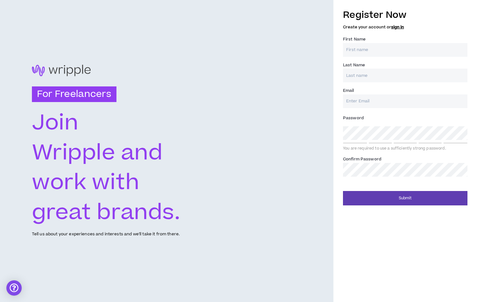
click at [364, 49] on input "First Name *" at bounding box center [405, 50] width 124 height 14
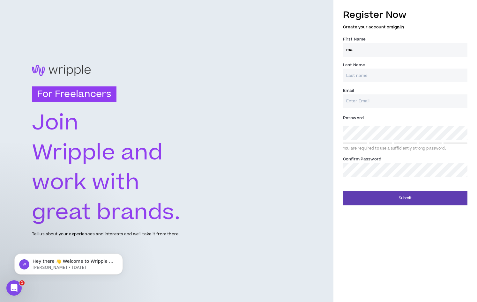
type input "m"
type input "[PERSON_NAME] [PERSON_NAME]"
type input "[PERSON_NAME]"
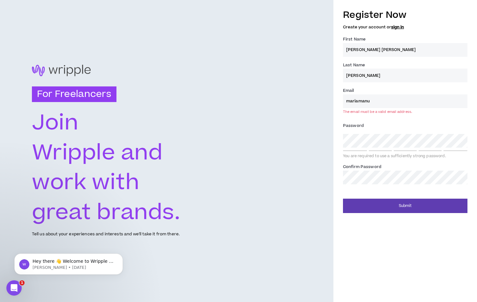
type input "[EMAIL_ADDRESS][PERSON_NAME][DOMAIN_NAME]"
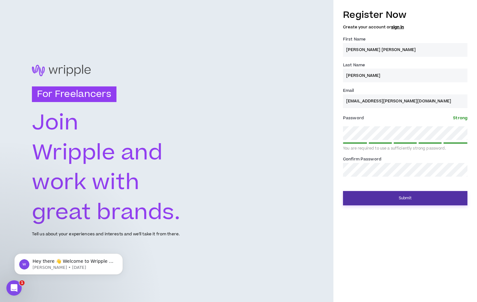
click at [406, 196] on button "Submit" at bounding box center [405, 198] width 124 height 14
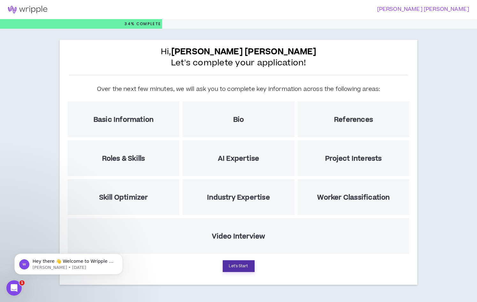
click at [242, 266] on button "Let's Start" at bounding box center [239, 266] width 32 height 12
select select "US"
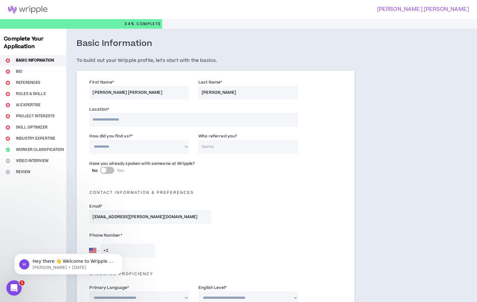
click at [123, 118] on input at bounding box center [193, 120] width 208 height 14
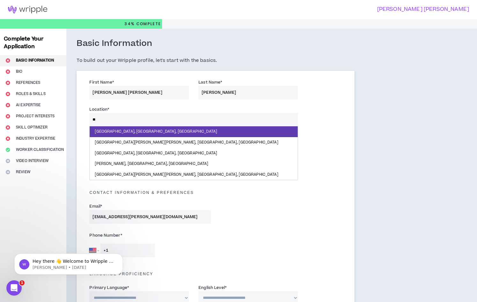
type input "***"
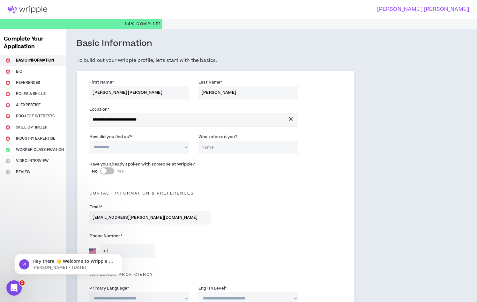
click at [135, 151] on select "**********" at bounding box center [138, 148] width 99 height 14
select select "*"
click at [89, 141] on select "**********" at bounding box center [138, 148] width 99 height 14
click at [208, 149] on input "Who referred you?" at bounding box center [247, 148] width 99 height 14
click at [183, 172] on label "No Yes" at bounding box center [150, 171] width 116 height 7
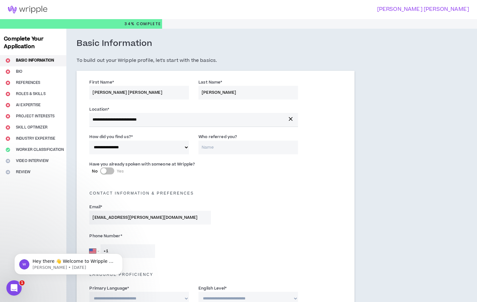
click at [114, 172] on button "No Yes" at bounding box center [107, 170] width 14 height 7
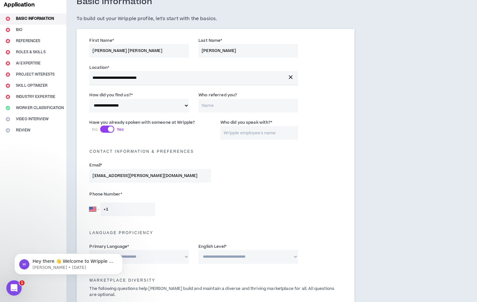
scroll to position [42, 0]
click at [110, 129] on div "button" at bounding box center [111, 129] width 6 height 6
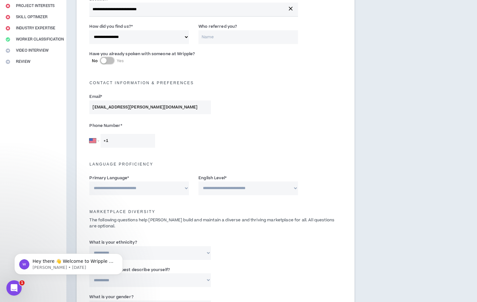
scroll to position [111, 0]
click at [122, 139] on input "+1" at bounding box center [127, 140] width 55 height 14
click at [95, 141] on select "[GEOGRAPHIC_DATA] [GEOGRAPHIC_DATA] [GEOGRAPHIC_DATA] [GEOGRAPHIC_DATA] [US_STA…" at bounding box center [94, 140] width 10 height 14
select select "BR"
click at [89, 133] on select "[GEOGRAPHIC_DATA] [GEOGRAPHIC_DATA] [GEOGRAPHIC_DATA] [GEOGRAPHIC_DATA] [US_STA…" at bounding box center [94, 140] width 10 height 14
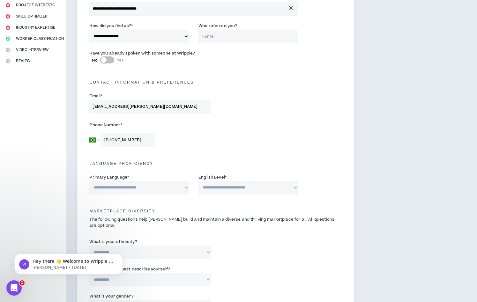
type input "[PHONE_NUMBER]"
click at [187, 136] on div "[GEOGRAPHIC_DATA] [GEOGRAPHIC_DATA] [GEOGRAPHIC_DATA] [GEOGRAPHIC_DATA] [US_STA…" at bounding box center [149, 140] width 121 height 14
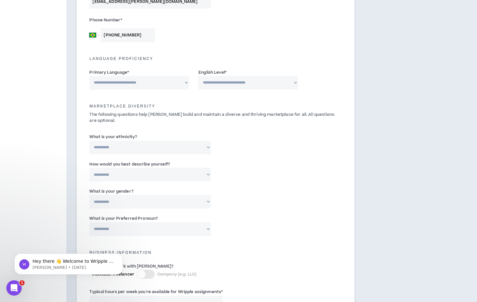
scroll to position [216, 0]
click at [123, 78] on select "**********" at bounding box center [138, 83] width 99 height 14
select select "*****"
click at [89, 76] on select "**********" at bounding box center [138, 83] width 99 height 14
click at [236, 82] on select "**********" at bounding box center [247, 83] width 99 height 14
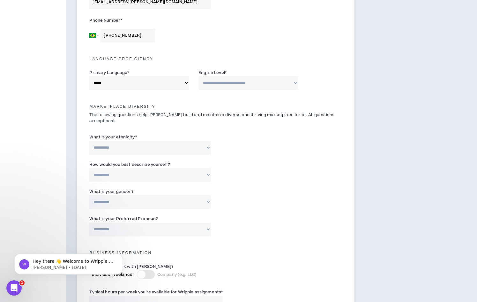
select select "*"
click at [198, 76] on select "**********" at bounding box center [247, 83] width 99 height 14
click at [190, 102] on div "Marketplace Diversity The following questions help [PERSON_NAME] build and main…" at bounding box center [214, 111] width 261 height 31
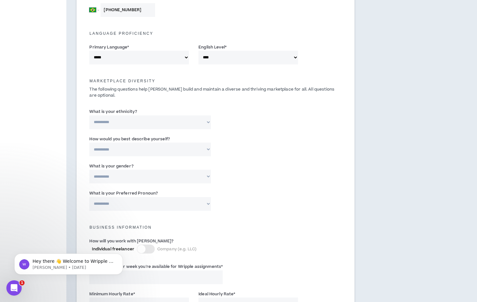
scroll to position [246, 0]
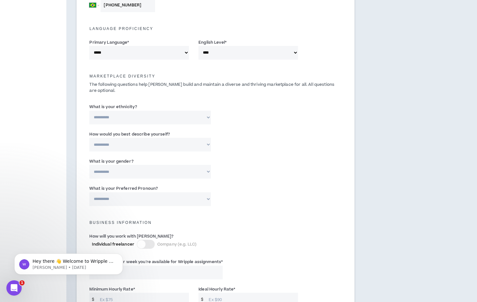
click at [118, 115] on select "**********" at bounding box center [149, 118] width 121 height 14
select select "**********"
click at [89, 111] on select "**********" at bounding box center [149, 118] width 121 height 14
click at [119, 145] on select "**********" at bounding box center [149, 145] width 121 height 14
select select "*****"
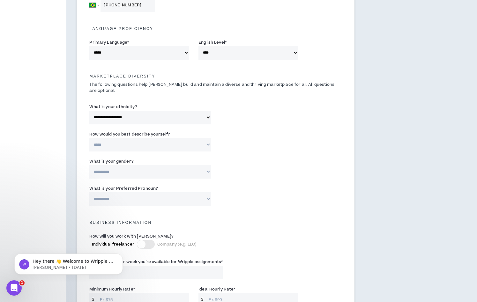
click at [89, 138] on select "**********" at bounding box center [149, 145] width 121 height 14
click at [123, 172] on select "**********" at bounding box center [149, 172] width 121 height 14
select select "*****"
click at [89, 165] on select "**********" at bounding box center [149, 172] width 121 height 14
click at [125, 202] on select "**********" at bounding box center [149, 199] width 121 height 14
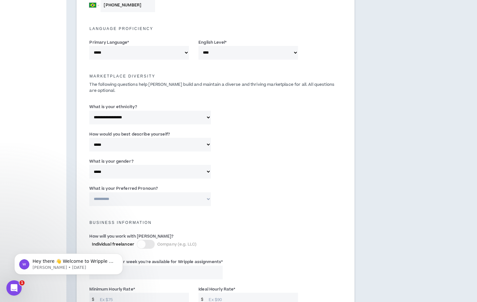
select select "**********"
click at [89, 192] on select "**********" at bounding box center [149, 199] width 121 height 14
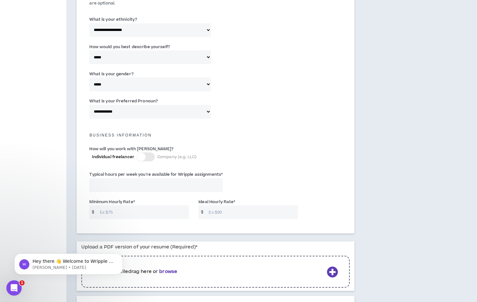
scroll to position [350, 0]
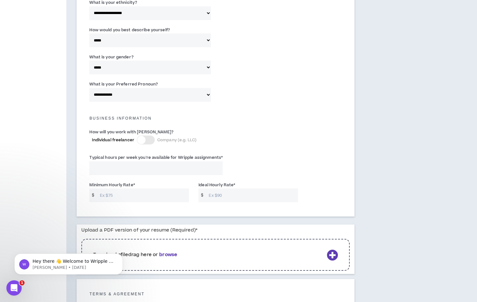
click at [142, 141] on div at bounding box center [141, 140] width 8 height 8
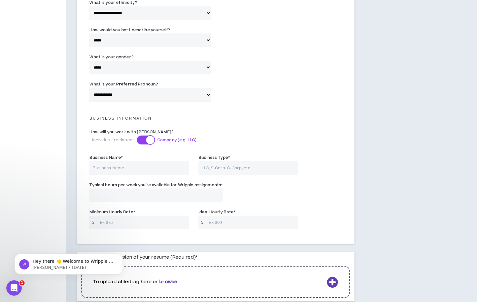
click at [147, 141] on div at bounding box center [150, 140] width 8 height 8
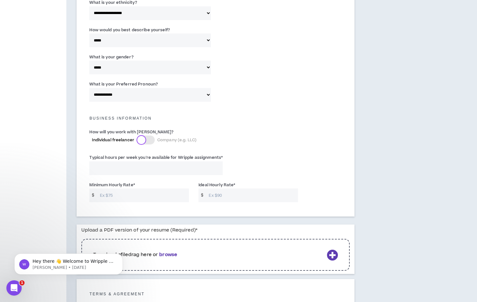
click at [142, 139] on div at bounding box center [141, 140] width 8 height 8
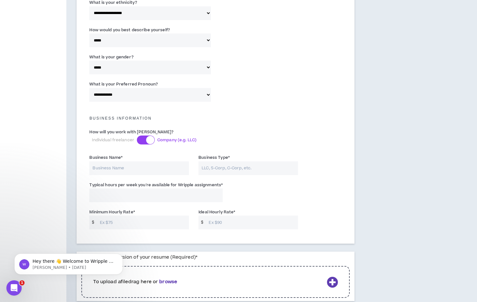
click at [147, 140] on div at bounding box center [150, 140] width 8 height 8
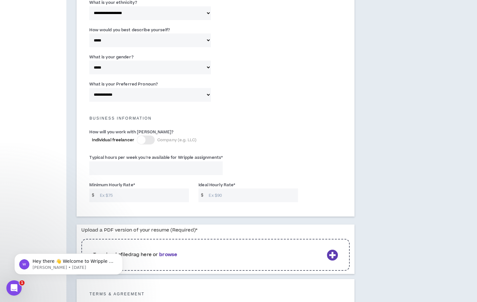
click at [144, 140] on div at bounding box center [141, 140] width 8 height 8
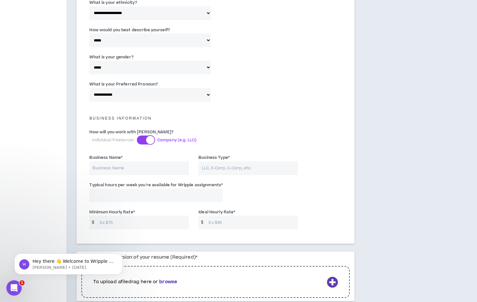
click at [146, 139] on div at bounding box center [150, 140] width 8 height 8
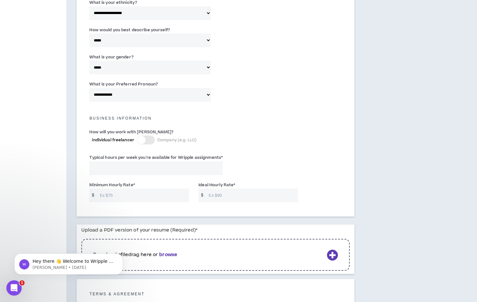
click at [128, 169] on input "Typical hours per week you're available for Wripple assignments *" at bounding box center [155, 168] width 133 height 14
type input "4"
type input "40"
click at [115, 197] on input "Minimum Hourly Rate *" at bounding box center [143, 195] width 92 height 14
type input "20"
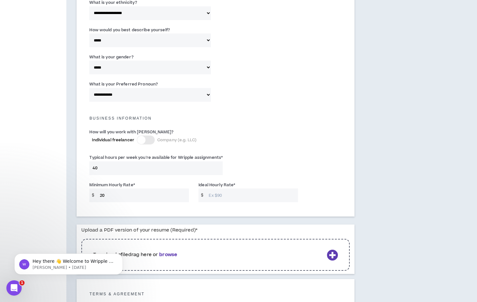
click at [221, 198] on input "Ideal Hourly Rate *" at bounding box center [251, 195] width 92 height 14
click at [121, 195] on input "20" at bounding box center [143, 195] width 92 height 14
click at [226, 201] on input "Ideal Hourly Rate *" at bounding box center [251, 195] width 92 height 14
click at [307, 156] on div "Typical hours per week you're available for Wripple assignments * 40" at bounding box center [214, 165] width 261 height 27
click at [112, 197] on input "20" at bounding box center [143, 195] width 92 height 14
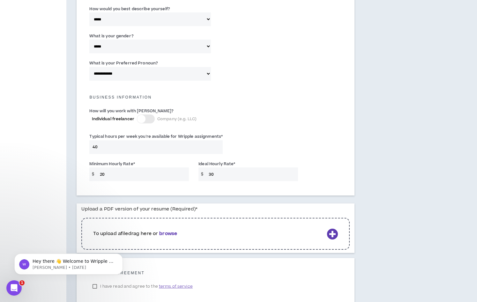
scroll to position [371, 0]
click at [222, 177] on input "30" at bounding box center [251, 174] width 92 height 14
type input "3"
type input "4"
click at [269, 112] on div "How will you work with [PERSON_NAME]? Individual freelancer Company (e.g. LLC)" at bounding box center [214, 119] width 261 height 26
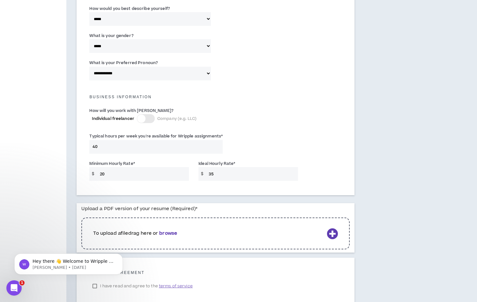
click at [222, 172] on input "35" at bounding box center [251, 174] width 92 height 14
click at [251, 131] on div "Typical hours per week you're available for Wripple assignments * 40" at bounding box center [214, 144] width 261 height 27
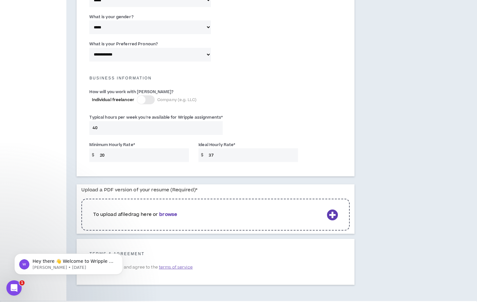
scroll to position [391, 0]
click at [217, 154] on input "37" at bounding box center [251, 154] width 92 height 14
type input "3"
type input "29"
drag, startPoint x: 96, startPoint y: 193, endPoint x: 166, endPoint y: 193, distance: 70.1
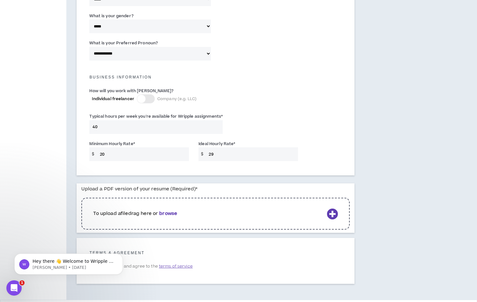
click at [166, 193] on label "Upload a PDF version of your resume (Required) *" at bounding box center [139, 188] width 116 height 11
click at [165, 191] on label "Upload a PDF version of your resume (Required) *" at bounding box center [139, 188] width 116 height 11
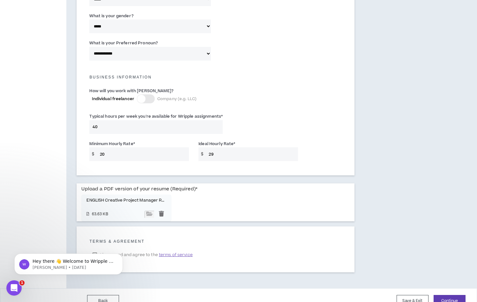
scroll to position [403, 0]
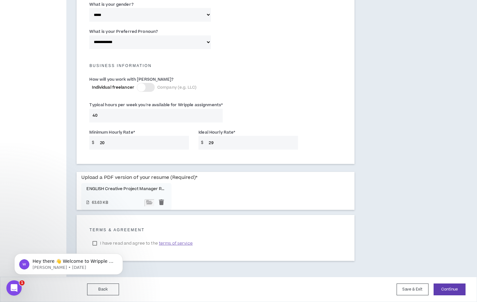
click at [93, 244] on div "Hey there 👋 Welcome to Wripple 🙌 Take a look around! If you have any questions,…" at bounding box center [68, 235] width 117 height 80
click at [97, 242] on div "Hey there 👋 Welcome to Wripple 🙌 Take a look around! If you have any questions,…" at bounding box center [68, 235] width 117 height 80
click at [94, 242] on div "Hey there 👋 Welcome to Wripple 🙌 Take a look around! If you have any questions,…" at bounding box center [68, 235] width 117 height 80
click at [166, 244] on span "terms of service" at bounding box center [176, 243] width 34 height 6
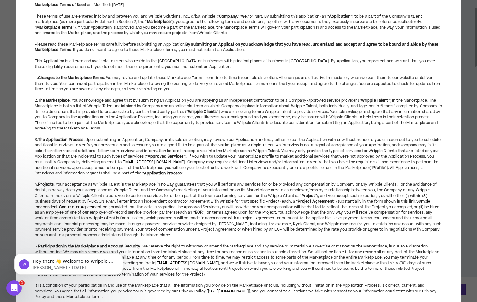
click at [84, 65] on div "This Application is offered and available to users who reside in the [GEOGRAPHI…" at bounding box center [238, 63] width 407 height 11
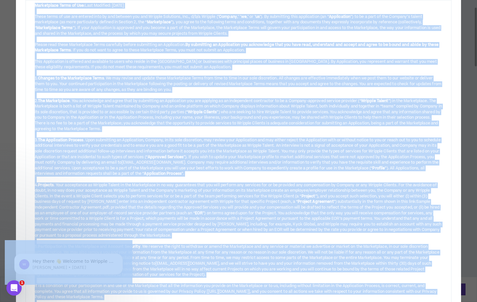
click at [90, 132] on div "3. The Application Process . Upon submitting an Application, Company, in its so…" at bounding box center [238, 154] width 407 height 45
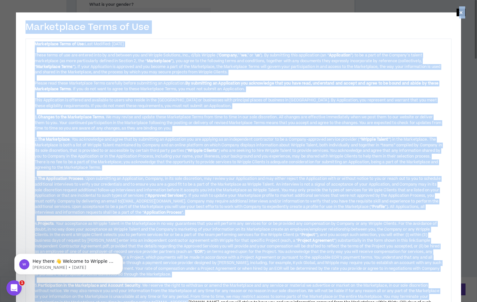
drag, startPoint x: 26, startPoint y: 25, endPoint x: 191, endPoint y: 300, distance: 320.7
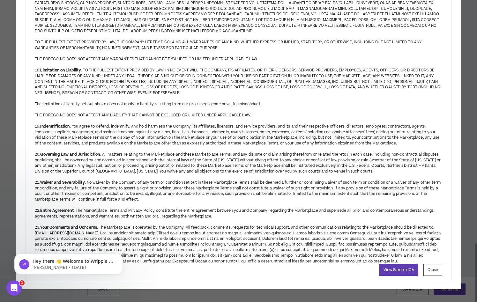
click at [409, 260] on div "23. Your Comments and Concerns . The Marketplace is operated by the Company. Al…" at bounding box center [238, 241] width 407 height 45
copy div "Loremipsumd Sitam co Adi × Elitseddoei Tempo in Utl: Etdo Magnaali: Enimadm 9, …"
click at [339, 273] on div "View Sample ICA Close" at bounding box center [238, 270] width 420 height 12
click at [434, 270] on button "Close" at bounding box center [432, 270] width 19 height 12
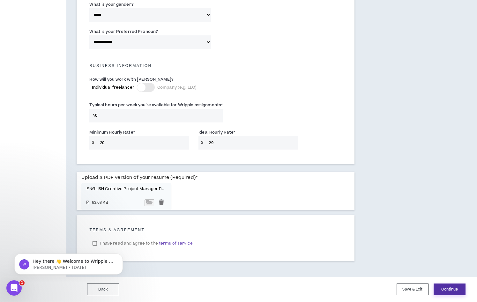
click at [447, 290] on button "Continue" at bounding box center [449, 289] width 32 height 12
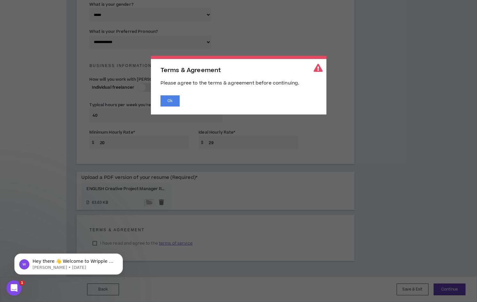
click at [172, 201] on span "Terms & Agreement Please agree to the terms & agreement before continuing. Ok" at bounding box center [238, 151] width 477 height 302
click at [95, 243] on body "Hey there 👋 Welcome to Wripple 🙌 Take a look around! If you have any questions,…" at bounding box center [68, 263] width 122 height 40
click at [175, 95] on div "Terms & Agreement Please agree to the terms & agreement before continuing. Ok" at bounding box center [238, 85] width 175 height 59
click at [175, 101] on button "Ok" at bounding box center [169, 100] width 19 height 11
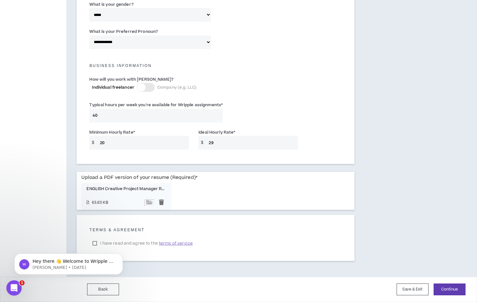
click at [94, 244] on body "Hey there 👋 Welcome to Wripple 🙌 Take a look around! If you have any questions,…" at bounding box center [68, 263] width 122 height 40
click at [121, 256] on icon "Dismiss notification" at bounding box center [121, 255] width 4 height 4
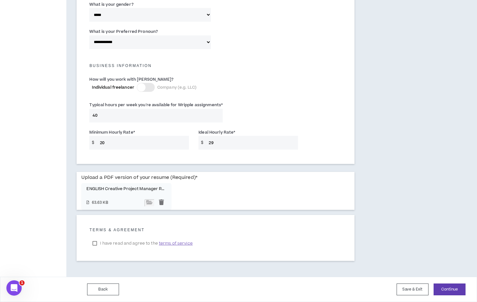
click at [95, 244] on label "I have read and agree to the terms of service" at bounding box center [142, 243] width 106 height 10
click at [450, 295] on div "Back Save & Exit Continue Save & Exit" at bounding box center [238, 289] width 477 height 25
click at [450, 295] on button "Continue" at bounding box center [449, 289] width 32 height 12
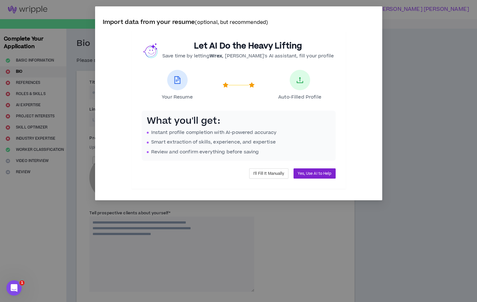
click at [310, 172] on span "Yes, Use AI to Help" at bounding box center [313, 174] width 33 height 6
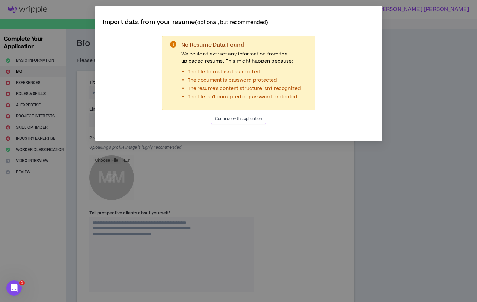
click at [232, 117] on span "Continue with application" at bounding box center [238, 119] width 47 height 6
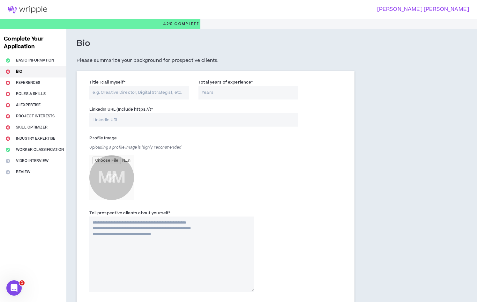
click at [121, 93] on input "Title I call myself *" at bounding box center [138, 93] width 99 height 14
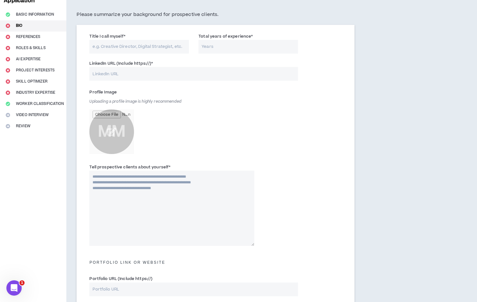
scroll to position [44, 0]
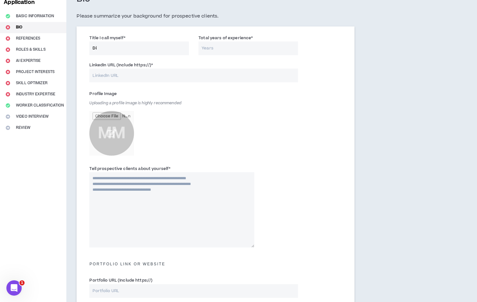
type input "D"
type input "Creative Coordinator"
click at [230, 46] on input "Total years of experience *" at bounding box center [247, 48] width 99 height 14
type input "8"
click at [122, 50] on input "Creative Coordinator" at bounding box center [138, 48] width 99 height 14
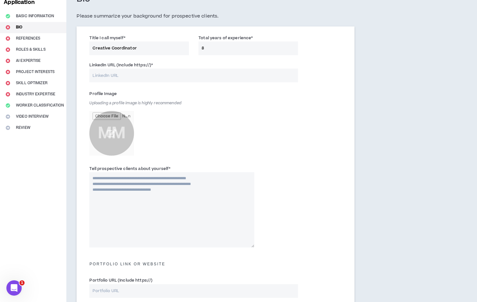
click at [122, 50] on input "Creative Coordinator" at bounding box center [138, 48] width 99 height 14
paste input "Project Manage"
type input "Creative Project Manager"
click at [204, 60] on div "Title I call myself * Creative Project Manager Total years of experience * 8" at bounding box center [214, 46] width 261 height 27
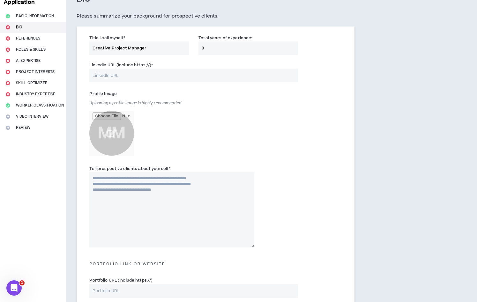
click at [226, 43] on input "8" at bounding box center [247, 48] width 99 height 14
click at [228, 47] on input "8" at bounding box center [247, 48] width 99 height 14
type input "10"
click at [284, 123] on div "Profile Image Uploading a profile image is highly recommended MM" at bounding box center [214, 125] width 261 height 77
click at [233, 41] on label "Total years of experience *" at bounding box center [225, 38] width 54 height 10
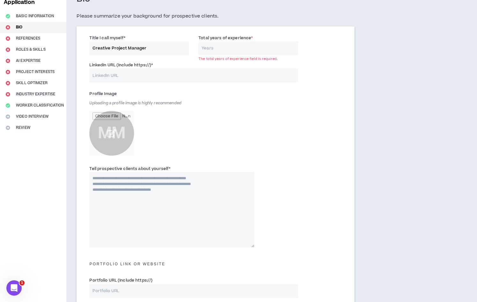
click at [233, 41] on input "Total years of experience *" at bounding box center [247, 48] width 99 height 14
click at [233, 41] on label "Total years of experience *" at bounding box center [225, 38] width 54 height 10
click at [233, 41] on input "Total years of experience *" at bounding box center [247, 48] width 99 height 14
click at [233, 43] on label "Total years of experience *" at bounding box center [225, 38] width 54 height 10
click at [233, 43] on input "Total years of experience *" at bounding box center [247, 48] width 99 height 14
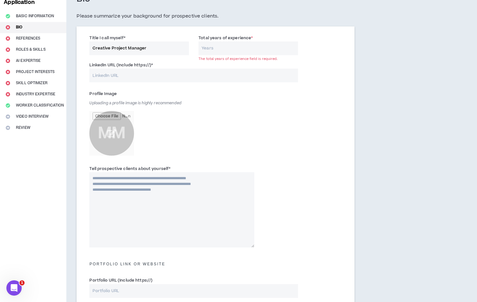
click at [233, 45] on input "Total years of experience *" at bounding box center [247, 48] width 99 height 14
type input "13"
click at [246, 111] on div "Profile Image Uploading a profile image is highly recommended MM" at bounding box center [171, 124] width 165 height 70
click at [164, 73] on input "LinkedIn URL (Include https://) *" at bounding box center [193, 76] width 208 height 14
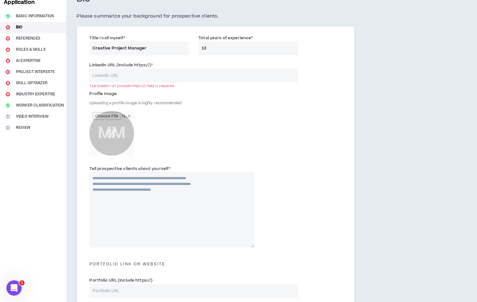
paste input "[URL][DOMAIN_NAME]"
type input "[URL][DOMAIN_NAME]"
click at [193, 104] on div "Profile Image Uploading a profile image is highly recommended MM" at bounding box center [171, 124] width 165 height 70
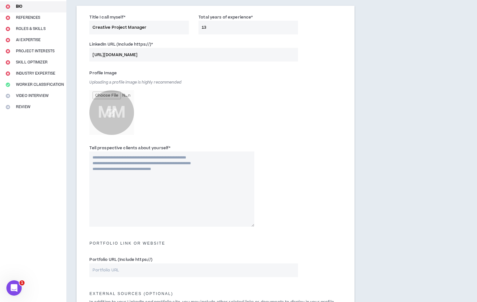
scroll to position [66, 0]
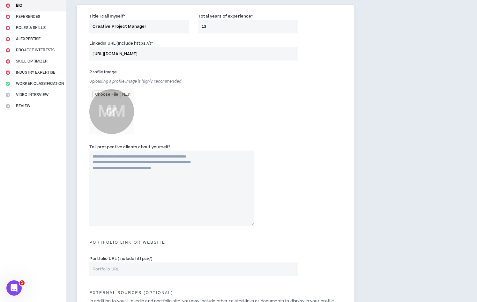
click at [114, 112] on input "file" at bounding box center [111, 111] width 45 height 45
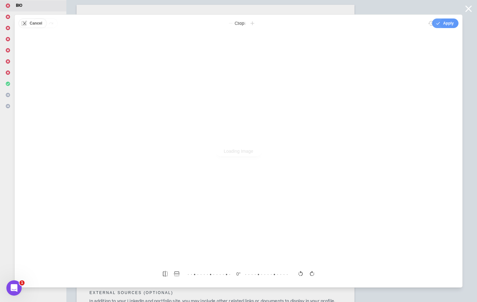
scroll to position [0, 0]
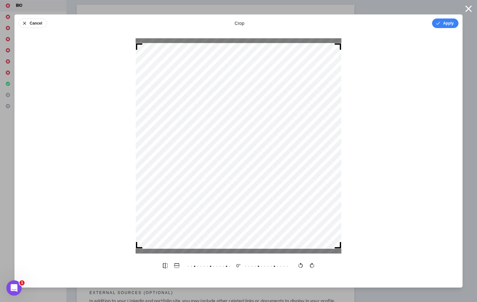
click at [443, 28] on div "Cancel crop Apply" at bounding box center [238, 23] width 447 height 17
click at [444, 21] on button "Apply" at bounding box center [445, 23] width 26 height 10
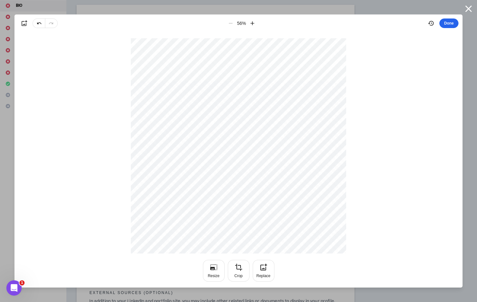
click at [445, 24] on button "Done" at bounding box center [448, 23] width 19 height 10
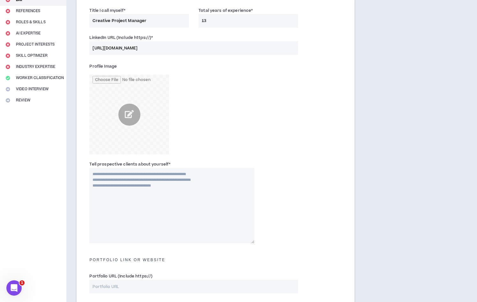
scroll to position [72, 0]
click at [152, 162] on label "Tell prospective clients about yourself *" at bounding box center [129, 164] width 81 height 10
click at [152, 168] on textarea "Tell prospective clients about yourself *" at bounding box center [171, 205] width 165 height 75
click at [152, 162] on label "Tell prospective clients about yourself *" at bounding box center [129, 164] width 81 height 10
click at [152, 168] on textarea "Tell prospective clients about yourself *" at bounding box center [171, 205] width 165 height 75
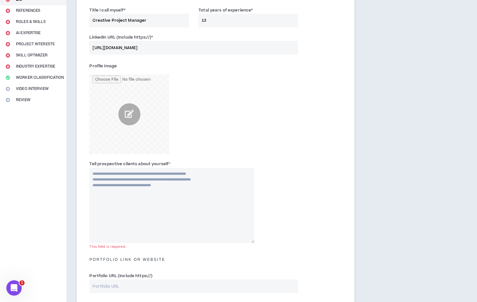
click at [152, 162] on label "Tell prospective clients about yourself *" at bounding box center [129, 164] width 81 height 10
click at [152, 168] on textarea "Tell prospective clients about yourself *" at bounding box center [171, 205] width 165 height 75
copy label "yourself"
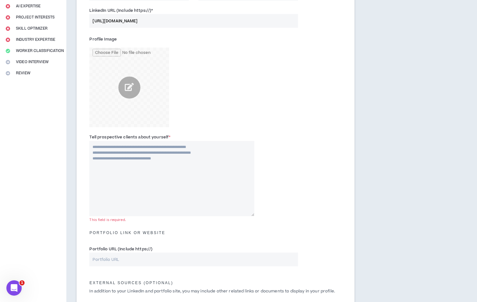
scroll to position [110, 0]
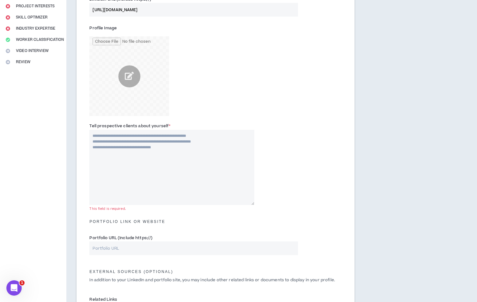
click at [147, 145] on textarea "Tell prospective clients about yourself *" at bounding box center [171, 167] width 165 height 75
click at [127, 169] on textarea "Tell prospective clients about yourself *" at bounding box center [171, 167] width 165 height 75
click at [194, 99] on div "Profile Image" at bounding box center [171, 69] width 165 height 93
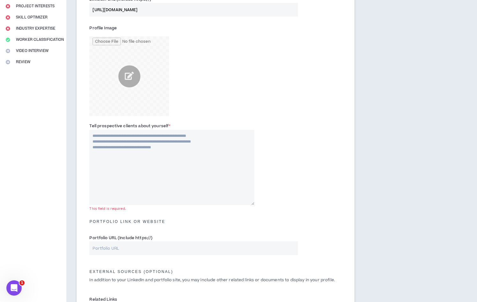
click at [167, 172] on textarea "Tell prospective clients about yourself *" at bounding box center [171, 167] width 165 height 75
click at [162, 160] on textarea "Tell prospective clients about yourself *" at bounding box center [171, 167] width 165 height 75
paste textarea "**********"
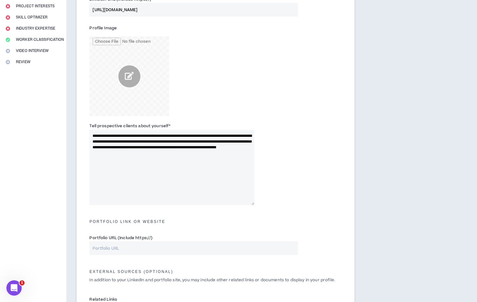
click at [157, 172] on textarea "**********" at bounding box center [171, 167] width 165 height 75
paste textarea "**********"
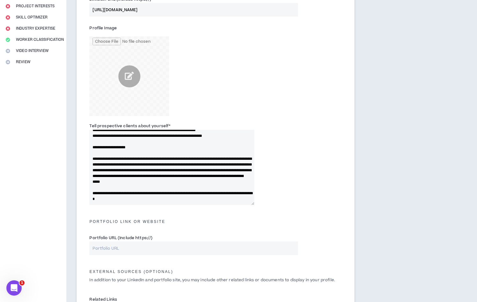
scroll to position [0, 0]
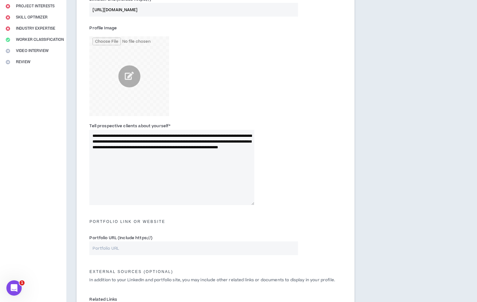
click at [154, 150] on textarea "**********" at bounding box center [171, 167] width 165 height 75
paste textarea "**********"
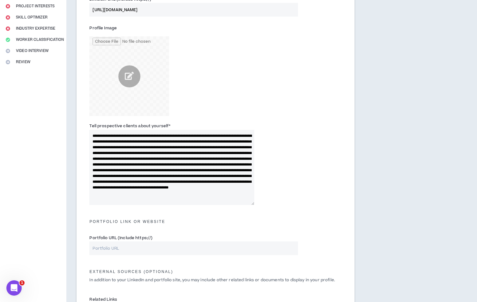
drag, startPoint x: 163, startPoint y: 132, endPoint x: 91, endPoint y: 132, distance: 71.4
click at [91, 132] on textarea "**********" at bounding box center [171, 167] width 165 height 75
click at [122, 141] on textarea "**********" at bounding box center [171, 167] width 165 height 75
click at [170, 141] on textarea "**********" at bounding box center [171, 167] width 165 height 75
click at [106, 150] on textarea "**********" at bounding box center [171, 167] width 165 height 75
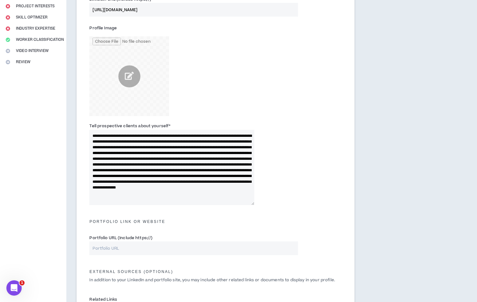
click at [149, 150] on textarea "**********" at bounding box center [171, 167] width 165 height 75
click at [204, 149] on textarea "**********" at bounding box center [171, 167] width 165 height 75
click at [106, 152] on textarea "**********" at bounding box center [171, 167] width 165 height 75
click at [144, 152] on textarea "**********" at bounding box center [171, 167] width 165 height 75
click at [172, 152] on textarea "**********" at bounding box center [171, 167] width 165 height 75
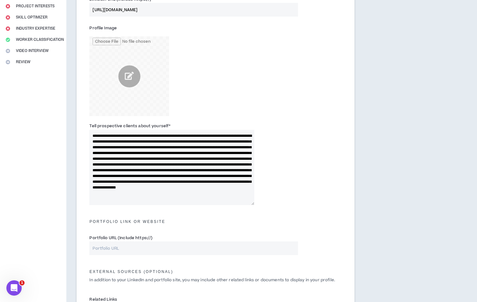
click at [168, 152] on textarea "**********" at bounding box center [171, 167] width 165 height 75
drag, startPoint x: 166, startPoint y: 145, endPoint x: 158, endPoint y: 145, distance: 8.3
click at [158, 145] on textarea "**********" at bounding box center [171, 167] width 165 height 75
type textarea "**********"
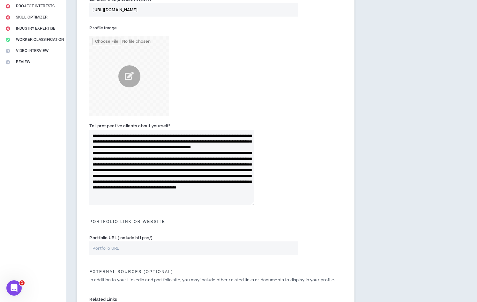
click at [215, 166] on textarea "**********" at bounding box center [171, 167] width 165 height 75
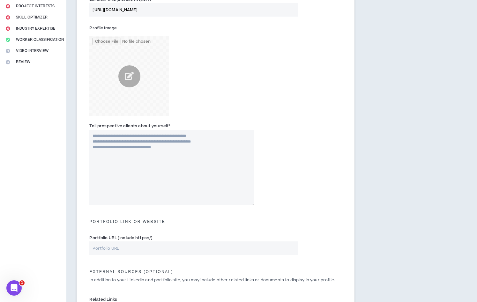
scroll to position [0, 0]
paste textarea "**********"
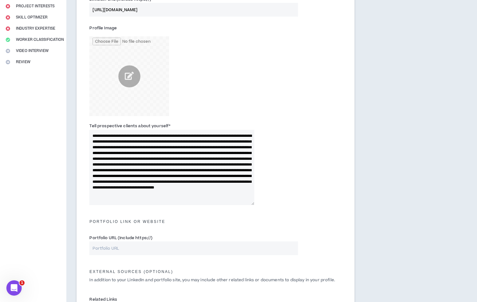
scroll to position [3, 0]
click at [131, 147] on textarea "**********" at bounding box center [171, 167] width 165 height 75
click at [172, 156] on textarea "**********" at bounding box center [171, 167] width 165 height 75
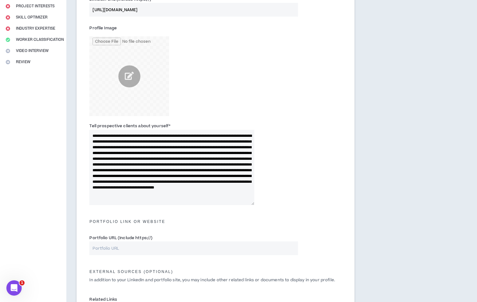
scroll to position [0, 0]
click at [93, 135] on textarea "**********" at bounding box center [171, 167] width 165 height 75
click at [124, 141] on textarea "**********" at bounding box center [171, 167] width 165 height 75
click at [150, 158] on textarea "**********" at bounding box center [171, 167] width 165 height 75
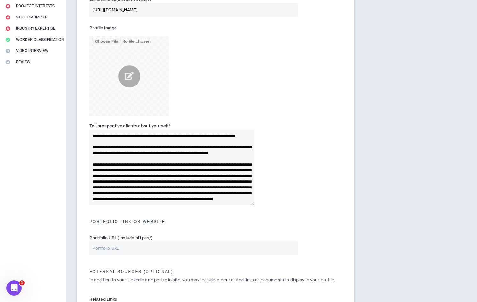
scroll to position [29, 0]
click at [235, 147] on textarea "**********" at bounding box center [171, 167] width 165 height 75
click at [204, 157] on textarea "**********" at bounding box center [171, 167] width 165 height 75
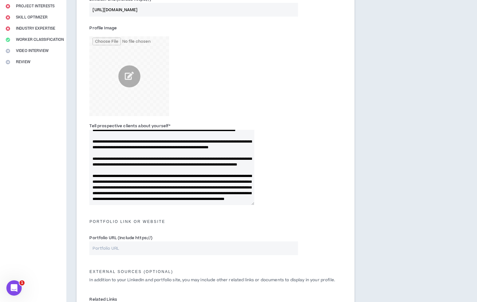
scroll to position [34, 0]
drag, startPoint x: 114, startPoint y: 170, endPoint x: 151, endPoint y: 176, distance: 38.2
click at [151, 176] on textarea "**********" at bounding box center [171, 167] width 165 height 75
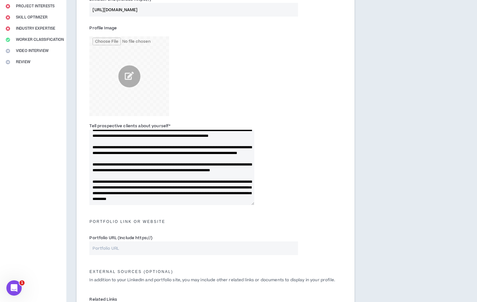
scroll to position [117, 0]
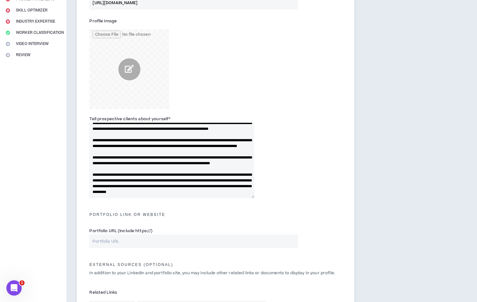
click at [208, 168] on textarea "**********" at bounding box center [171, 160] width 165 height 75
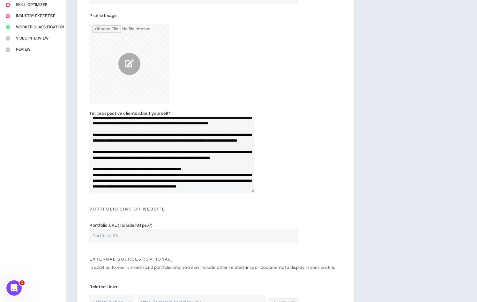
scroll to position [123, 0]
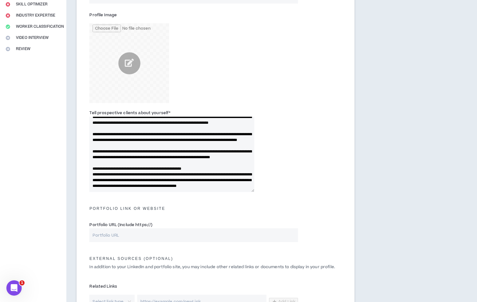
click at [120, 170] on textarea "**********" at bounding box center [171, 154] width 165 height 75
click at [177, 172] on textarea "**********" at bounding box center [171, 154] width 165 height 75
click at [230, 176] on textarea "**********" at bounding box center [171, 154] width 165 height 75
click at [119, 179] on textarea "**********" at bounding box center [171, 154] width 165 height 75
click at [115, 179] on textarea "**********" at bounding box center [171, 154] width 165 height 75
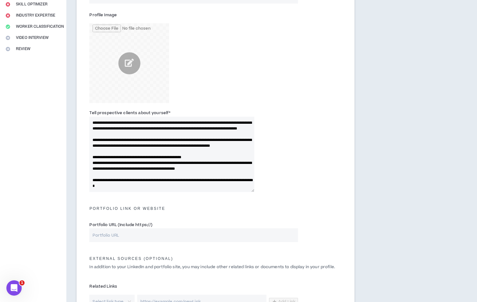
scroll to position [57, 0]
click at [164, 187] on textarea "**********" at bounding box center [171, 154] width 165 height 75
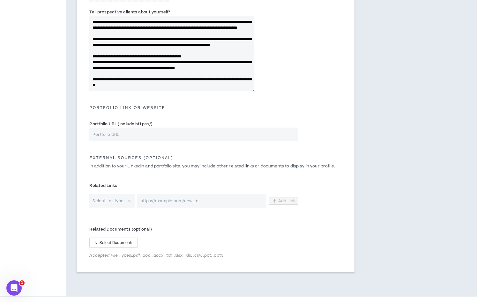
scroll to position [237, 0]
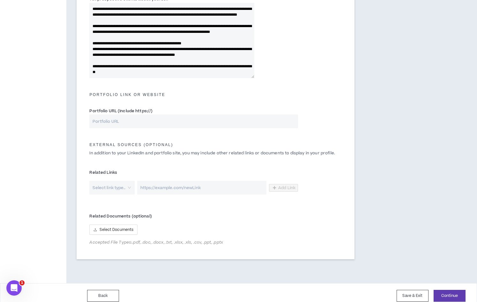
type textarea "**********"
click at [123, 121] on input "Portfolio URL (Include https://)" at bounding box center [193, 121] width 208 height 14
paste input "[URL][DOMAIN_NAME]"
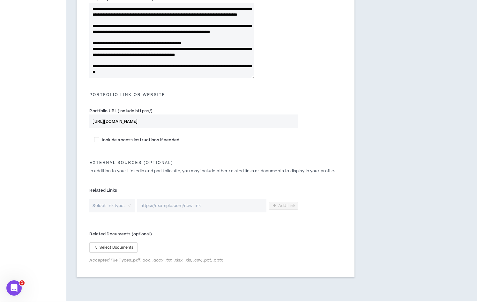
scroll to position [261, 0]
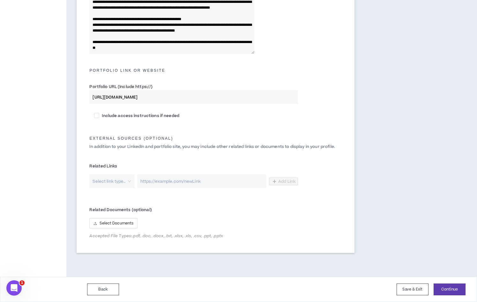
type input "[URL][DOMAIN_NAME]"
click at [117, 178] on input "search" at bounding box center [109, 181] width 33 height 14
click at [185, 222] on div "Select Documents" at bounding box center [193, 223] width 208 height 10
click at [443, 290] on button "Continue" at bounding box center [449, 289] width 32 height 12
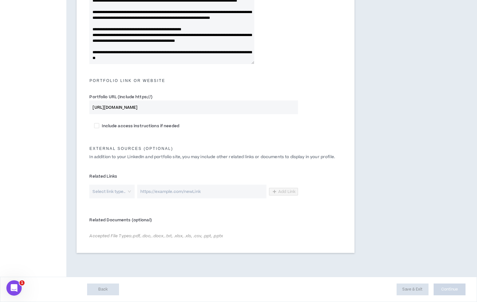
scroll to position [251, 0]
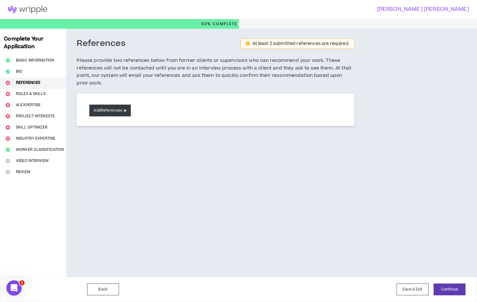
click at [103, 110] on button "Add References" at bounding box center [109, 111] width 41 height 12
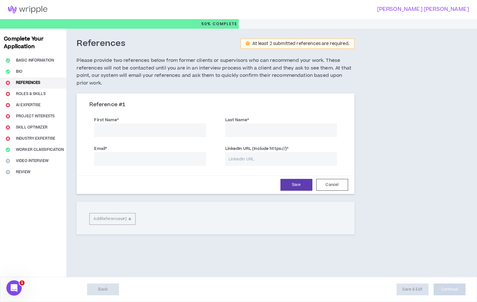
click at [112, 128] on input "First Name *" at bounding box center [150, 130] width 112 height 14
type input "Constanza"
type input "Sperakis"
click at [252, 158] on input "LinkedIn URL (Include https://) *" at bounding box center [281, 159] width 112 height 14
click at [149, 163] on input "Email *" at bounding box center [150, 159] width 112 height 14
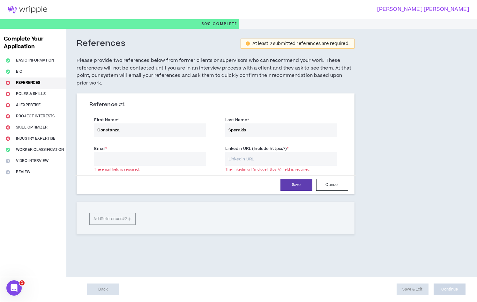
click at [247, 159] on input "LinkedIn URL (Include https://) *" at bounding box center [281, 159] width 112 height 14
click at [168, 159] on input "Email *" at bounding box center [150, 159] width 112 height 14
paste input "[EMAIL_ADDRESS][DOMAIN_NAME]"
type input "[EMAIL_ADDRESS][DOMAIN_NAME]"
click at [241, 162] on input "LinkedIn URL (Include https://) *" at bounding box center [281, 159] width 112 height 14
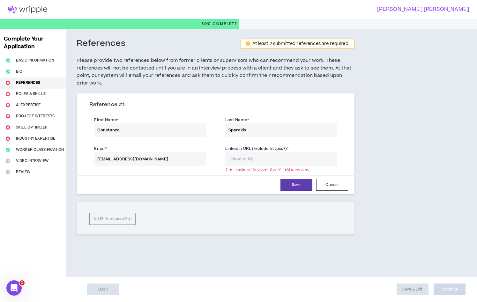
paste input "[DOMAIN_NAME][URL]"
click at [251, 158] on input "[DOMAIN_NAME][URL]" at bounding box center [281, 159] width 112 height 14
paste input "[URL][DOMAIN_NAME]"
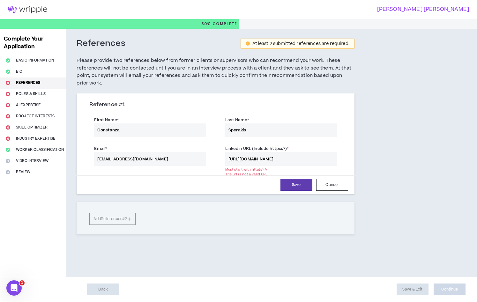
scroll to position [0, 18]
type input "[URL][DOMAIN_NAME]"
click at [291, 188] on button "Save" at bounding box center [296, 185] width 32 height 12
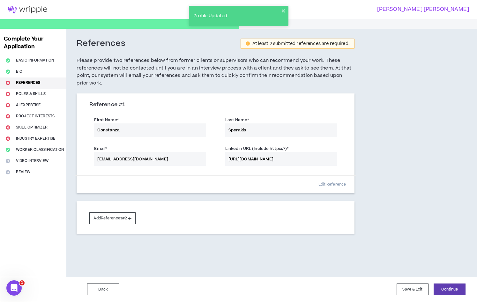
click at [111, 225] on div "Add References #2" at bounding box center [215, 217] width 277 height 33
click at [110, 223] on button "Add References #2" at bounding box center [112, 218] width 46 height 12
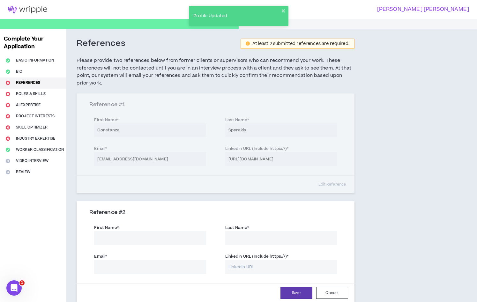
scroll to position [80, 0]
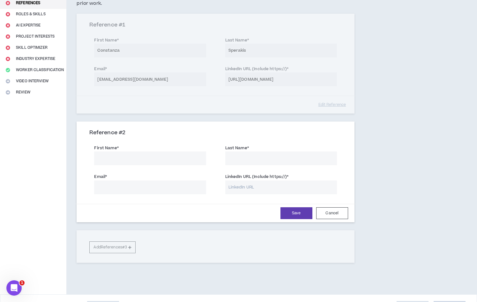
click at [138, 159] on input "First Name *" at bounding box center [150, 158] width 112 height 14
type input "[PERSON_NAME]"
type input "Ribeiro"
click at [124, 187] on input "Email *" at bounding box center [150, 187] width 112 height 14
click at [128, 153] on input "[PERSON_NAME]" at bounding box center [150, 158] width 112 height 14
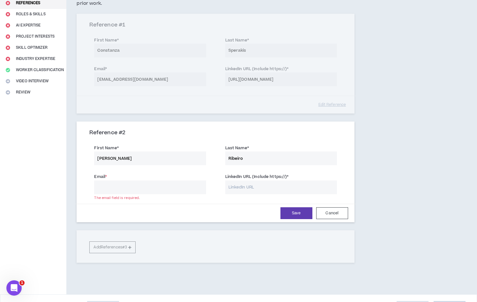
click at [128, 153] on input "[PERSON_NAME]" at bounding box center [150, 158] width 112 height 14
type input "[PERSON_NAME]"
click at [142, 187] on input "Email *" at bounding box center [150, 187] width 112 height 14
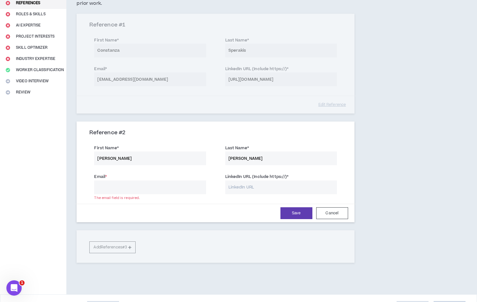
click at [252, 190] on input "LinkedIn URL (Include https://) *" at bounding box center [281, 187] width 112 height 14
paste input "[URL][DOMAIN_NAME][PERSON_NAME]"
type input "[URL][DOMAIN_NAME][PERSON_NAME]"
click at [189, 187] on input "Email *" at bounding box center [150, 187] width 112 height 14
paste input "[EMAIL_ADDRESS][DOMAIN_NAME]"
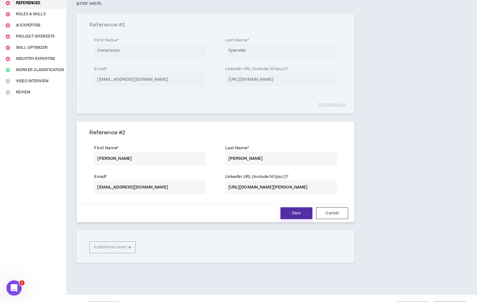
type input "[EMAIL_ADDRESS][DOMAIN_NAME]"
click at [297, 213] on button "Save" at bounding box center [296, 213] width 32 height 12
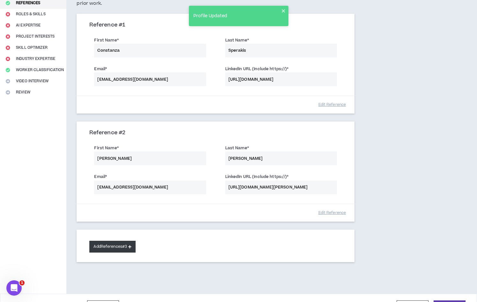
click at [107, 245] on button "Add References #3" at bounding box center [112, 247] width 46 height 12
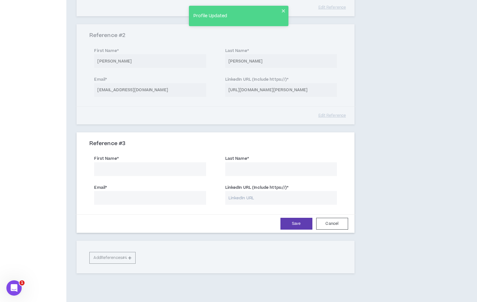
scroll to position [177, 0]
click at [112, 170] on input "First Name *" at bounding box center [150, 170] width 112 height 14
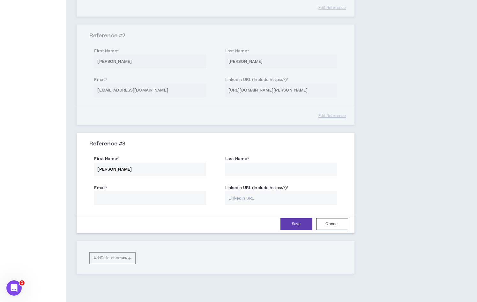
type input "[PERSON_NAME]"
click at [118, 191] on div "Email *" at bounding box center [150, 194] width 112 height 21
click at [118, 196] on input "Email *" at bounding box center [150, 198] width 112 height 14
paste input "[URL][DOMAIN_NAME]"
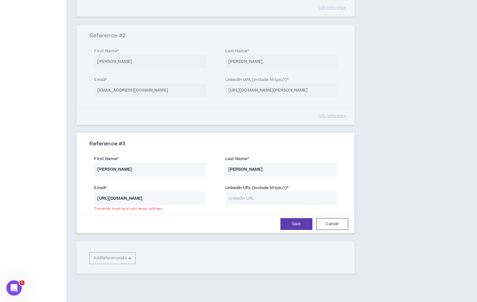
type input "[URL][DOMAIN_NAME]"
click at [252, 193] on input "LinkedIn URL (Include https://) *" at bounding box center [281, 198] width 112 height 14
paste input "[URL][DOMAIN_NAME]"
type input "[URL][DOMAIN_NAME]"
click at [180, 199] on input "[URL][DOMAIN_NAME]" at bounding box center [150, 198] width 112 height 14
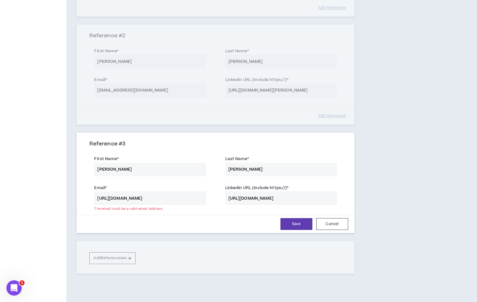
click at [180, 199] on input "[URL][DOMAIN_NAME]" at bounding box center [150, 198] width 112 height 14
paste input "[EMAIL_ADDRESS][DOMAIN_NAME]"
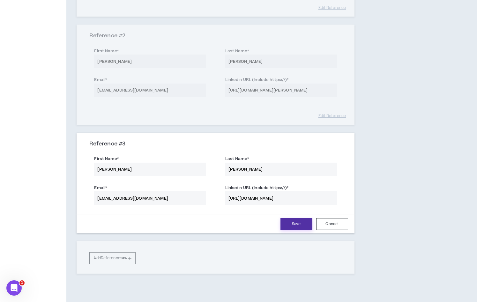
type input "[EMAIL_ADDRESS][DOMAIN_NAME]"
click at [296, 223] on button "Save" at bounding box center [296, 224] width 32 height 12
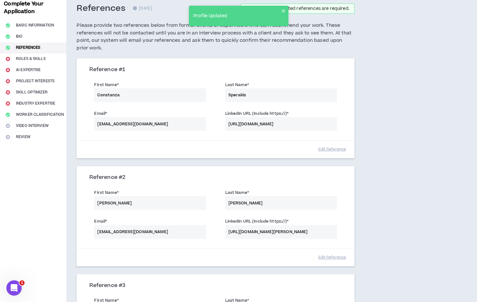
scroll to position [0, 0]
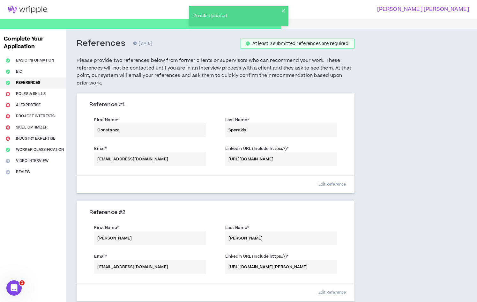
click at [34, 92] on div "Complete Your Application Basic Information Bio References Roles & Skills AI Ex…" at bounding box center [33, 255] width 66 height 452
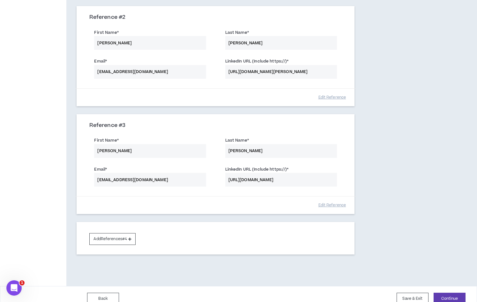
scroll to position [204, 0]
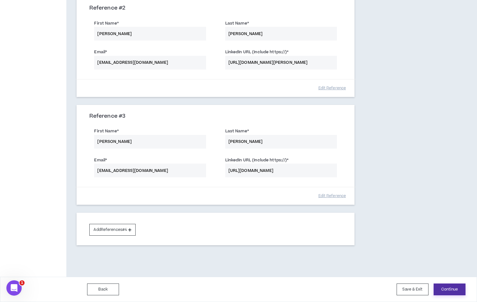
click at [445, 293] on button "Continue" at bounding box center [449, 289] width 32 height 12
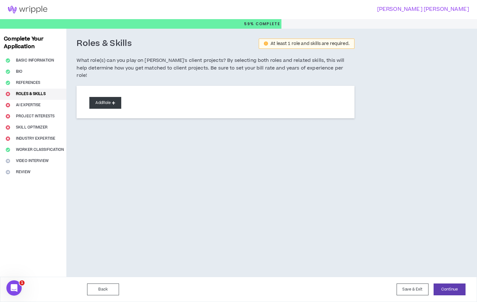
click at [117, 97] on button "Add Role" at bounding box center [105, 103] width 32 height 12
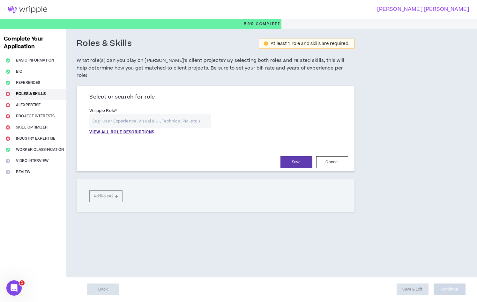
click at [140, 117] on input "text" at bounding box center [149, 121] width 121 height 14
click at [123, 129] on p "VIEW ALL ROLE DESCRIPTIONS" at bounding box center [121, 132] width 65 height 6
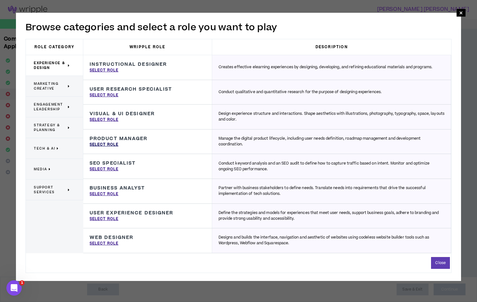
click at [103, 143] on p "Select Role" at bounding box center [104, 145] width 29 height 6
type input "Product Manager"
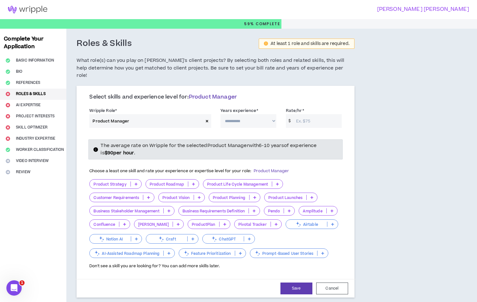
click at [136, 182] on icon at bounding box center [136, 183] width 3 height 3
click at [268, 153] on div "The average rate on Wripple for the selected Product Manager with 6-10 years of…" at bounding box center [214, 204] width 261 height 130
click at [252, 114] on select "**********" at bounding box center [248, 121] width 56 height 14
click at [242, 114] on select "**********" at bounding box center [248, 121] width 56 height 14
select select "**"
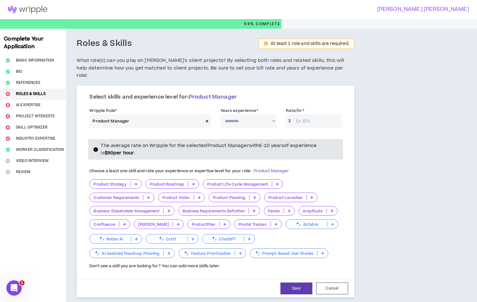
click at [220, 114] on select "**********" at bounding box center [248, 121] width 56 height 14
click at [307, 114] on input "Rate/hr *" at bounding box center [317, 121] width 49 height 14
type input "2"
type input "80"
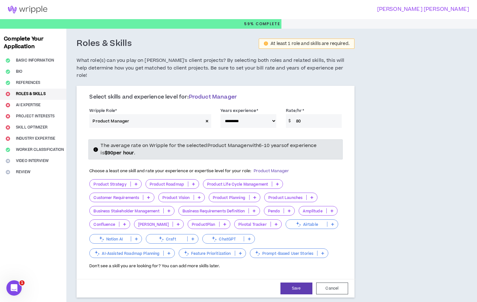
click at [318, 95] on div "Select skills and experience level for: Product Manager" at bounding box center [215, 100] width 252 height 12
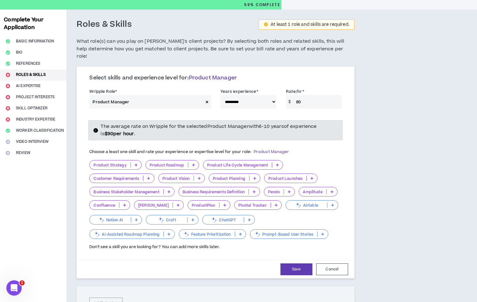
scroll to position [20, 0]
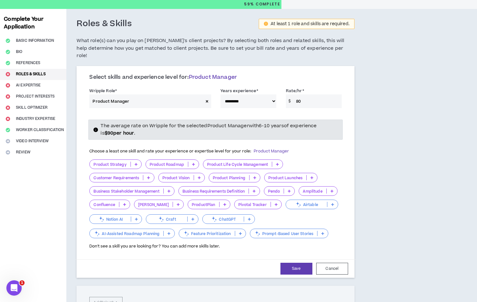
click at [312, 176] on icon at bounding box center [311, 177] width 3 height 3
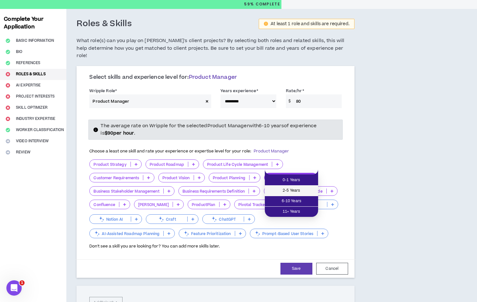
click at [302, 192] on span "2-5 Years" at bounding box center [291, 190] width 46 height 7
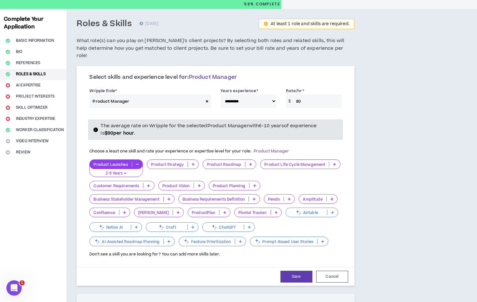
click at [177, 211] on icon at bounding box center [178, 212] width 3 height 3
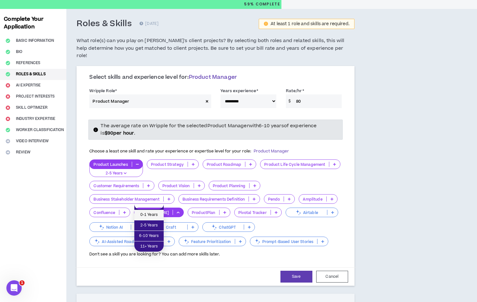
click at [154, 214] on span "0-1 Years" at bounding box center [149, 214] width 22 height 7
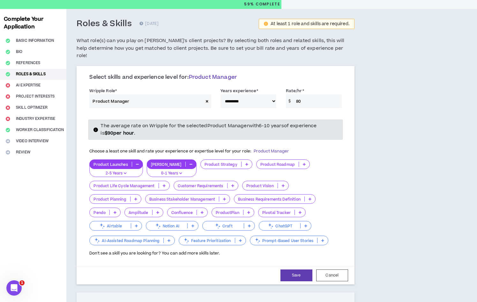
click at [303, 163] on icon at bounding box center [304, 164] width 3 height 3
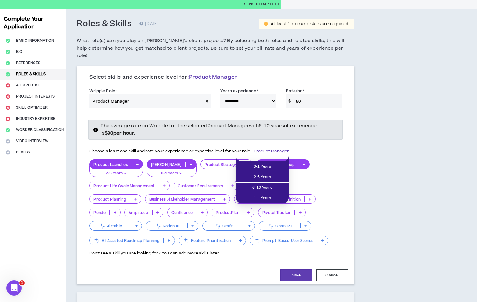
click at [304, 162] on div "Product Launches 2-5 Years [PERSON_NAME] 0-1 Years Product Strategy Product Roa…" at bounding box center [215, 202] width 252 height 87
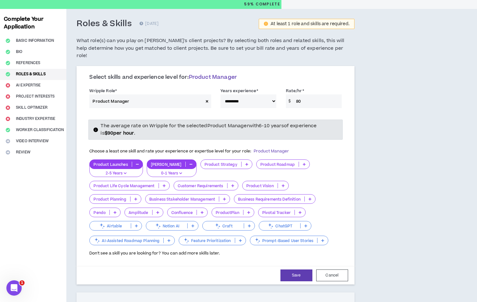
click at [247, 94] on select "**********" at bounding box center [248, 101] width 56 height 14
select select "**"
click at [220, 94] on select "**********" at bounding box center [248, 101] width 56 height 14
click at [297, 164] on div "Product Launches 2-5 Years [PERSON_NAME] 0-1 Years Product Strategy Product Roa…" at bounding box center [215, 202] width 252 height 87
click at [313, 94] on input "80" at bounding box center [317, 101] width 49 height 14
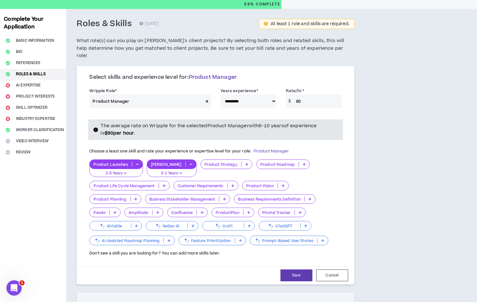
type input "8"
type input "4"
type input "40"
click at [320, 164] on div "Product Launches 2-5 Years [PERSON_NAME] 0-1 Years Product Strategy Product Roa…" at bounding box center [215, 202] width 252 height 87
click at [303, 95] on input "40" at bounding box center [317, 101] width 49 height 14
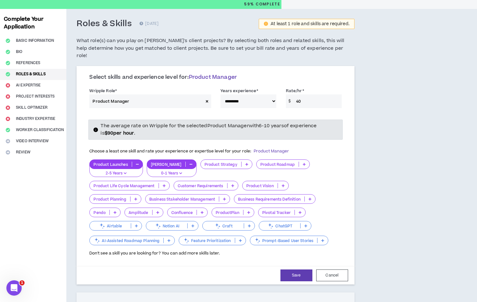
click at [334, 169] on div "Product Launches 2-5 Years [PERSON_NAME] 0-1 Years Product Strategy Product Roa…" at bounding box center [215, 202] width 252 height 87
click at [167, 183] on p at bounding box center [164, 185] width 11 height 5
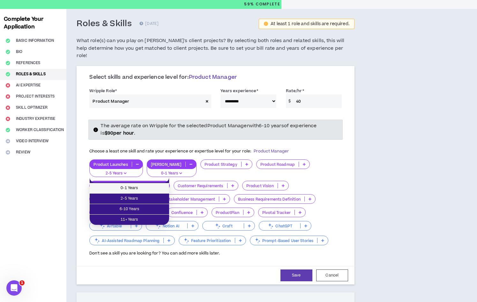
click at [144, 187] on span "0-1 Years" at bounding box center [129, 188] width 72 height 7
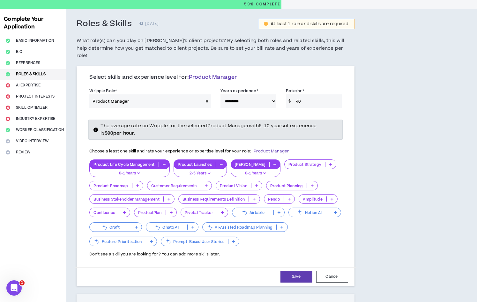
click at [325, 162] on p at bounding box center [330, 164] width 11 height 5
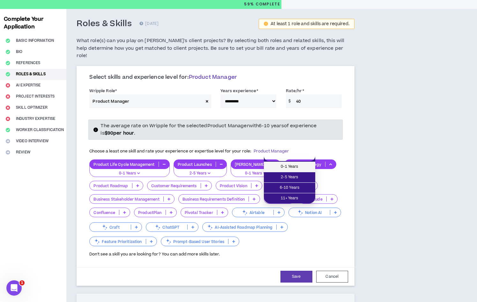
click at [296, 165] on span "0-1 Years" at bounding box center [289, 166] width 44 height 7
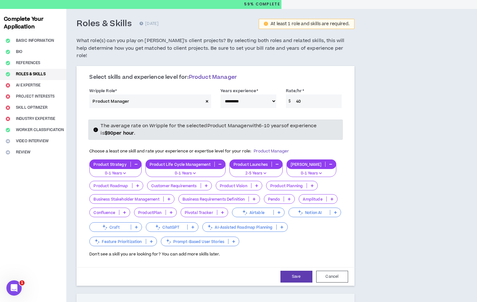
click at [129, 171] on p "0-1 Years" at bounding box center [115, 174] width 44 height 6
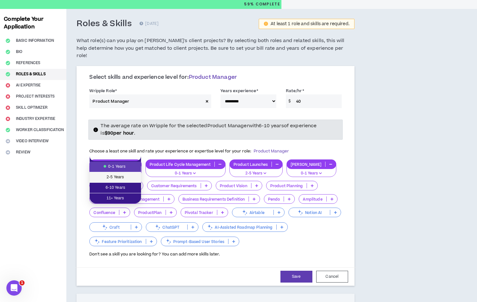
click at [121, 175] on span "2-5 Years" at bounding box center [115, 177] width 44 height 7
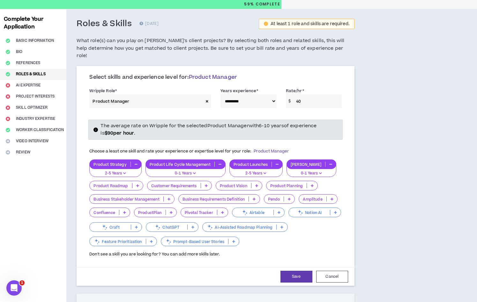
click at [120, 171] on p "2-5 Years" at bounding box center [115, 174] width 44 height 6
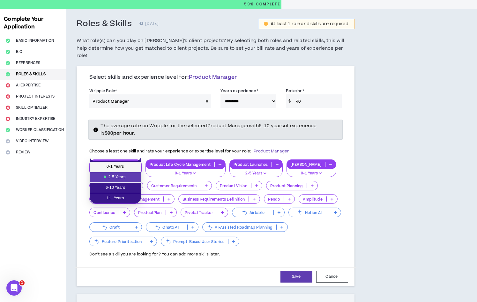
click at [119, 166] on span "0-1 Years" at bounding box center [115, 166] width 44 height 7
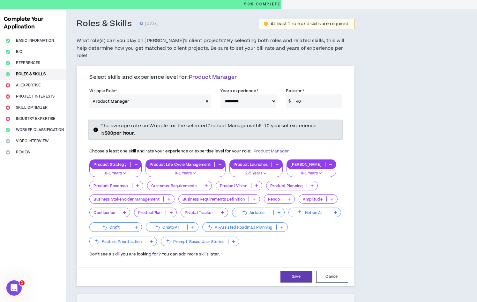
click at [119, 171] on p "0-1 Years" at bounding box center [115, 174] width 44 height 6
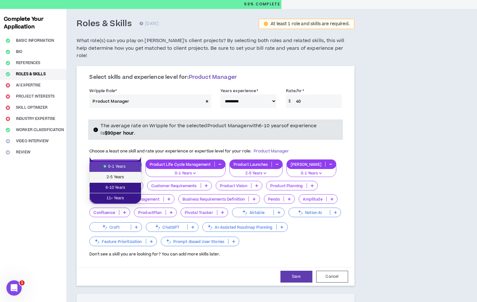
click at [119, 174] on span "2-5 Years" at bounding box center [115, 177] width 44 height 7
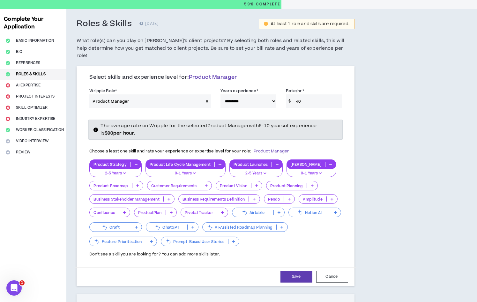
click at [205, 171] on p "0-1 Years" at bounding box center [186, 174] width 72 height 6
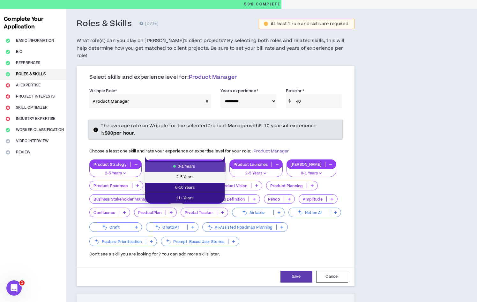
click at [202, 179] on span "2-5 Years" at bounding box center [185, 177] width 72 height 7
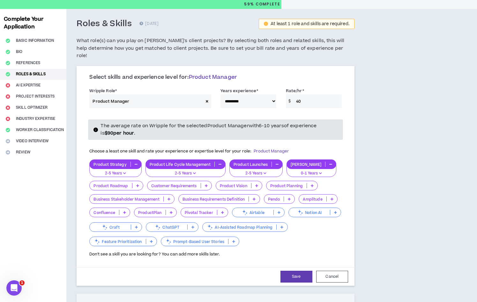
click at [265, 171] on p "2-5 Years" at bounding box center [255, 174] width 45 height 6
click at [305, 171] on p "0-1 Years" at bounding box center [310, 174] width 41 height 6
click at [333, 166] on div "Product Strategy 2-5 Years Product Life Cycle Management 2-5 Years Product Laun…" at bounding box center [215, 203] width 252 height 88
click at [346, 160] on div "Choose a least one skill and rate your experience or expertise level for your r…" at bounding box center [214, 201] width 261 height 113
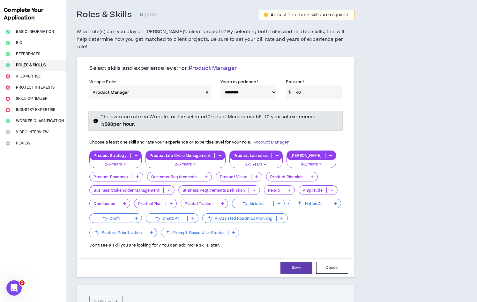
scroll to position [31, 0]
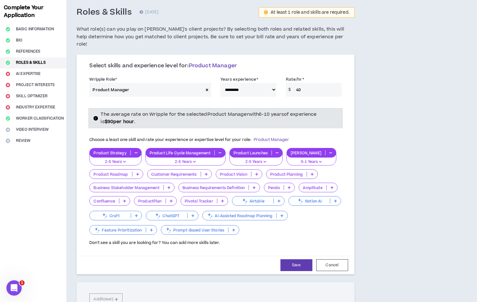
click at [306, 83] on input "40" at bounding box center [317, 90] width 49 height 14
click at [300, 259] on button "Save" at bounding box center [296, 265] width 32 height 12
select select "**"
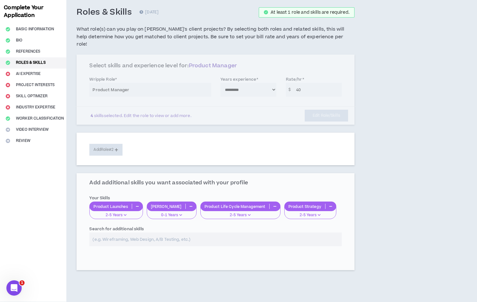
click at [246, 68] on div "**********" at bounding box center [215, 90] width 277 height 70
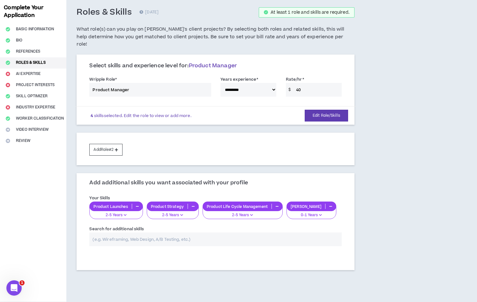
click at [255, 83] on div "**********" at bounding box center [214, 87] width 261 height 27
click at [109, 135] on div "Add Role #2" at bounding box center [215, 149] width 277 height 33
click at [109, 146] on button "Add Role #2" at bounding box center [105, 150] width 33 height 12
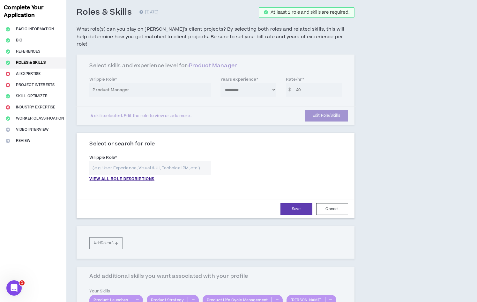
click at [113, 163] on input "text" at bounding box center [149, 168] width 121 height 14
click at [113, 176] on p "VIEW ALL ROLE DESCRIPTIONS" at bounding box center [121, 179] width 65 height 6
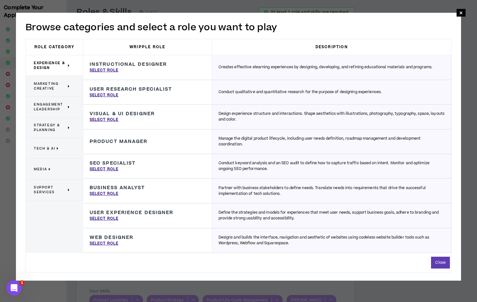
click at [57, 88] on span "Marketing Creative" at bounding box center [50, 86] width 33 height 10
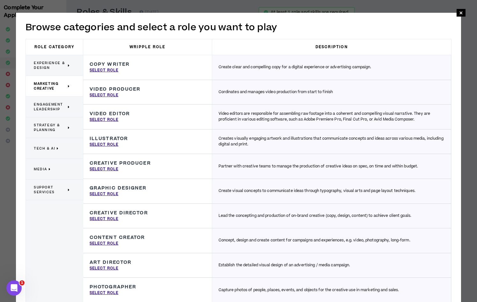
click at [67, 64] on p "Experience & Design" at bounding box center [52, 65] width 36 height 14
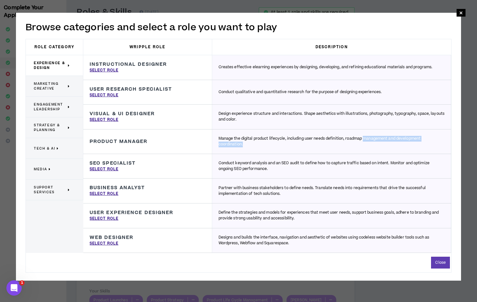
drag, startPoint x: 364, startPoint y: 140, endPoint x: 407, endPoint y: 146, distance: 43.5
click at [407, 146] on p "Manage the digital product lifecycle, including user needs definition, roadmap …" at bounding box center [331, 141] width 226 height 11
click at [465, 13] on div "**********" at bounding box center [238, 146] width 477 height 293
click at [459, 13] on span "×" at bounding box center [461, 13] width 4 height 8
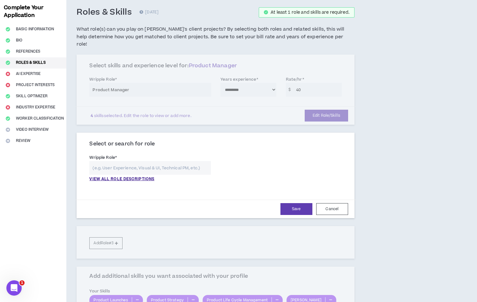
click at [125, 80] on div "**********" at bounding box center [215, 90] width 277 height 70
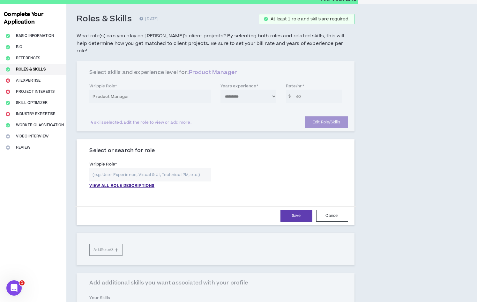
scroll to position [28, 0]
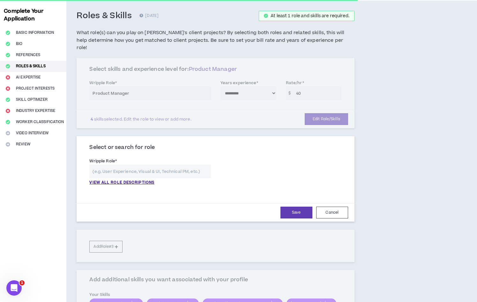
click at [321, 116] on div "**********" at bounding box center [215, 93] width 277 height 70
click at [321, 114] on div "**********" at bounding box center [215, 93] width 277 height 70
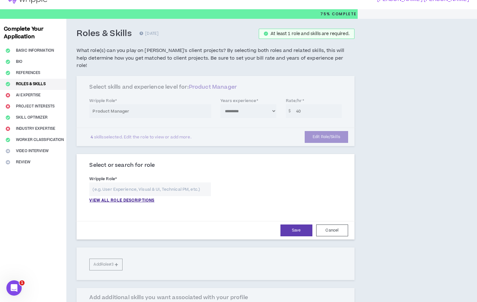
scroll to position [10, 0]
click at [160, 76] on div "**********" at bounding box center [215, 111] width 277 height 70
click at [335, 225] on button "Cancel" at bounding box center [332, 231] width 32 height 12
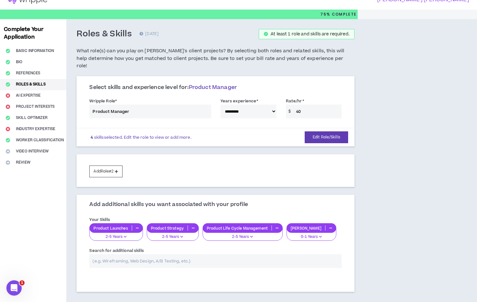
click at [129, 111] on div "**********" at bounding box center [214, 109] width 261 height 27
click at [320, 131] on button "Edit Role/Skills" at bounding box center [325, 137] width 43 height 12
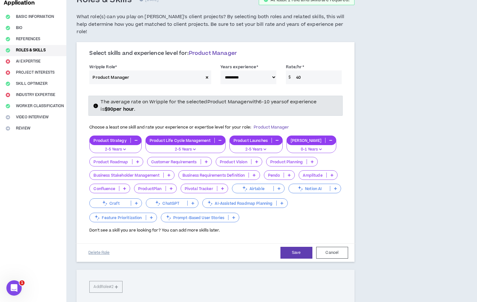
scroll to position [46, 0]
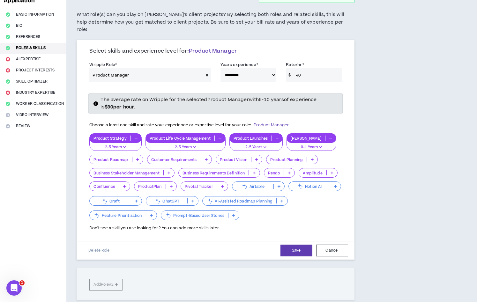
click at [189, 61] on div "Wripple Role * Product Manager" at bounding box center [149, 71] width 121 height 21
click at [210, 68] on span at bounding box center [207, 75] width 8 height 14
select select
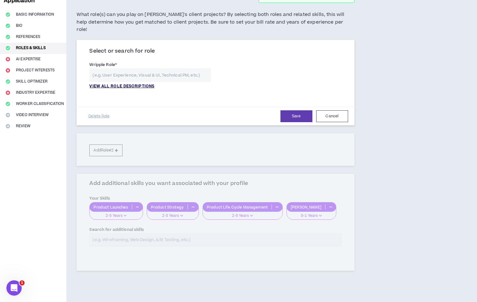
click at [120, 84] on p "VIEW ALL ROLE DESCRIPTIONS" at bounding box center [121, 87] width 65 height 6
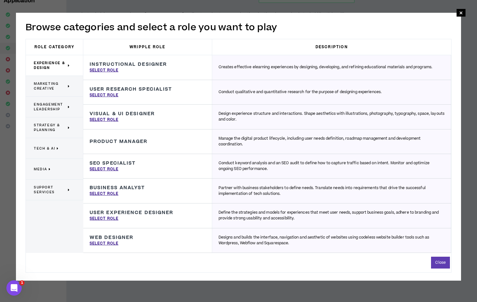
click at [62, 91] on p "Marketing Creative" at bounding box center [52, 86] width 36 height 14
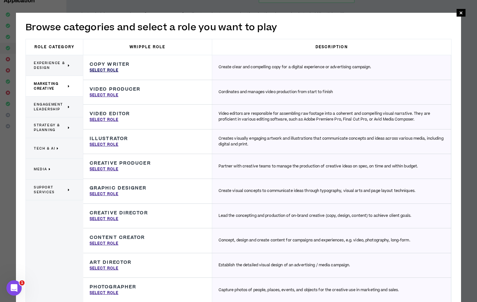
click at [104, 70] on p "Select Role" at bounding box center [104, 71] width 29 height 6
type input "Copy Writer"
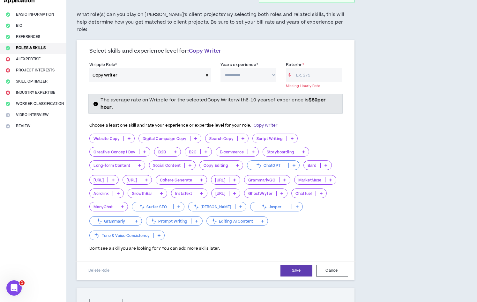
click at [247, 68] on select "**********" at bounding box center [248, 75] width 56 height 14
select select "**"
click at [220, 68] on select "**********" at bounding box center [248, 75] width 56 height 14
click at [304, 68] on input "Rate/hr *" at bounding box center [317, 75] width 49 height 14
click at [313, 49] on div "Select skills and experience level for: Copy Writer" at bounding box center [215, 54] width 252 height 12
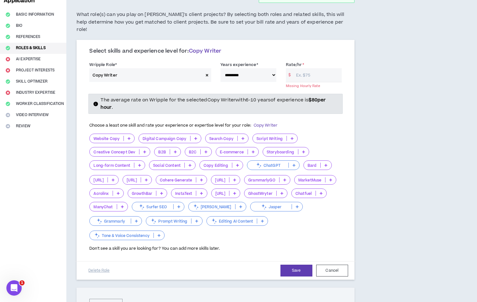
click at [316, 68] on input "Rate/hr *" at bounding box center [317, 75] width 49 height 14
type input "8"
click at [309, 48] on div "Select skills and experience level for: Copy Writer" at bounding box center [215, 54] width 252 height 12
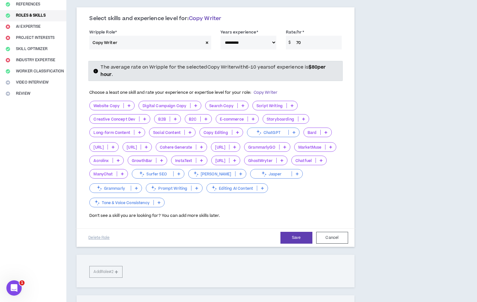
scroll to position [81, 0]
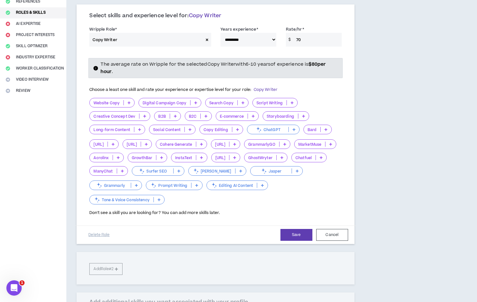
click at [309, 33] on input "70" at bounding box center [317, 40] width 49 height 14
click at [128, 101] on icon at bounding box center [129, 102] width 3 height 3
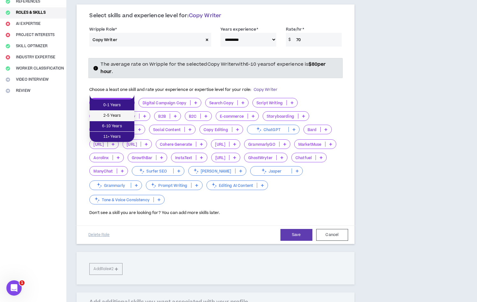
click at [124, 113] on span "2-5 Years" at bounding box center [111, 115] width 37 height 7
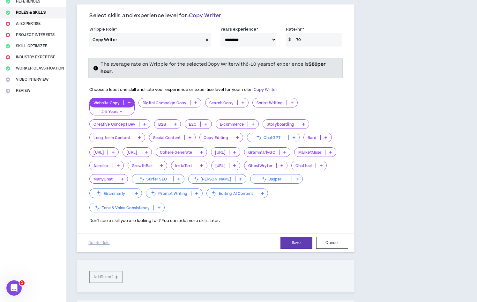
click at [197, 100] on p at bounding box center [195, 102] width 11 height 5
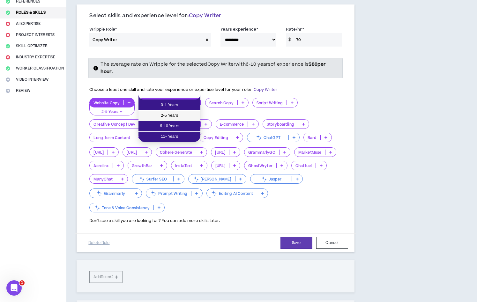
click at [191, 111] on li "2-5 Years" at bounding box center [169, 116] width 62 height 11
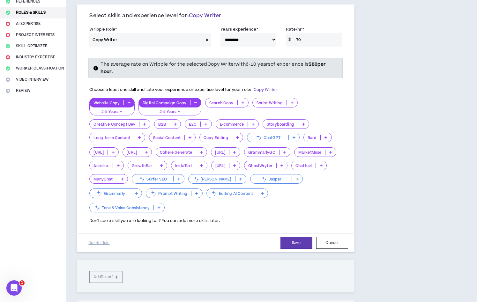
click at [243, 100] on p at bounding box center [243, 102] width 11 height 5
click at [294, 103] on div "Script Writing" at bounding box center [274, 107] width 45 height 18
click at [311, 33] on input "70" at bounding box center [317, 40] width 49 height 14
type input "7"
click at [313, 53] on div "The average rate on Wripple for the selected Copy Writer with 6-10 years of exp…" at bounding box center [214, 138] width 261 height 171
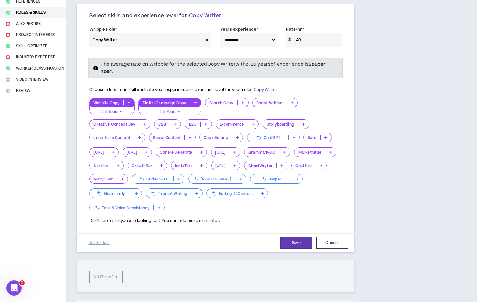
click at [308, 33] on input "40" at bounding box center [317, 40] width 49 height 14
click at [333, 89] on div "Choose a least one skill and rate your experience or expertise level for your r…" at bounding box center [214, 153] width 261 height 141
click at [300, 33] on input "45" at bounding box center [317, 40] width 49 height 14
type input "4"
type input "50"
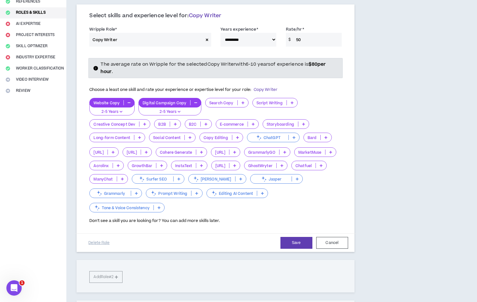
click at [331, 98] on div "Website Copy 2-5 Years Digital Campaign Copy 2-5 Years Search Copy Script Writi…" at bounding box center [215, 155] width 252 height 115
click at [248, 33] on select "**********" at bounding box center [248, 40] width 56 height 14
click at [189, 136] on icon at bounding box center [189, 137] width 3 height 3
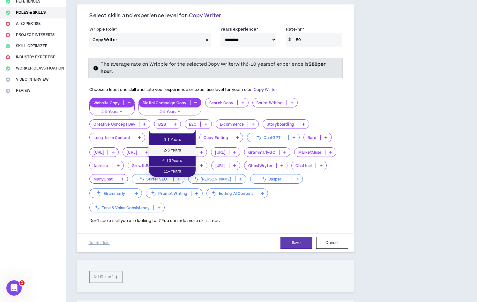
click at [184, 151] on span "2-5 Years" at bounding box center [172, 150] width 39 height 7
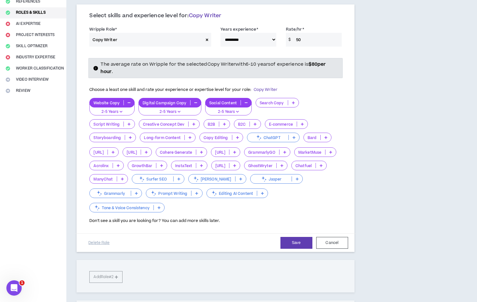
click at [255, 122] on icon at bounding box center [254, 123] width 3 height 3
drag, startPoint x: 252, startPoint y: 146, endPoint x: 252, endPoint y: 158, distance: 11.8
click at [252, 158] on ul "0-1 Years 2-5 Years 6-10 Years 11+ Years" at bounding box center [246, 142] width 27 height 42
click at [252, 158] on span "11+ Years" at bounding box center [246, 158] width 19 height 7
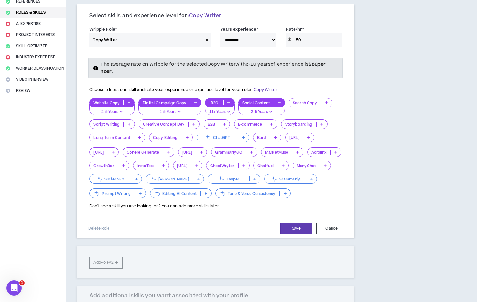
click at [228, 110] on icon "button" at bounding box center [228, 111] width 3 height 3
click at [225, 121] on li "2-5 Years" at bounding box center [218, 116] width 29 height 11
click at [224, 109] on p "2-5 Years" at bounding box center [219, 112] width 21 height 6
click at [223, 123] on span "6-10 Years" at bounding box center [218, 126] width 21 height 7
click at [128, 122] on icon at bounding box center [129, 123] width 3 height 3
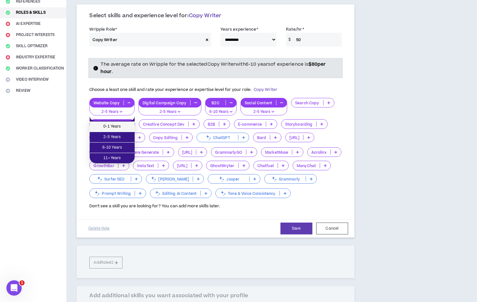
click at [131, 130] on li "0-1 Years" at bounding box center [112, 126] width 45 height 11
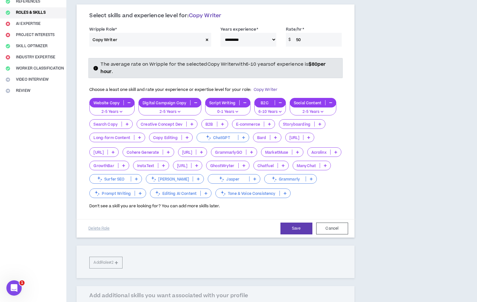
click at [196, 121] on p at bounding box center [191, 123] width 11 height 5
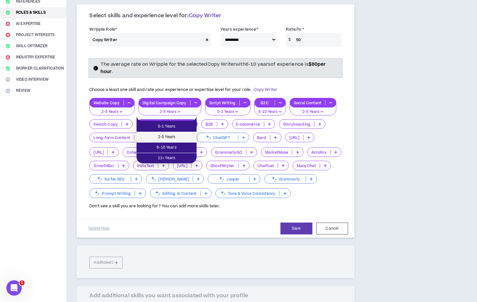
click at [187, 136] on span "2-5 Years" at bounding box center [166, 137] width 52 height 7
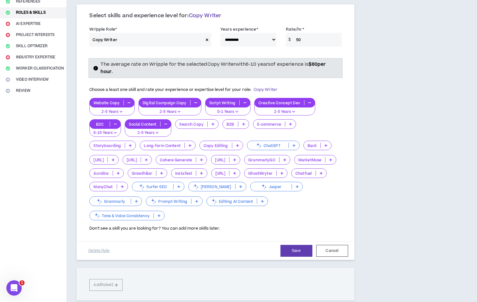
click at [244, 122] on icon at bounding box center [243, 123] width 3 height 3
click at [239, 136] on span "2-5 Years" at bounding box center [235, 137] width 19 height 7
click at [295, 121] on p at bounding box center [293, 123] width 11 height 5
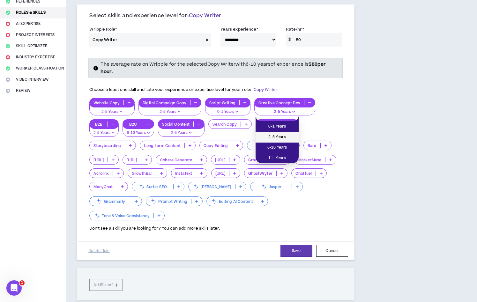
click at [290, 138] on span "2-5 Years" at bounding box center [276, 137] width 35 height 7
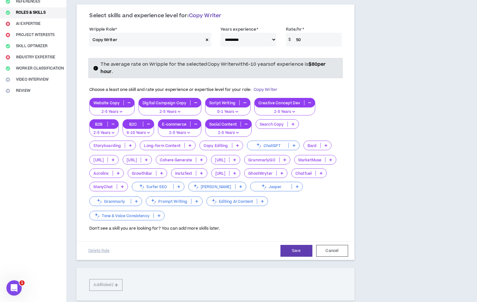
click at [131, 144] on icon at bounding box center [130, 145] width 3 height 3
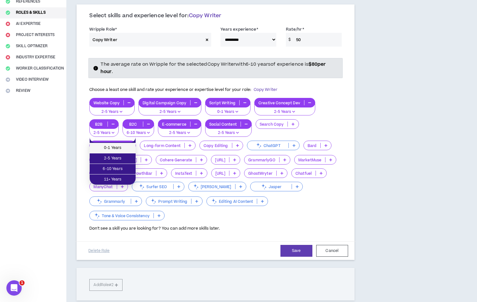
click at [127, 149] on span "0-1 Years" at bounding box center [112, 147] width 38 height 7
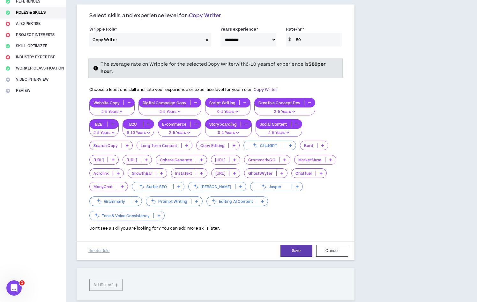
click at [233, 144] on icon at bounding box center [233, 145] width 3 height 3
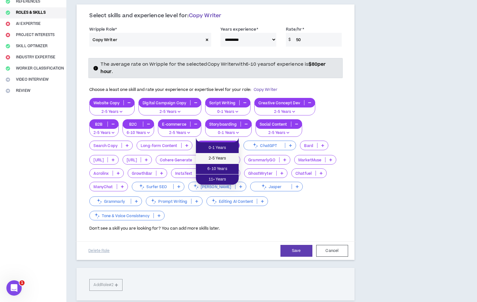
click at [229, 160] on span "2-5 Years" at bounding box center [217, 158] width 35 height 7
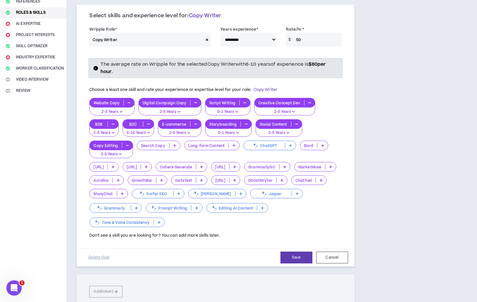
click at [255, 33] on select "**********" at bounding box center [248, 40] width 56 height 14
select select "**"
click at [220, 33] on select "**********" at bounding box center [248, 40] width 56 height 14
click at [310, 33] on input "50" at bounding box center [317, 40] width 49 height 14
type input "5"
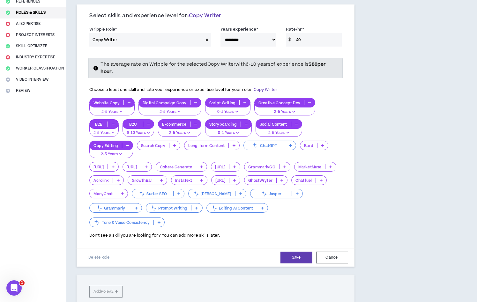
type input "40"
click at [338, 103] on div "Website Copy 2-5 Years Digital Campaign Copy 2-5 Years Script Writing 0-1 Years…" at bounding box center [215, 163] width 252 height 130
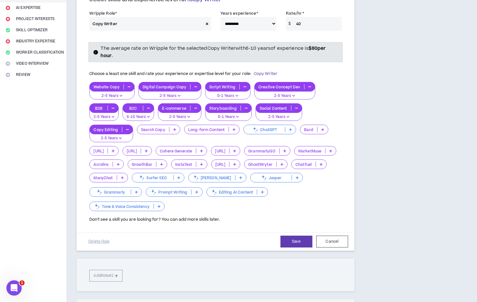
scroll to position [98, 0]
click at [195, 190] on icon at bounding box center [196, 191] width 3 height 3
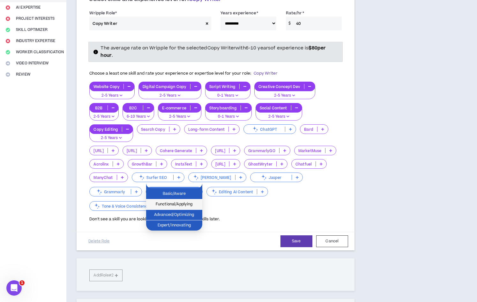
click at [194, 201] on span "Functional/Applying" at bounding box center [174, 204] width 48 height 7
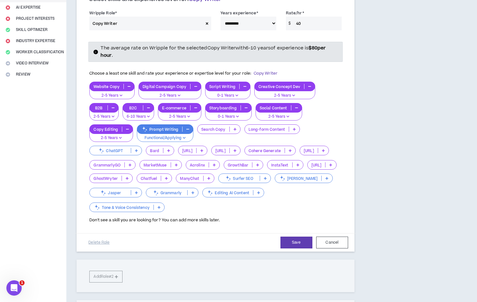
click at [181, 135] on p "Functional/Applying" at bounding box center [165, 138] width 48 height 6
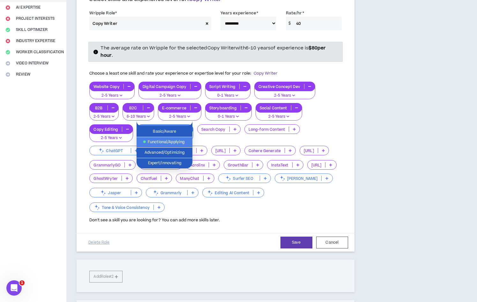
click at [154, 219] on div "The average rate on Wripple for the selected Copy Writer with 6-10 years of exp…" at bounding box center [214, 131] width 261 height 193
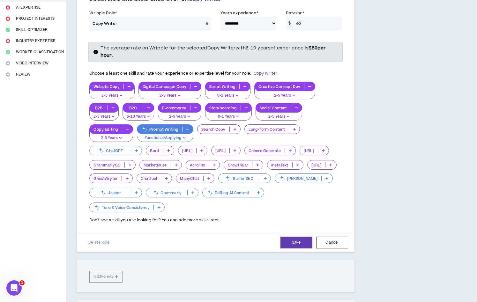
click at [311, 183] on div "Website Copy 2-5 Years Digital Campaign Copy 2-5 Years Script Writing 0-1 Years…" at bounding box center [215, 147] width 252 height 131
click at [194, 191] on icon at bounding box center [192, 192] width 3 height 3
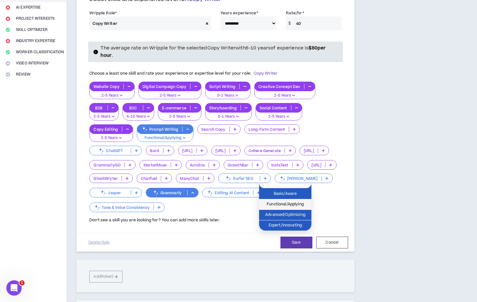
click at [297, 203] on span "Functional/Applying" at bounding box center [285, 204] width 45 height 7
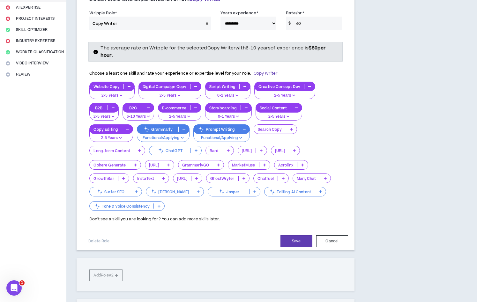
click at [159, 204] on icon at bounding box center [158, 205] width 3 height 3
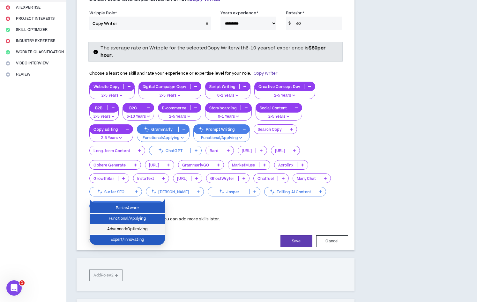
click at [152, 227] on span "Advanced/Optimizing" at bounding box center [127, 229] width 68 height 7
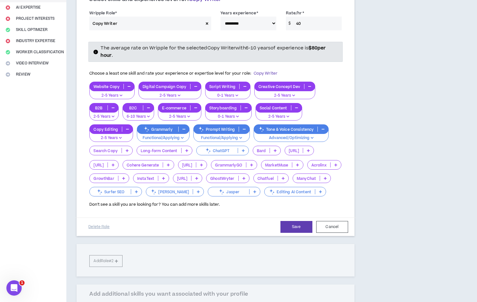
click at [319, 193] on icon at bounding box center [320, 191] width 3 height 3
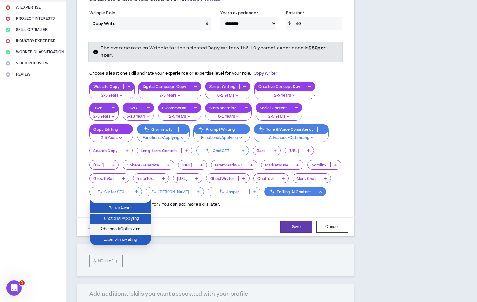
click at [140, 225] on li "Advanced/Optimizing" at bounding box center [120, 229] width 61 height 11
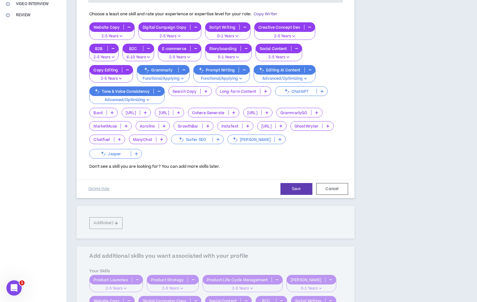
scroll to position [164, 0]
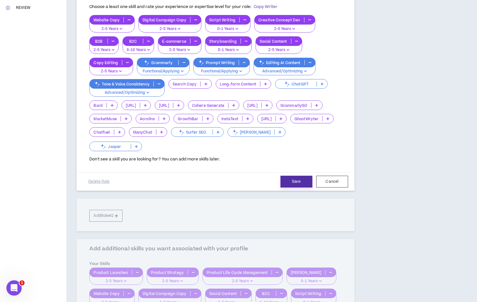
click at [296, 176] on button "Save" at bounding box center [296, 182] width 32 height 12
select select "**"
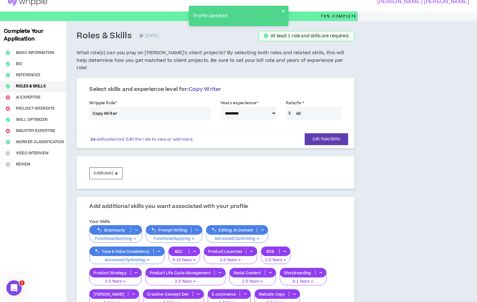
scroll to position [4, 0]
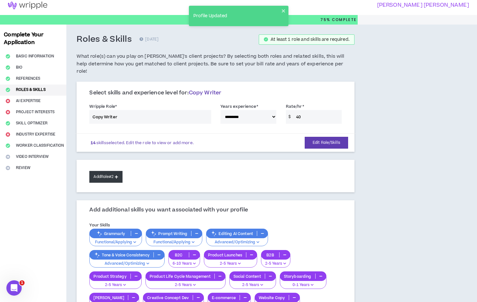
click at [107, 171] on button "Add Role #2" at bounding box center [105, 177] width 33 height 12
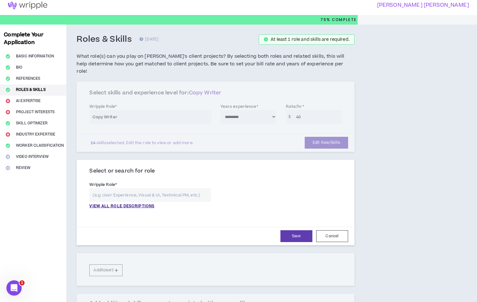
click at [132, 188] on input "text" at bounding box center [149, 195] width 121 height 14
click at [108, 203] on p "VIEW ALL ROLE DESCRIPTIONS" at bounding box center [121, 206] width 65 height 6
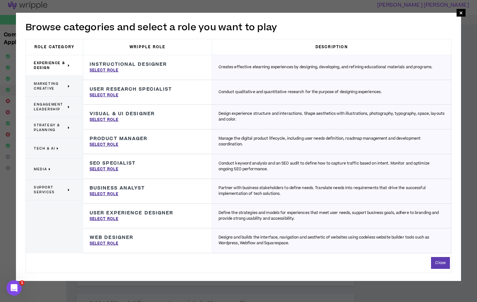
click at [58, 85] on span "Marketing Creative" at bounding box center [50, 86] width 33 height 10
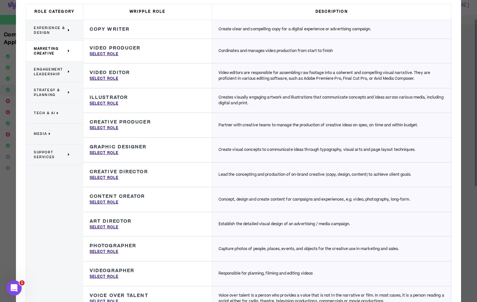
click at [111, 71] on h3 "Video Editor" at bounding box center [110, 73] width 40 height 6
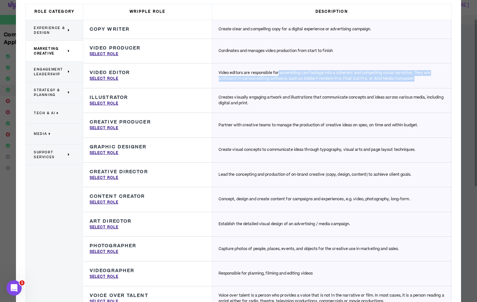
drag, startPoint x: 279, startPoint y: 74, endPoint x: 422, endPoint y: 83, distance: 144.1
click at [422, 83] on div "Video editors are responsible for assembling raw footage into a coherent and co…" at bounding box center [331, 75] width 239 height 25
click at [269, 81] on p "Video editors are responsible for assembling raw footage into a coherent and co…" at bounding box center [331, 75] width 226 height 11
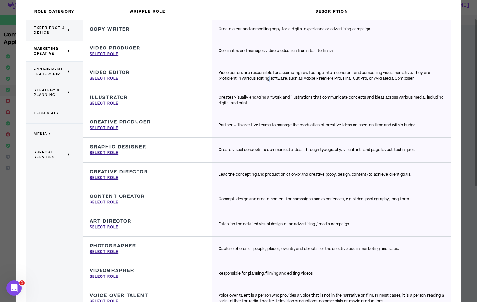
click at [269, 81] on p "Video editors are responsible for assembling raw footage into a coherent and co…" at bounding box center [331, 75] width 226 height 11
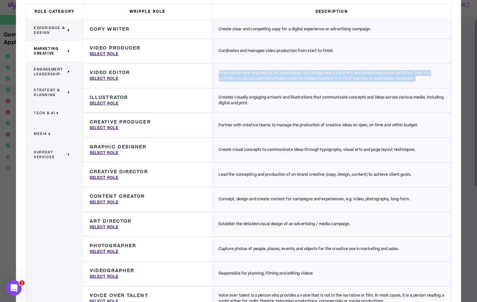
click at [269, 81] on p "Video editors are responsible for assembling raw footage into a coherent and co…" at bounding box center [331, 75] width 226 height 11
click at [362, 77] on p "Video editors are responsible for assembling raw footage into a coherent and co…" at bounding box center [331, 75] width 226 height 11
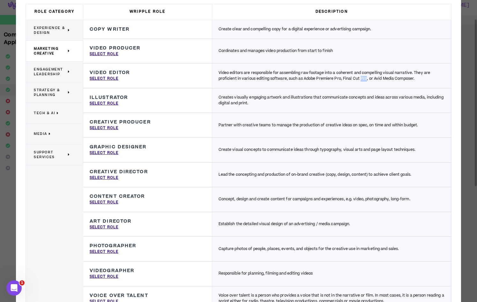
click at [362, 77] on p "Video editors are responsible for assembling raw footage into a coherent and co…" at bounding box center [331, 75] width 226 height 11
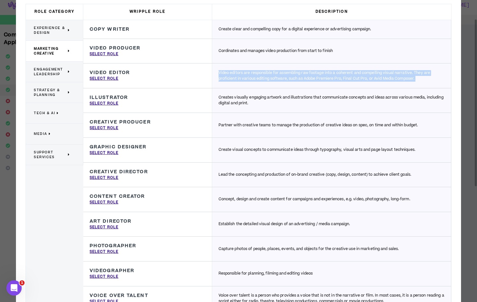
click at [362, 77] on p "Video editors are responsible for assembling raw footage into a coherent and co…" at bounding box center [331, 75] width 226 height 11
click at [419, 80] on p "Video editors are responsible for assembling raw footage into a coherent and co…" at bounding box center [331, 75] width 226 height 11
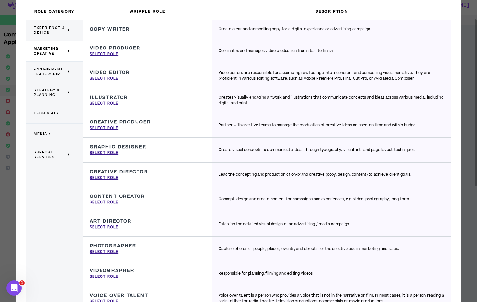
click at [257, 97] on p "Creates visually engaging artwork and illustrations that communicate concepts a…" at bounding box center [331, 100] width 226 height 11
click at [296, 108] on div "Creates visually engaging artwork and illustrations that communicate concepts a…" at bounding box center [331, 100] width 239 height 25
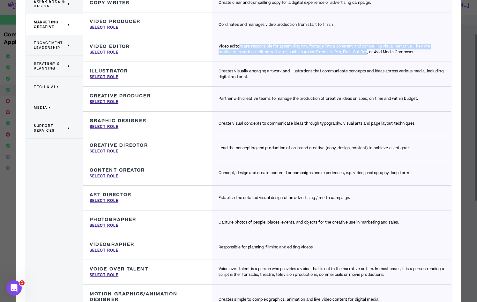
drag, startPoint x: 238, startPoint y: 47, endPoint x: 367, endPoint y: 53, distance: 128.6
click at [367, 53] on p "Video editors are responsible for assembling raw footage into a coherent and co…" at bounding box center [331, 49] width 226 height 11
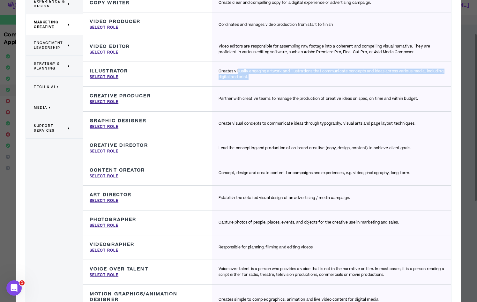
drag, startPoint x: 237, startPoint y: 72, endPoint x: 295, endPoint y: 75, distance: 58.7
click at [295, 75] on p "Creates visually engaging artwork and illustrations that communicate concepts a…" at bounding box center [331, 74] width 226 height 11
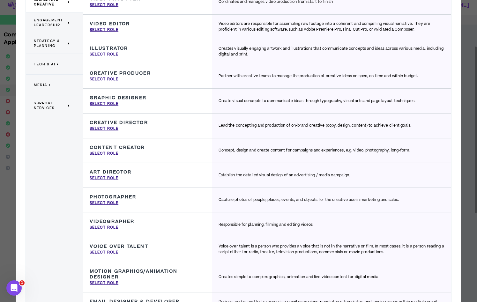
click at [235, 78] on p "Partner with creative teams to manage the production of creative ideas on spec,…" at bounding box center [318, 76] width 200 height 6
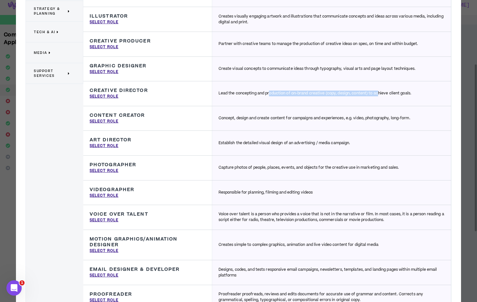
drag, startPoint x: 269, startPoint y: 92, endPoint x: 379, endPoint y: 92, distance: 110.0
click at [379, 92] on p "Lead the concepting and production of on-brand creative (copy, design, content)…" at bounding box center [314, 94] width 193 height 6
drag, startPoint x: 238, startPoint y: 118, endPoint x: 288, endPoint y: 115, distance: 50.8
click at [288, 115] on div "Concept, design and create content for campaigns and experiences, e.g. video, p…" at bounding box center [331, 118] width 239 height 25
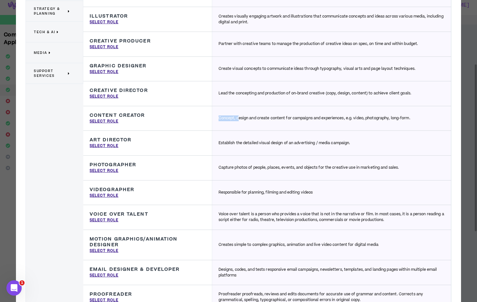
click at [288, 115] on div "Concept, design and create content for campaigns and experiences, e.g. video, p…" at bounding box center [331, 118] width 239 height 25
drag, startPoint x: 296, startPoint y: 116, endPoint x: 362, endPoint y: 116, distance: 65.0
click at [362, 116] on p "Concept, design and create content for campaigns and experiences, e.g. video, p…" at bounding box center [314, 118] width 192 height 6
click at [100, 47] on p "Select Role" at bounding box center [104, 47] width 29 height 6
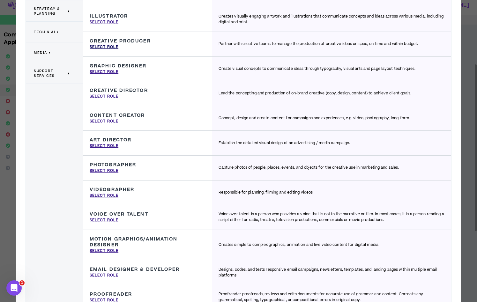
type input "Creative Producer"
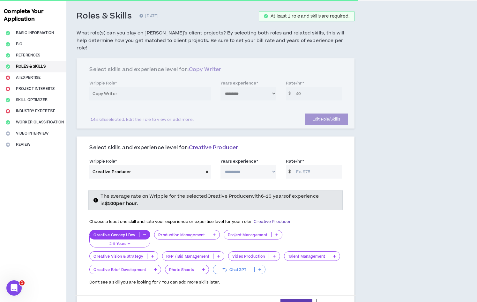
scroll to position [28, 0]
click at [239, 166] on select "**********" at bounding box center [248, 172] width 56 height 14
select select "**"
click at [220, 165] on select "**********" at bounding box center [248, 172] width 56 height 14
click at [290, 165] on span "$" at bounding box center [289, 172] width 7 height 14
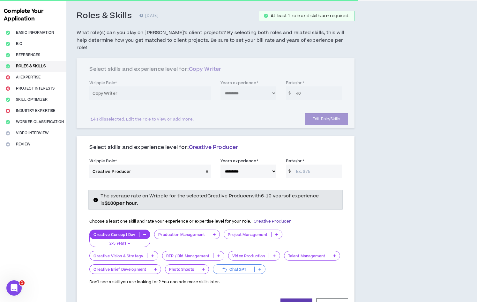
click at [309, 165] on input "Rate/hr *" at bounding box center [317, 172] width 49 height 14
type input "45"
click at [226, 185] on div "The average rate on Wripple for the selected Creative Producer with 6-10 years …" at bounding box center [214, 235] width 261 height 101
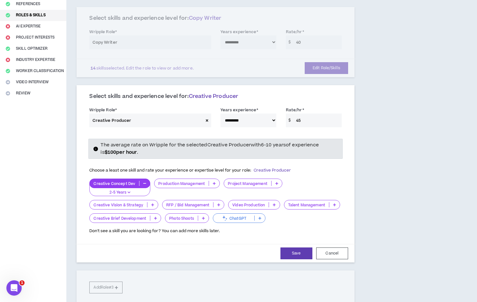
scroll to position [79, 0]
click at [248, 113] on select "**********" at bounding box center [248, 120] width 56 height 14
select select "**"
click at [220, 113] on select "**********" at bounding box center [248, 120] width 56 height 14
click at [298, 113] on input "45" at bounding box center [317, 120] width 49 height 14
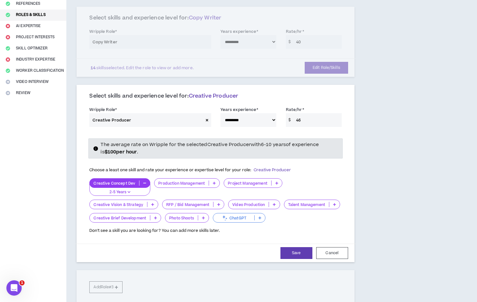
type input "4"
click at [342, 95] on div "Select skills and experience level for: Creative Producer" at bounding box center [214, 99] width 261 height 12
click at [304, 113] on input "60" at bounding box center [317, 120] width 49 height 14
type input "6"
type input "50"
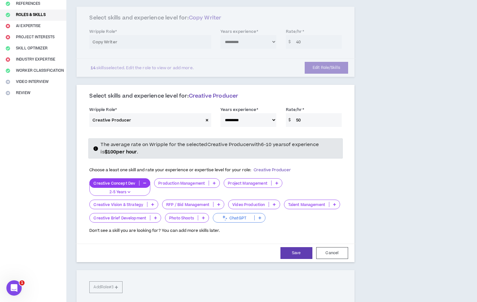
click at [311, 93] on h3 "Select skills and experience level for: Creative Producer" at bounding box center [215, 96] width 252 height 7
click at [309, 113] on input "50" at bounding box center [317, 120] width 49 height 14
click at [121, 189] on p "2-5 Years" at bounding box center [119, 192] width 53 height 6
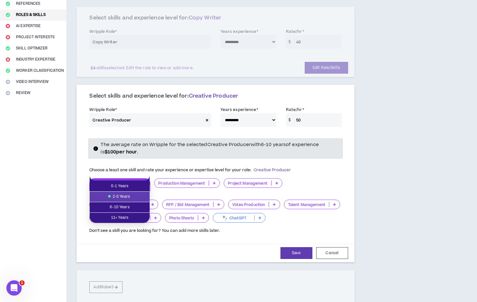
click at [207, 181] on p "Production Management" at bounding box center [181, 183] width 54 height 5
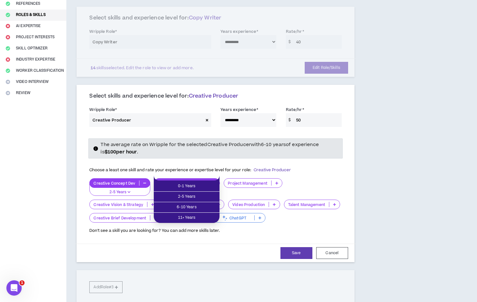
click at [249, 113] on select "**********" at bounding box center [248, 120] width 56 height 14
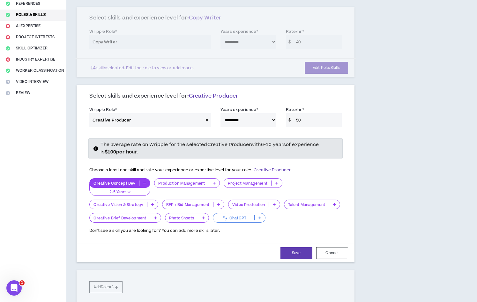
select select "**"
click at [220, 113] on select "**********" at bounding box center [248, 120] width 56 height 14
click at [297, 113] on input "50" at bounding box center [317, 120] width 49 height 14
click at [304, 113] on input "50" at bounding box center [317, 120] width 49 height 14
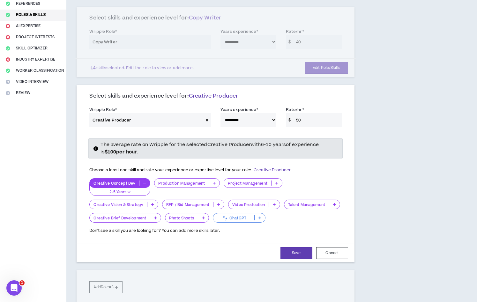
click at [304, 113] on input "50" at bounding box center [317, 120] width 49 height 14
click at [325, 165] on div "Choose a least one skill and rate your experience or expertise level for your r…" at bounding box center [215, 170] width 252 height 13
click at [198, 178] on div "Production Management" at bounding box center [187, 183] width 66 height 10
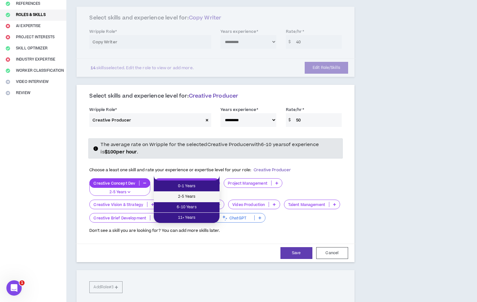
click at [213, 197] on span "2-5 Years" at bounding box center [186, 196] width 58 height 7
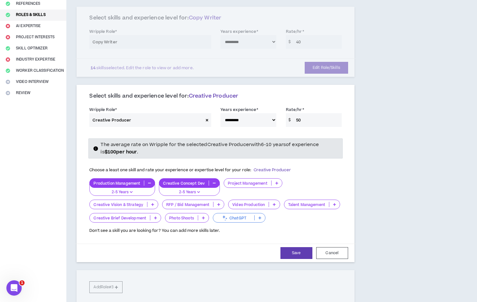
click at [276, 181] on icon at bounding box center [276, 182] width 3 height 3
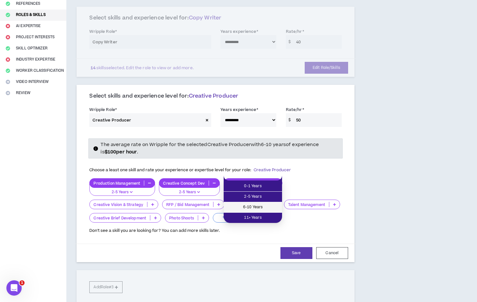
click at [272, 204] on span "6-10 Years" at bounding box center [252, 207] width 51 height 7
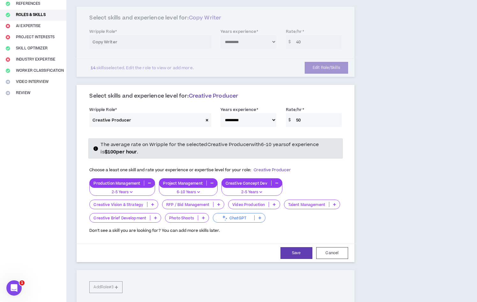
click at [157, 200] on div "Creative Vision & Strategy" at bounding box center [123, 205] width 69 height 10
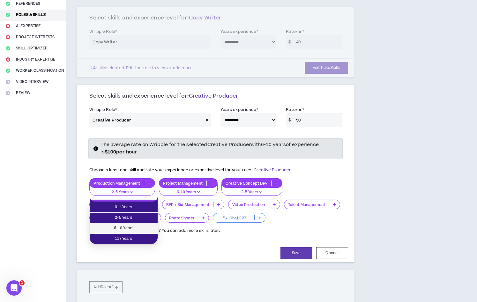
click at [145, 229] on span "6-10 Years" at bounding box center [123, 228] width 60 height 7
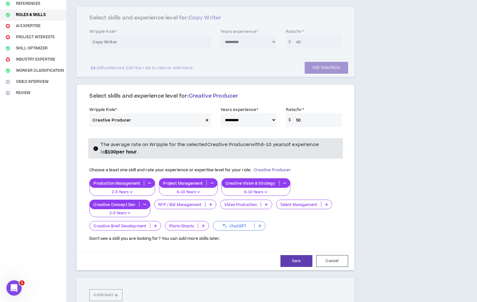
click at [263, 202] on p at bounding box center [266, 204] width 11 height 5
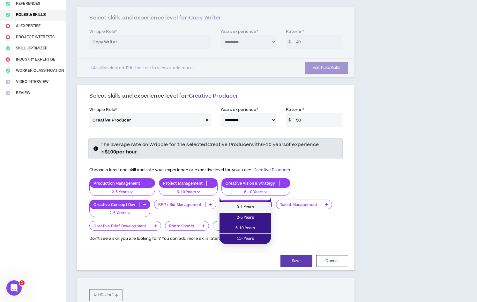
click at [261, 206] on span "0-1 Years" at bounding box center [245, 207] width 44 height 7
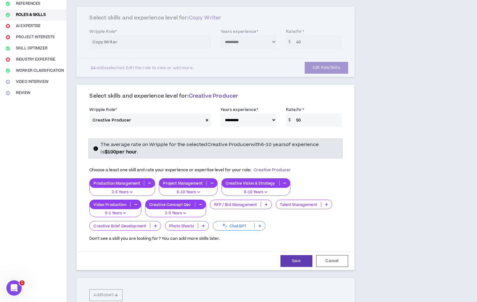
click at [136, 203] on icon "button" at bounding box center [135, 204] width 3 height 3
click at [267, 202] on p at bounding box center [266, 204] width 11 height 5
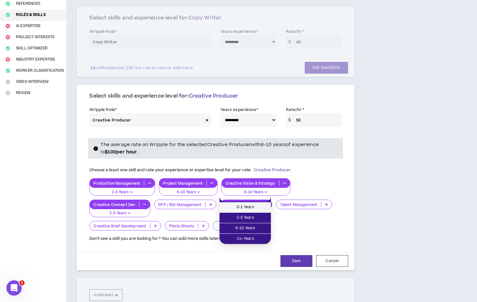
click at [262, 208] on span "0-1 Years" at bounding box center [245, 207] width 44 height 7
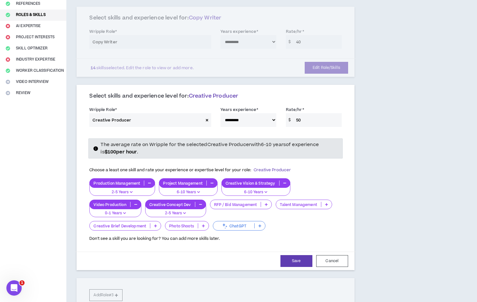
click at [326, 203] on icon at bounding box center [326, 204] width 3 height 3
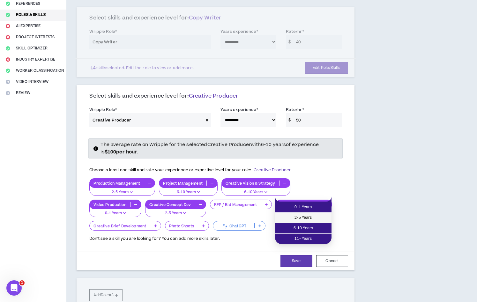
click at [317, 216] on span "2-5 Years" at bounding box center [303, 217] width 49 height 7
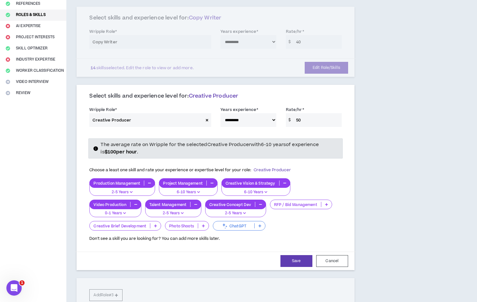
click at [161, 217] on div "Production Management 2-5 Years Project Management 6-10 Years Creative Vision &…" at bounding box center [215, 204] width 252 height 53
click at [158, 223] on p at bounding box center [155, 225] width 11 height 5
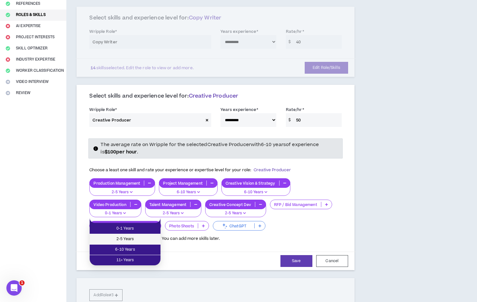
click at [149, 239] on span "2-5 Years" at bounding box center [124, 239] width 63 height 7
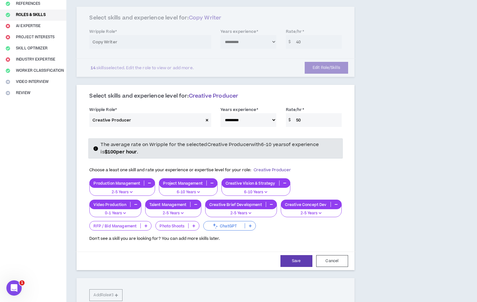
click at [194, 224] on icon at bounding box center [193, 225] width 3 height 3
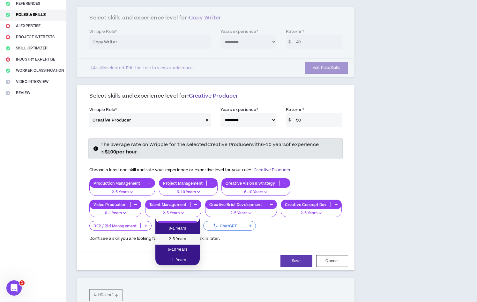
click at [191, 237] on span "2-5 Years" at bounding box center [177, 239] width 37 height 7
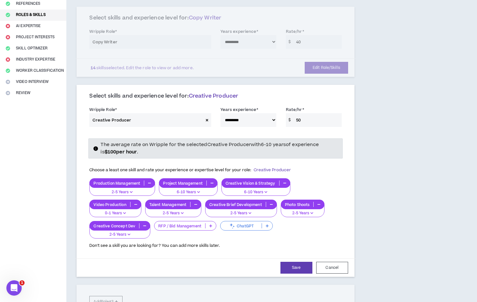
click at [267, 223] on p at bounding box center [267, 225] width 11 height 5
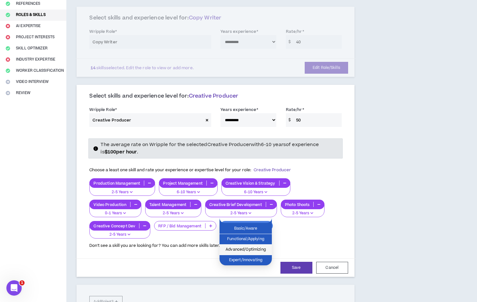
click at [262, 246] on span "Advanced/Optimizing" at bounding box center [245, 249] width 45 height 7
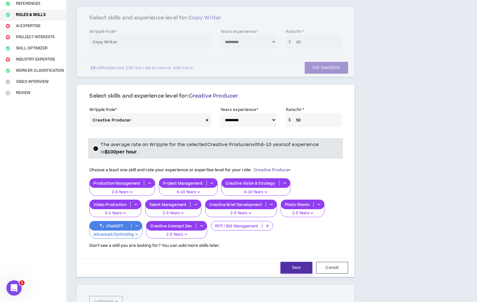
click at [298, 262] on button "Save" at bounding box center [296, 268] width 32 height 12
select select "**"
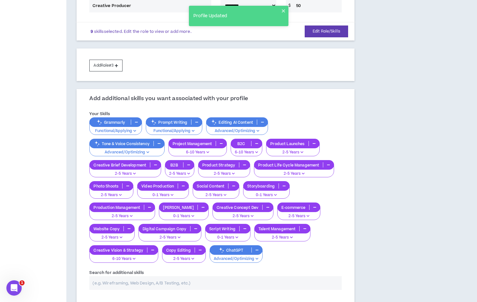
scroll to position [193, 0]
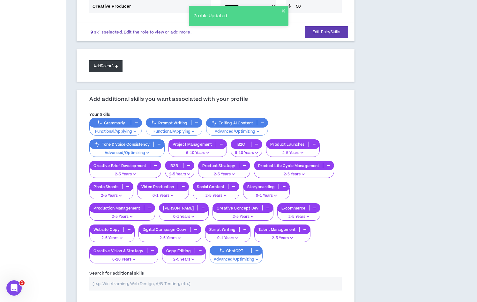
click at [111, 60] on button "Add Role #3" at bounding box center [105, 66] width 33 height 12
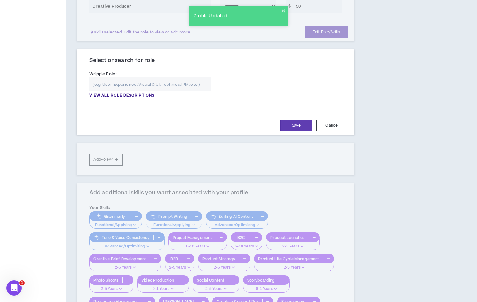
click at [136, 80] on input "text" at bounding box center [149, 84] width 121 height 14
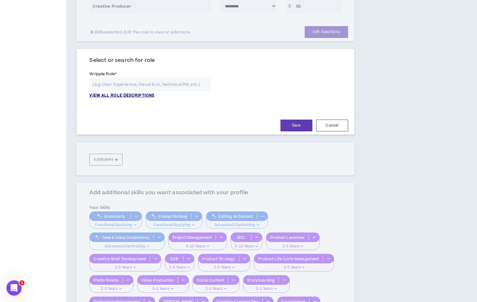
click at [112, 93] on p "VIEW ALL ROLE DESCRIPTIONS" at bounding box center [121, 96] width 65 height 6
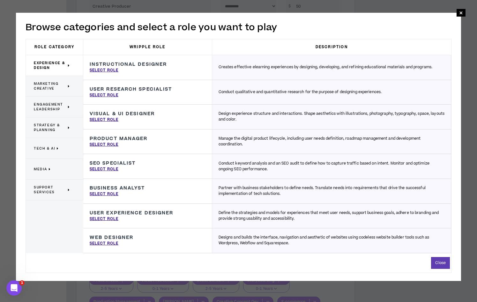
click at [42, 84] on span "Marketing Creative" at bounding box center [50, 86] width 33 height 10
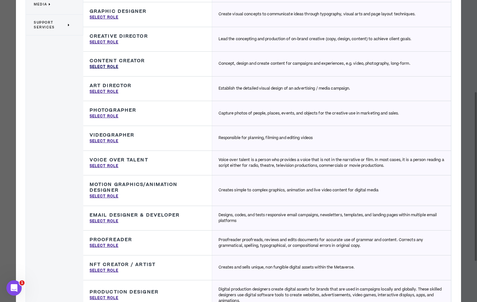
click at [97, 69] on p "Select Role" at bounding box center [104, 67] width 29 height 6
type input "Content Creator"
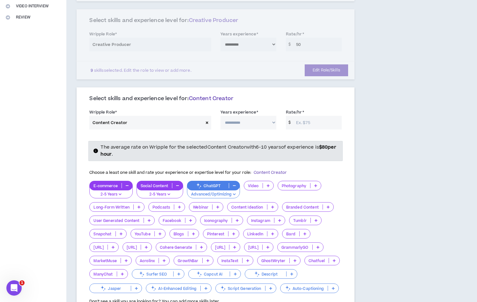
scroll to position [152, 0]
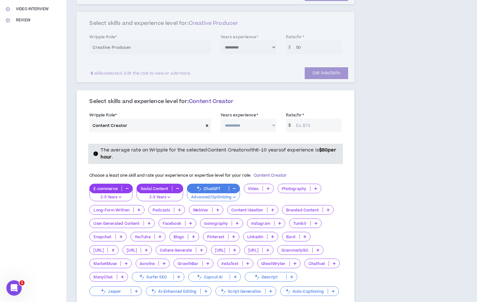
click at [209, 119] on span at bounding box center [207, 126] width 8 height 14
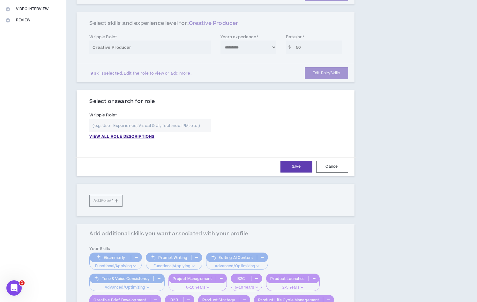
click at [136, 119] on input "text" at bounding box center [149, 126] width 121 height 14
click at [116, 134] on p "VIEW ALL ROLE DESCRIPTIONS" at bounding box center [121, 137] width 65 height 6
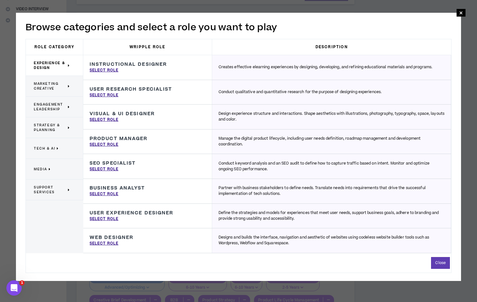
click at [41, 106] on span "Engagement Leadership" at bounding box center [50, 107] width 33 height 10
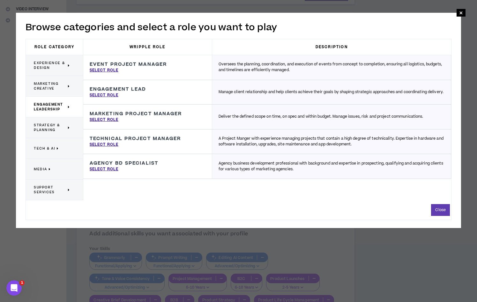
click at [155, 67] on h3 "Event Project Manager" at bounding box center [128, 65] width 77 height 6
click at [150, 84] on div "Engagement Lead Manage client relationship and help clients achieve their goals…" at bounding box center [147, 92] width 129 height 25
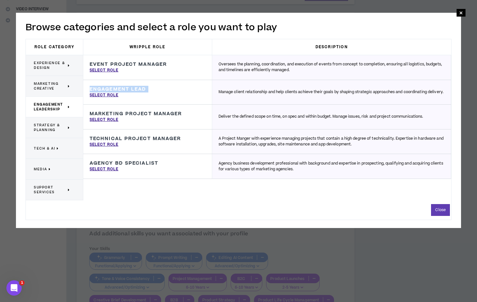
click at [150, 84] on div "Engagement Lead Manage client relationship and help clients achieve their goals…" at bounding box center [147, 92] width 129 height 25
click at [152, 107] on div "Marketing Project Manager Deliver the defined scope on time, on spec and within…" at bounding box center [147, 117] width 129 height 25
drag, startPoint x: 259, startPoint y: 119, endPoint x: 380, endPoint y: 118, distance: 120.8
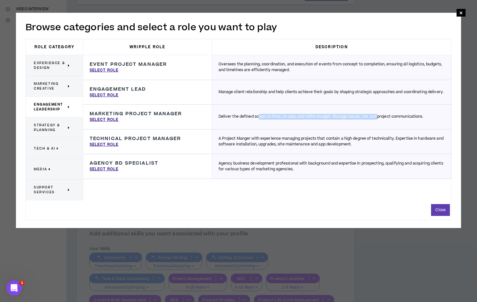
click at [379, 118] on p "Deliver the defined scope on time, on spec and within budget. Manage issues, ri…" at bounding box center [320, 117] width 205 height 6
click at [380, 118] on p "Deliver the defined scope on time, on spec and within budget. Manage issues, ri…" at bounding box center [320, 117] width 205 height 6
click at [66, 128] on span "Strategy & Planning" at bounding box center [50, 128] width 33 height 10
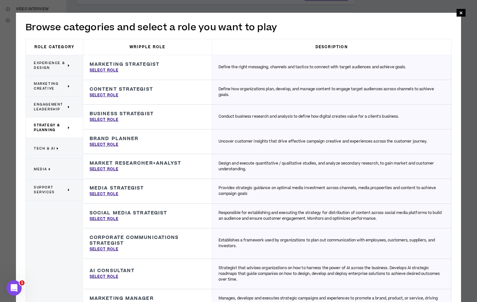
click at [51, 108] on span "Engagement Leadership" at bounding box center [50, 107] width 33 height 10
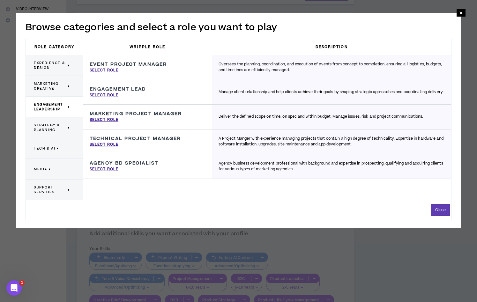
click at [267, 117] on p "Deliver the defined scope on time, on spec and within budget. Manage issues, ri…" at bounding box center [320, 117] width 205 height 6
click at [115, 120] on p "Select Role" at bounding box center [104, 120] width 29 height 6
type input "Marketing Project Manager"
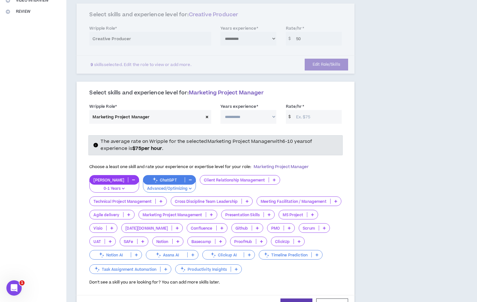
scroll to position [162, 0]
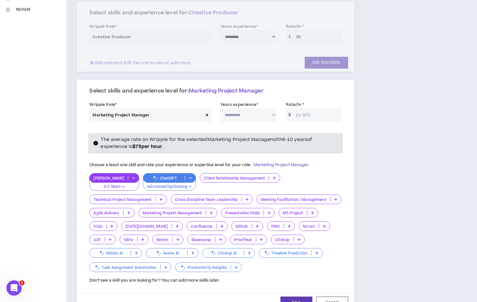
click at [206, 108] on span at bounding box center [207, 115] width 8 height 14
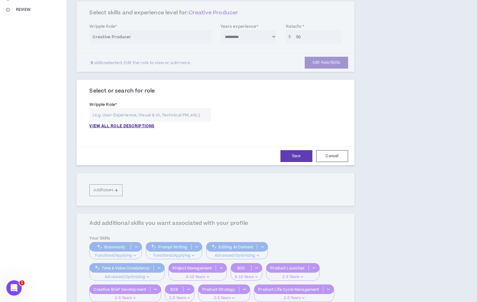
click at [153, 108] on input "text" at bounding box center [149, 115] width 121 height 14
click at [116, 123] on p "VIEW ALL ROLE DESCRIPTIONS" at bounding box center [121, 126] width 65 height 6
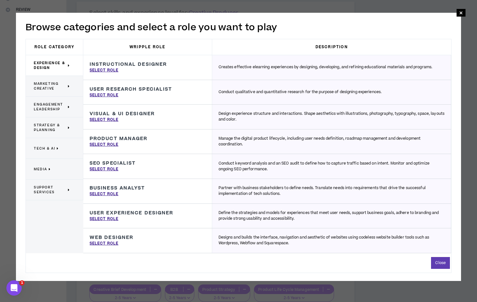
click at [50, 127] on span "Strategy & Planning" at bounding box center [50, 128] width 33 height 10
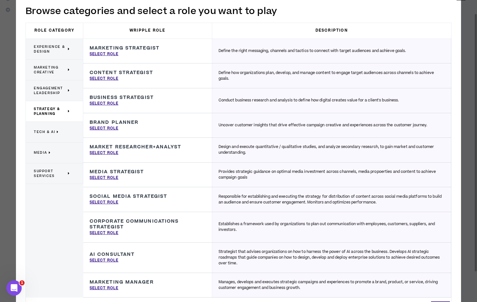
click at [305, 50] on p "Define the right messaging, channels and tactics to connect with target audienc…" at bounding box center [311, 51] width 187 height 6
click at [278, 74] on p "Define how organizations plan, develop, and manage content to engage target aud…" at bounding box center [331, 75] width 226 height 11
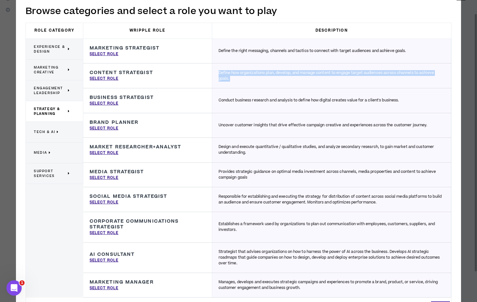
click at [278, 74] on p "Define how organizations plan, develop, and manage content to engage target aud…" at bounding box center [331, 75] width 226 height 11
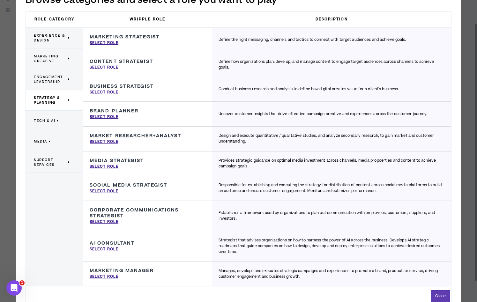
click at [275, 39] on p "Define the right messaging, channels and tactics to connect with target audienc…" at bounding box center [311, 40] width 187 height 6
click at [274, 61] on p "Define how organizations plan, develop, and manage content to engage target aud…" at bounding box center [331, 64] width 226 height 11
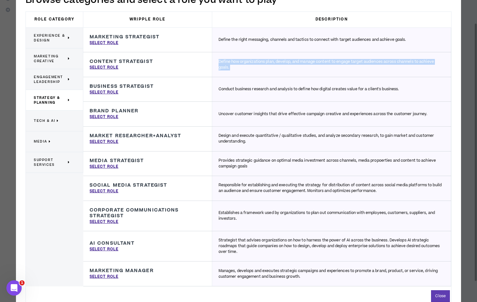
click at [274, 61] on p "Define how organizations plan, develop, and manage content to engage target aud…" at bounding box center [331, 64] width 226 height 11
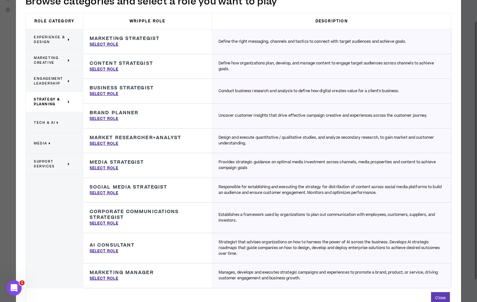
click at [299, 115] on p "Uncover customer insights that drive effective campaign creative and experience…" at bounding box center [322, 116] width 209 height 6
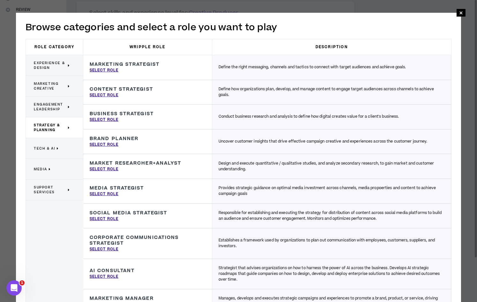
click at [261, 214] on p "Responsible for establishing and executing the strategy for distribution of con…" at bounding box center [331, 215] width 226 height 11
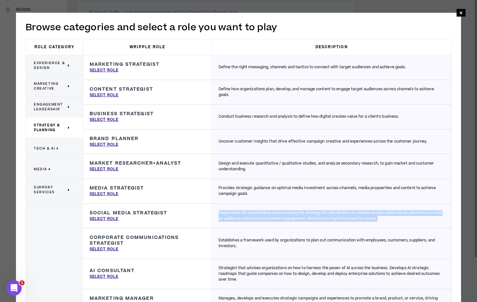
click at [261, 214] on p "Responsible for establishing and executing the strategy for distribution of con…" at bounding box center [331, 215] width 226 height 11
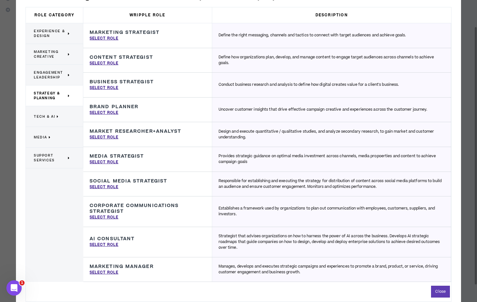
click at [274, 83] on p "Conduct business research and analysis to define how digital creates value for …" at bounding box center [308, 85] width 180 height 6
click at [350, 82] on p "Conduct business research and analysis to define how digital creates value for …" at bounding box center [308, 85] width 180 height 6
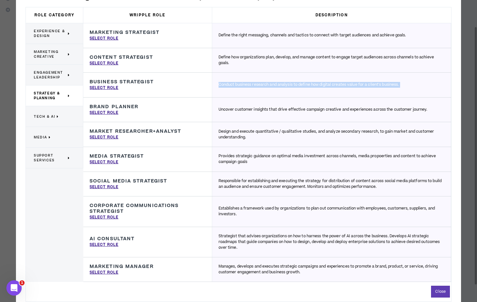
click at [350, 82] on p "Conduct business research and analysis to define how digital creates value for …" at bounding box center [308, 85] width 180 height 6
click at [311, 60] on p "Define how organizations plan, develop, and manage content to engage target aud…" at bounding box center [331, 60] width 226 height 11
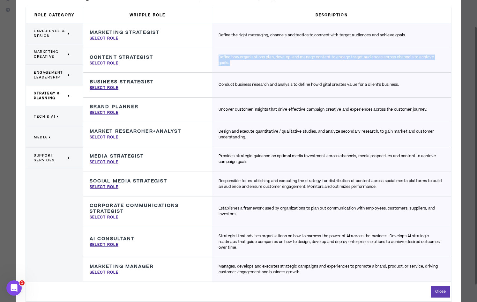
click at [311, 60] on p "Define how organizations plan, develop, and manage content to engage target aud…" at bounding box center [331, 60] width 226 height 11
click at [260, 35] on p "Define the right messaging, channels and tactics to connect with target audienc…" at bounding box center [311, 36] width 187 height 6
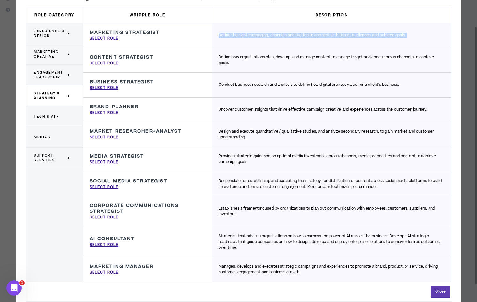
click at [260, 35] on p "Define the right messaging, channels and tactics to connect with target audienc…" at bounding box center [311, 36] width 187 height 6
click at [107, 273] on p "Select Role" at bounding box center [104, 273] width 29 height 6
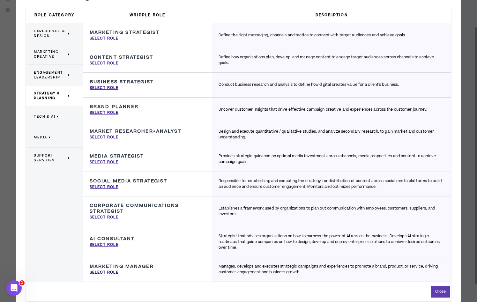
type input "Marketing Manager"
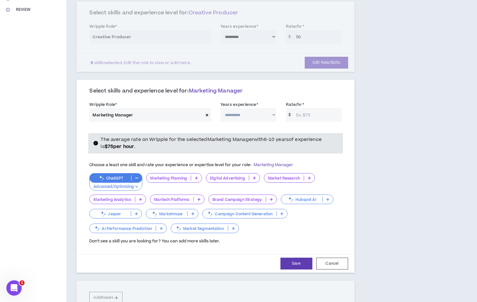
click at [304, 110] on input "Rate/hr *" at bounding box center [317, 115] width 49 height 14
click at [265, 108] on select "**********" at bounding box center [248, 115] width 56 height 14
select select "**"
click at [220, 108] on select "**********" at bounding box center [248, 115] width 56 height 14
click at [264, 108] on select "**********" at bounding box center [248, 115] width 56 height 14
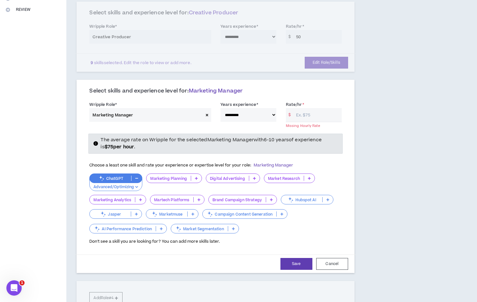
click at [304, 108] on input "Rate/hr *" at bounding box center [317, 115] width 49 height 14
type input "4"
type input "35"
click at [130, 176] on p "ChatGPT" at bounding box center [110, 178] width 41 height 5
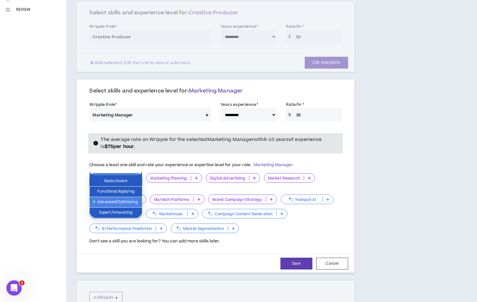
click at [130, 176] on p "ChatGPT" at bounding box center [110, 178] width 41 height 5
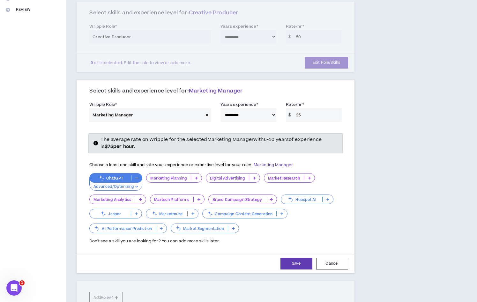
click at [196, 176] on icon at bounding box center [196, 177] width 3 height 3
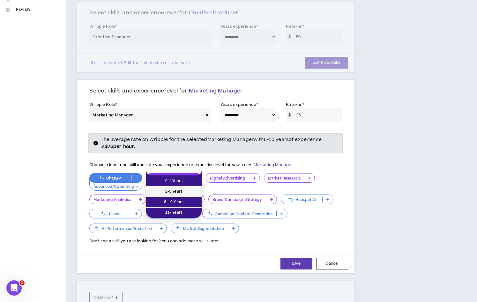
click at [192, 192] on span "2-5 Years" at bounding box center [174, 191] width 48 height 7
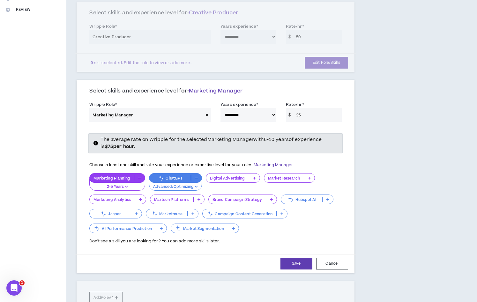
click at [253, 176] on icon at bounding box center [254, 177] width 3 height 3
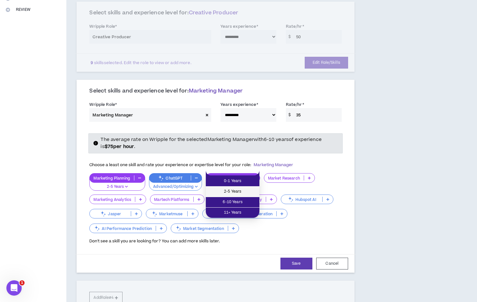
click at [248, 189] on span "2-5 Years" at bounding box center [232, 191] width 46 height 7
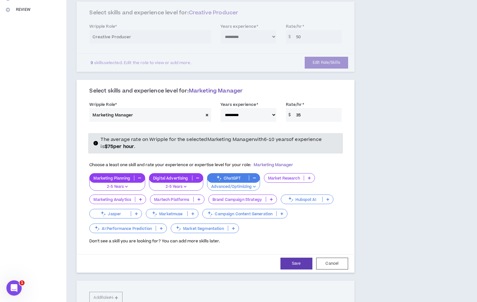
click at [181, 176] on p "Digital Advertising" at bounding box center [170, 178] width 43 height 5
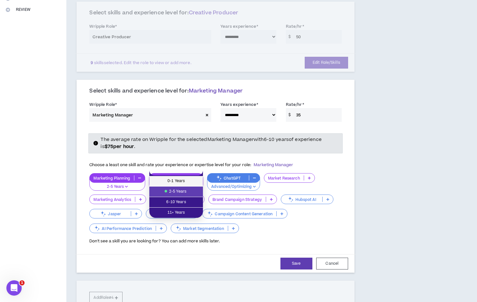
click at [183, 179] on span "0-1 Years" at bounding box center [176, 181] width 46 height 7
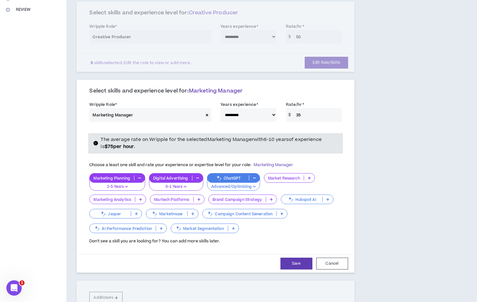
click at [289, 176] on p "Market Research" at bounding box center [284, 178] width 40 height 5
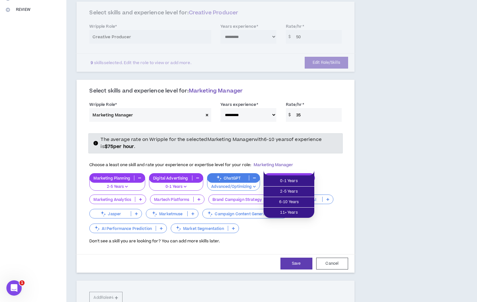
click at [307, 175] on p at bounding box center [309, 177] width 11 height 5
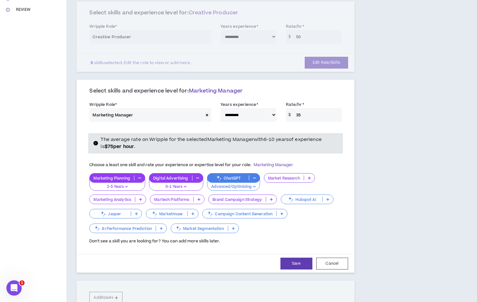
click at [307, 175] on p at bounding box center [309, 177] width 11 height 5
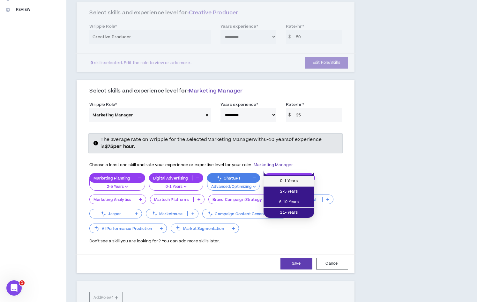
click at [298, 182] on span "0-1 Years" at bounding box center [288, 181] width 43 height 7
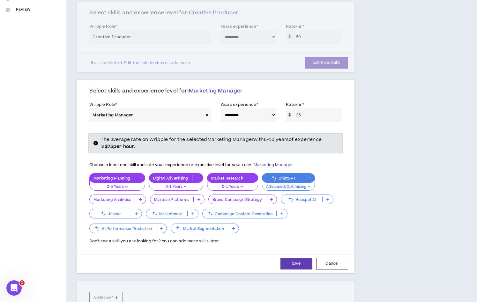
click at [236, 184] on p "0-1 Years" at bounding box center [232, 187] width 43 height 6
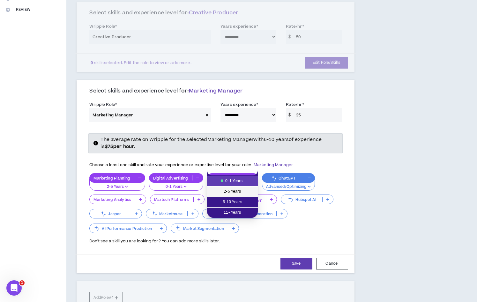
click at [235, 194] on span "2-5 Years" at bounding box center [232, 191] width 43 height 7
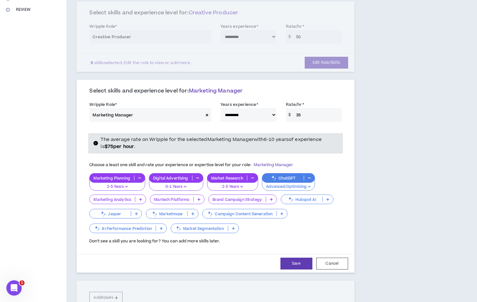
click at [273, 197] on p at bounding box center [271, 199] width 11 height 5
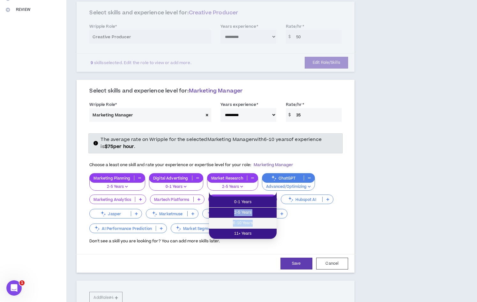
drag, startPoint x: 268, startPoint y: 208, endPoint x: 264, endPoint y: 223, distance: 14.8
click at [264, 223] on ul "0-1 Years 2-5 Years 6-10 Years 11+ Years" at bounding box center [243, 217] width 68 height 42
click at [264, 223] on span "6-10 Years" at bounding box center [243, 223] width 60 height 7
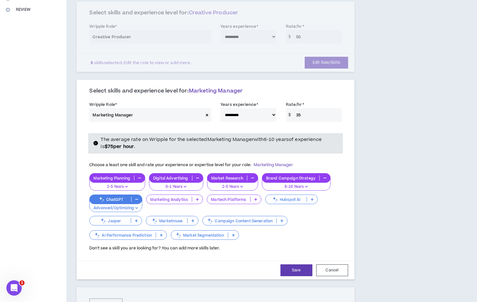
click at [201, 197] on p at bounding box center [197, 199] width 11 height 5
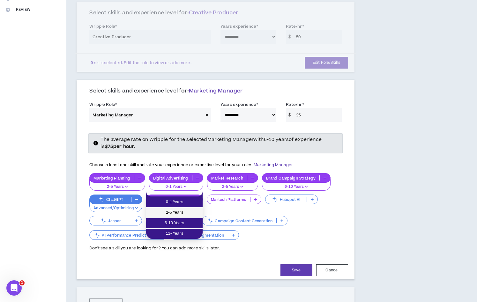
click at [190, 210] on span "2-5 Years" at bounding box center [174, 212] width 49 height 7
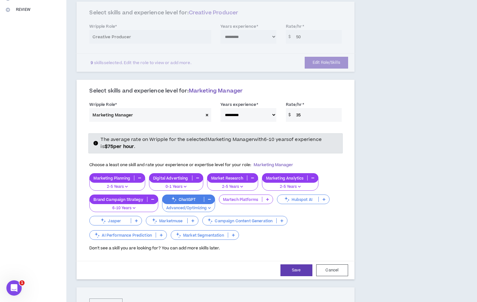
click at [115, 184] on p "2-5 Years" at bounding box center [117, 187] width 48 height 6
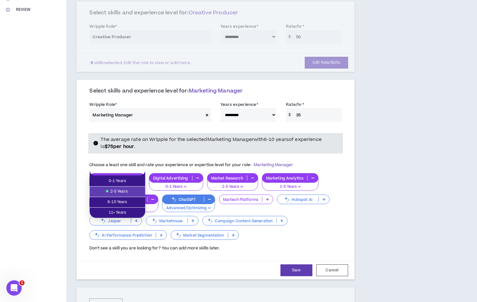
click at [67, 176] on div "**********" at bounding box center [215, 235] width 298 height 739
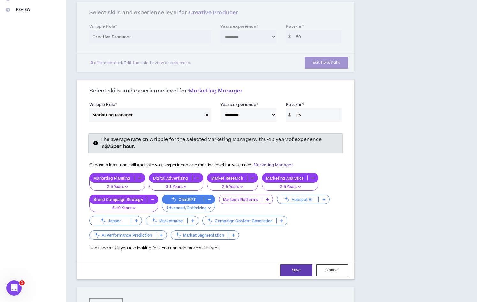
click at [231, 232] on p at bounding box center [233, 234] width 11 height 5
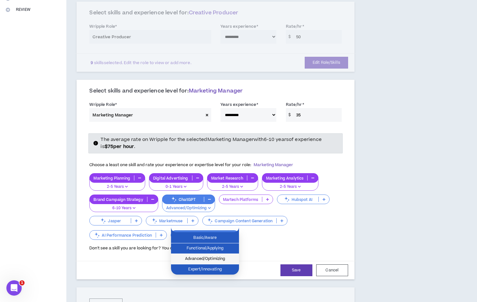
click at [229, 262] on span "Advanced/Optimizing" at bounding box center [205, 258] width 60 height 7
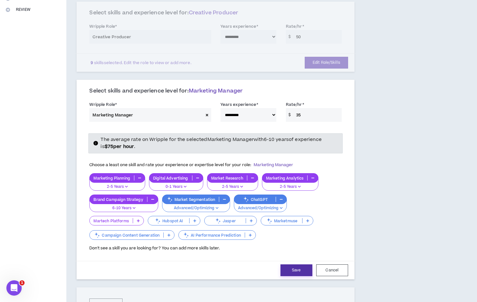
click at [304, 264] on button "Save" at bounding box center [296, 270] width 32 height 12
select select "**"
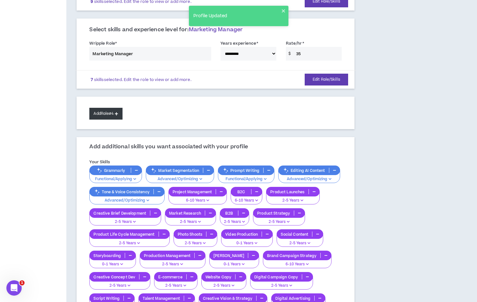
scroll to position [221, 0]
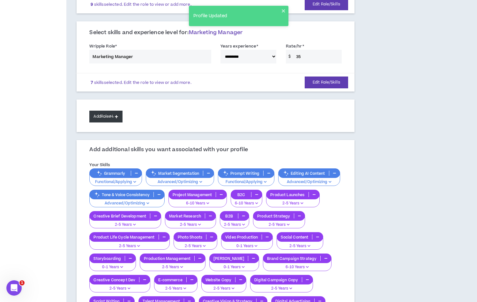
click at [109, 111] on button "Add Role #4" at bounding box center [105, 117] width 33 height 12
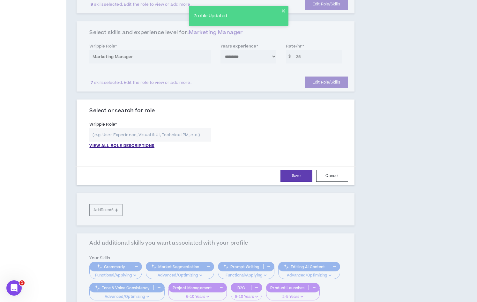
click at [164, 133] on input "text" at bounding box center [149, 135] width 121 height 14
click at [159, 128] on input "text" at bounding box center [149, 135] width 121 height 14
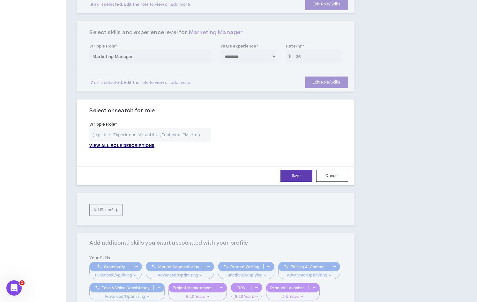
click at [119, 143] on p "VIEW ALL ROLE DESCRIPTIONS" at bounding box center [121, 146] width 65 height 6
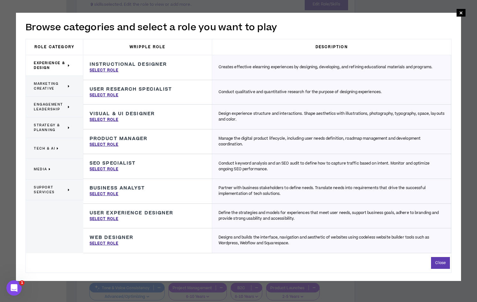
click at [49, 127] on span "Strategy & Planning" at bounding box center [50, 128] width 33 height 10
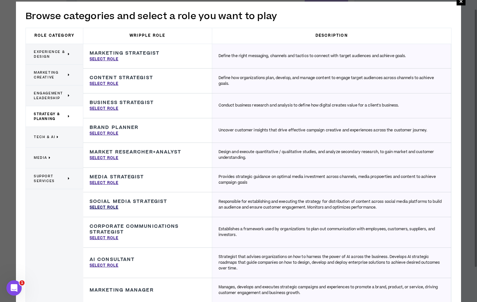
click at [101, 206] on p "Select Role" at bounding box center [104, 208] width 29 height 6
type input "Social Media Strategist"
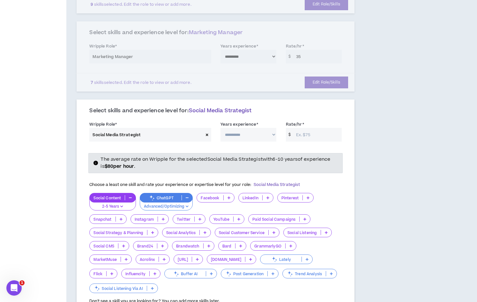
scroll to position [238, 0]
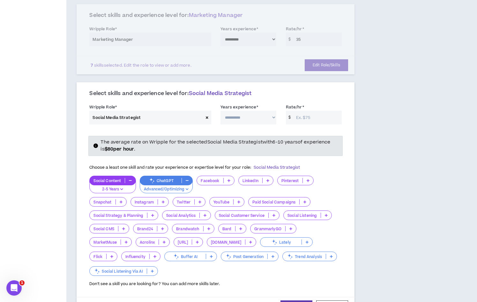
click at [261, 112] on select "**********" at bounding box center [248, 118] width 56 height 14
select select "**"
click at [220, 111] on select "**********" at bounding box center [248, 118] width 56 height 14
click at [301, 111] on input "Rate/hr *" at bounding box center [317, 118] width 49 height 14
click at [245, 111] on select "**********" at bounding box center [248, 118] width 56 height 14
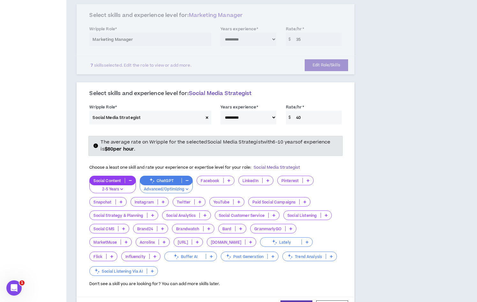
click at [128, 146] on strong "$ 80 per hour" at bounding box center [120, 149] width 30 height 7
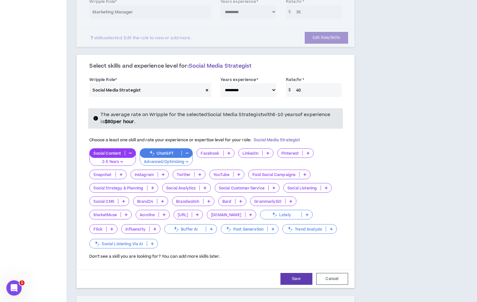
scroll to position [266, 0]
click at [308, 83] on input "40" at bounding box center [317, 90] width 49 height 14
type input "45"
click at [270, 150] on p at bounding box center [267, 152] width 11 height 5
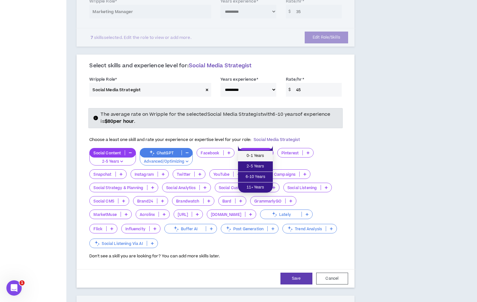
click at [265, 156] on span "0-1 Years" at bounding box center [255, 155] width 27 height 7
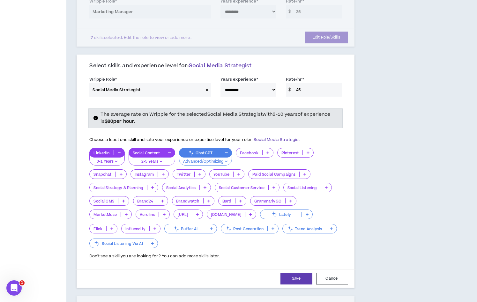
click at [305, 150] on p at bounding box center [308, 152] width 11 height 5
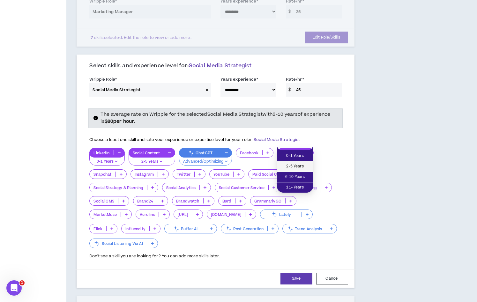
click at [301, 167] on span "2-5 Years" at bounding box center [295, 166] width 28 height 7
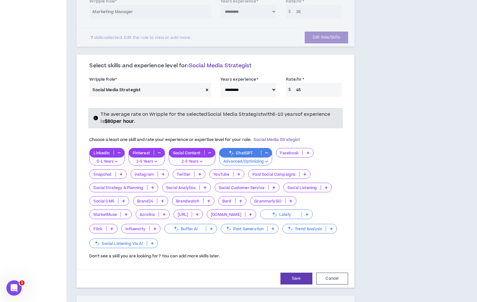
click at [160, 150] on button "button" at bounding box center [159, 152] width 11 height 5
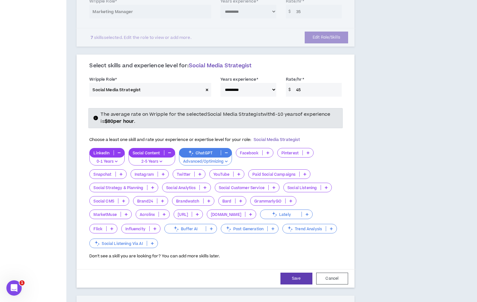
click at [307, 151] on icon at bounding box center [307, 152] width 3 height 3
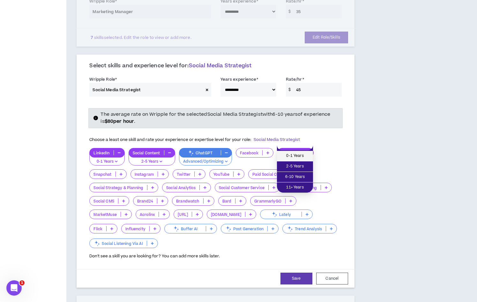
click at [304, 155] on span "0-1 Years" at bounding box center [295, 155] width 28 height 7
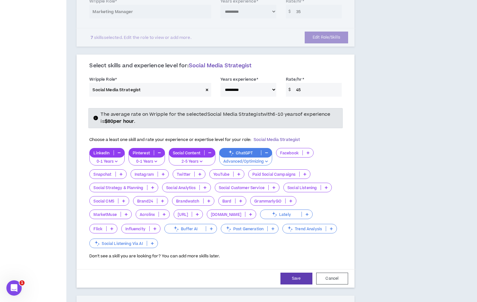
click at [121, 172] on icon at bounding box center [121, 173] width 3 height 3
click at [165, 169] on div "Instagram" at bounding box center [149, 174] width 38 height 10
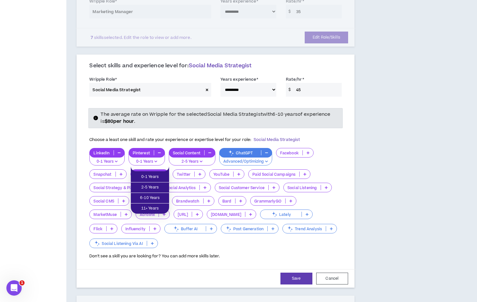
click at [165, 172] on p at bounding box center [163, 174] width 11 height 5
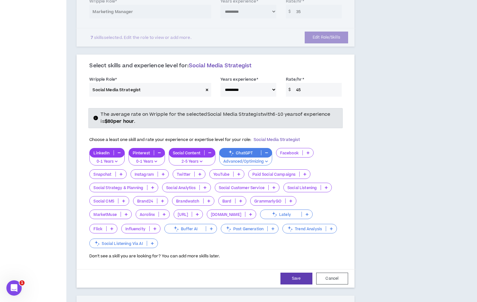
click at [165, 172] on p at bounding box center [163, 174] width 11 height 5
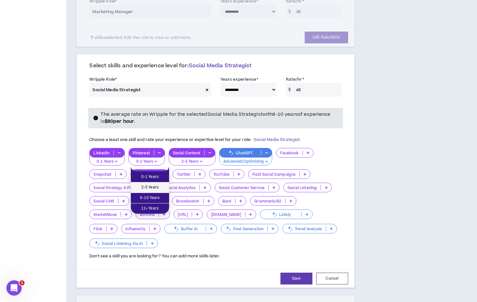
click at [159, 187] on span "2-5 Years" at bounding box center [150, 187] width 31 height 7
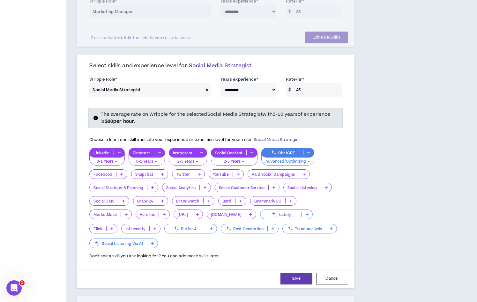
click at [201, 172] on p at bounding box center [199, 174] width 11 height 5
click at [244, 116] on div "The average rate on Wripple for the selected Social Media Strategist with 6-10 …" at bounding box center [218, 118] width 237 height 14
click at [308, 172] on p at bounding box center [304, 174] width 11 height 5
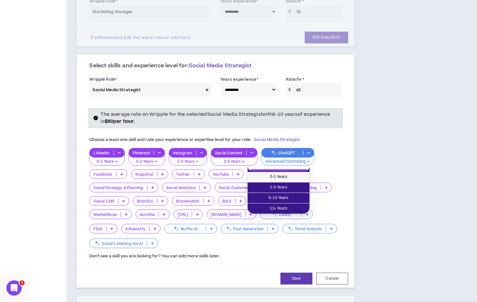
click at [294, 178] on span "0-1 Years" at bounding box center [278, 176] width 54 height 7
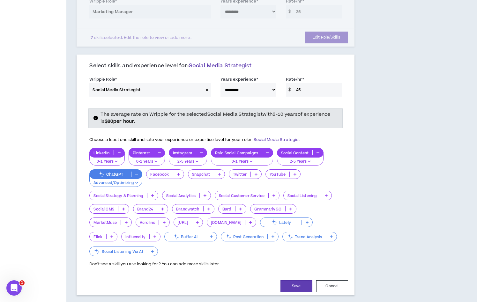
click at [152, 194] on icon at bounding box center [152, 195] width 3 height 3
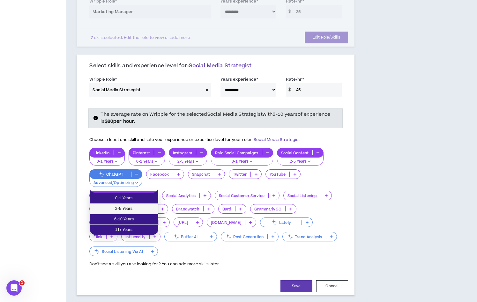
click at [148, 207] on span "2-5 Years" at bounding box center [123, 208] width 61 height 7
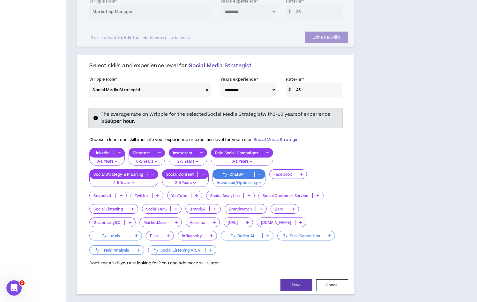
click at [249, 194] on icon at bounding box center [248, 195] width 3 height 3
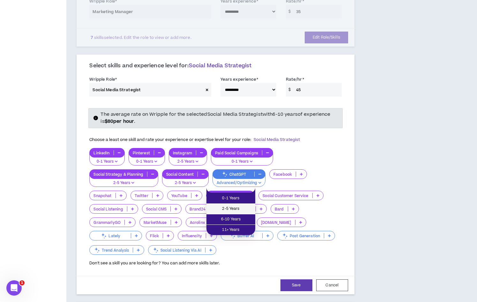
click at [245, 212] on li "2-5 Years" at bounding box center [230, 209] width 49 height 11
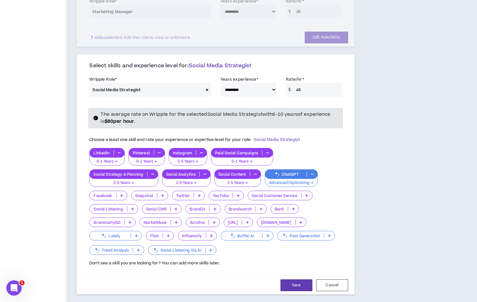
click at [134, 206] on p at bounding box center [132, 208] width 11 height 5
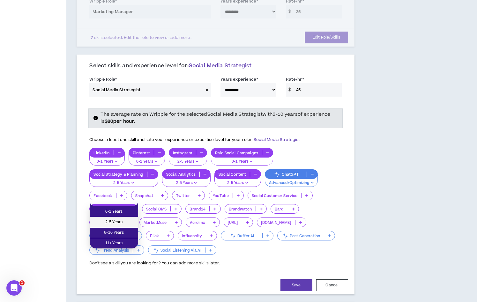
click at [130, 217] on li "2-5 Years" at bounding box center [114, 222] width 48 height 11
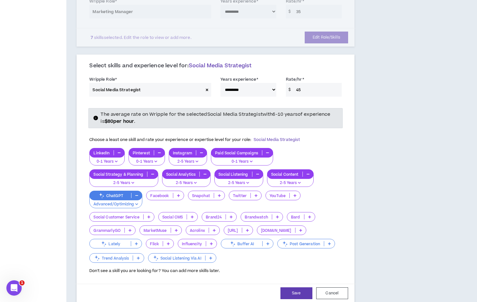
click at [137, 256] on icon at bounding box center [138, 257] width 3 height 3
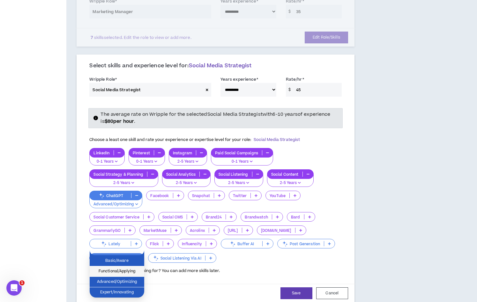
click at [135, 267] on li "Functional/Applying" at bounding box center [117, 271] width 55 height 11
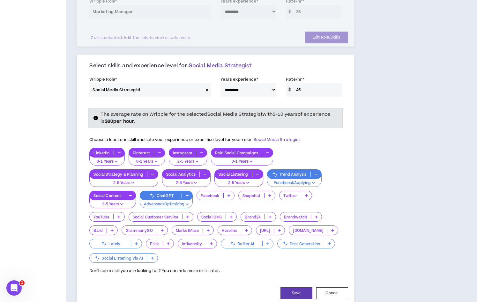
drag, startPoint x: 317, startPoint y: 167, endPoint x: 308, endPoint y: 176, distance: 13.1
click at [308, 176] on div "Trend Analysis Functional/Applying" at bounding box center [294, 178] width 55 height 18
click at [308, 180] on p "Functional/Applying" at bounding box center [294, 183] width 46 height 6
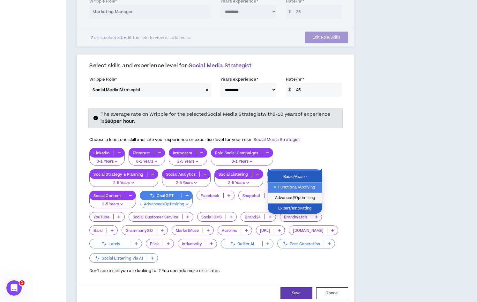
click at [304, 198] on span "Advanced/Optimizing" at bounding box center [294, 197] width 47 height 7
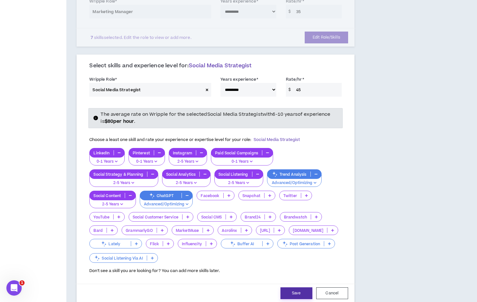
click at [298, 287] on button "Save" at bounding box center [296, 293] width 32 height 12
select select "**"
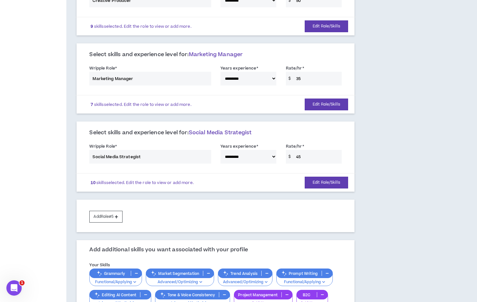
scroll to position [206, 0]
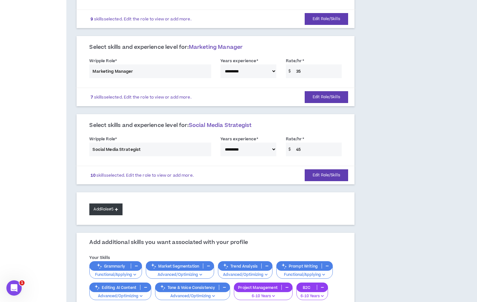
click at [107, 203] on button "Add Role #5" at bounding box center [105, 209] width 33 height 12
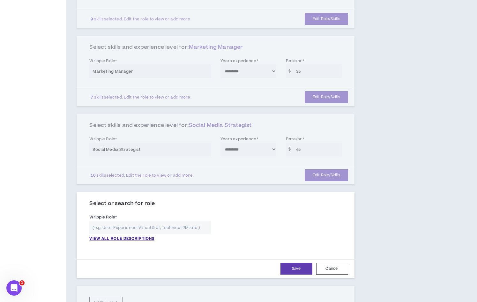
click at [134, 221] on input "text" at bounding box center [149, 228] width 121 height 14
click at [126, 236] on p "VIEW ALL ROLE DESCRIPTIONS" at bounding box center [121, 239] width 65 height 6
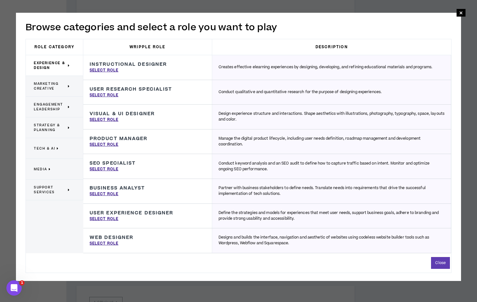
click at [51, 87] on span "Marketing Creative" at bounding box center [50, 86] width 33 height 10
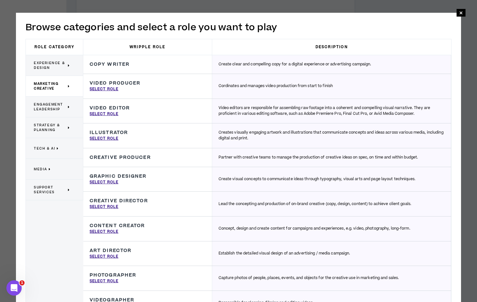
click at [60, 109] on span "Engagement Leadership" at bounding box center [50, 107] width 33 height 10
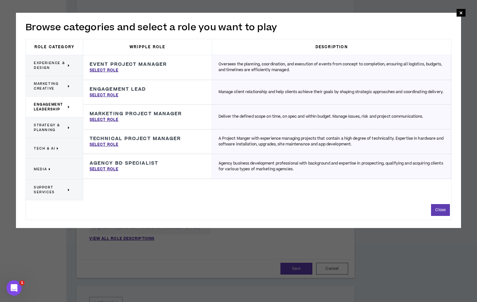
click at [53, 124] on span "Strategy & Planning" at bounding box center [50, 128] width 33 height 10
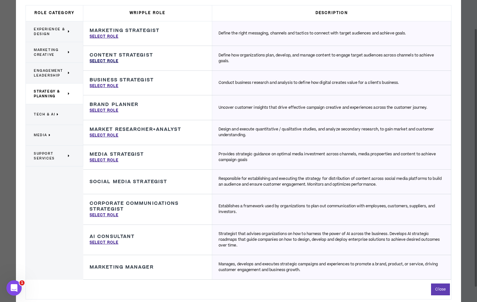
click at [109, 60] on p "Select Role" at bounding box center [104, 61] width 29 height 6
type input "Content Strategist"
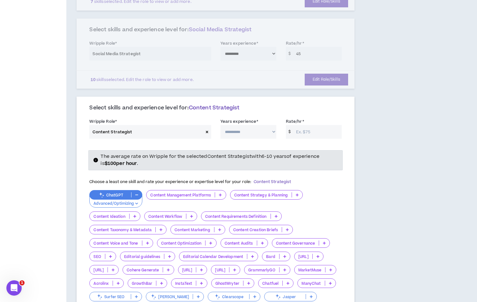
scroll to position [308, 0]
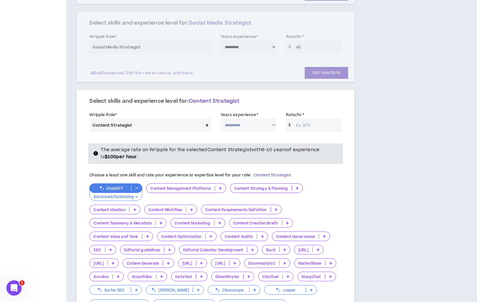
click at [259, 118] on select "**********" at bounding box center [248, 125] width 56 height 14
select select "**"
click at [220, 118] on select "**********" at bounding box center [248, 125] width 56 height 14
click at [305, 118] on input "Rate/hr *" at bounding box center [317, 125] width 49 height 14
click at [365, 171] on div "**********" at bounding box center [244, 218] width 357 height 997
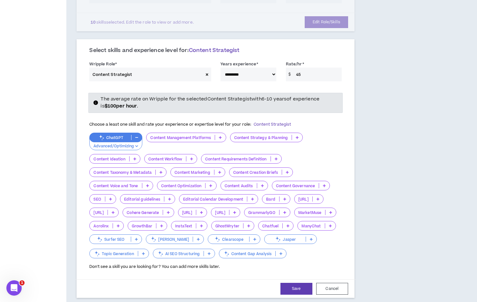
scroll to position [364, 0]
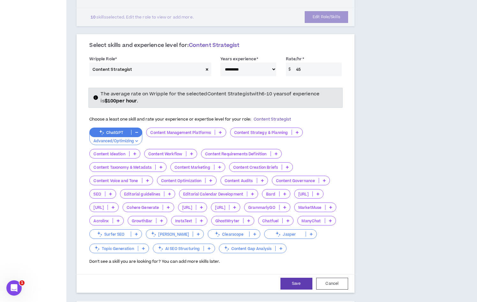
click at [306, 62] on input "45" at bounding box center [317, 69] width 49 height 14
type input "40"
click at [297, 117] on div "Choose a least one skill and rate your experience or expertise level for your r…" at bounding box center [215, 119] width 252 height 13
click at [220, 131] on icon at bounding box center [220, 132] width 3 height 3
click at [274, 133] on div "Content Strategy & Planning" at bounding box center [266, 137] width 73 height 18
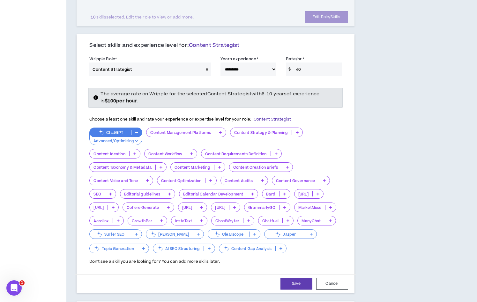
click at [211, 128] on div "Content Management Platforms" at bounding box center [186, 133] width 80 height 10
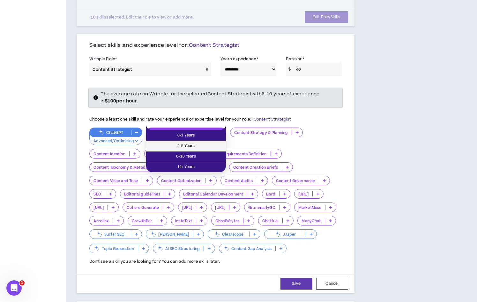
click at [201, 145] on span "2-5 Years" at bounding box center [186, 146] width 72 height 7
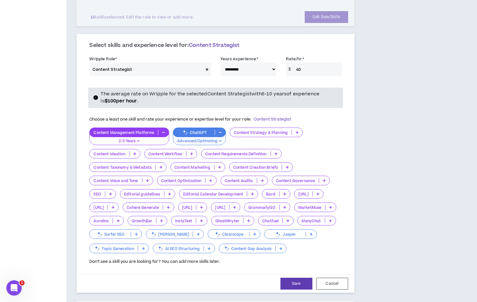
click at [299, 130] on p at bounding box center [297, 132] width 11 height 5
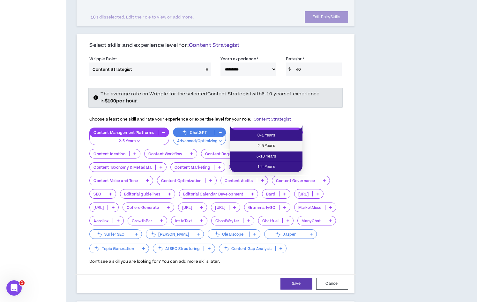
click at [284, 144] on span "2-5 Years" at bounding box center [266, 146] width 65 height 7
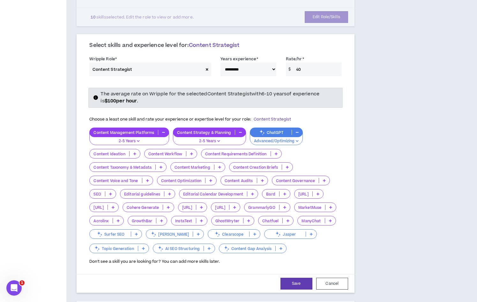
click at [137, 151] on p at bounding box center [134, 153] width 11 height 5
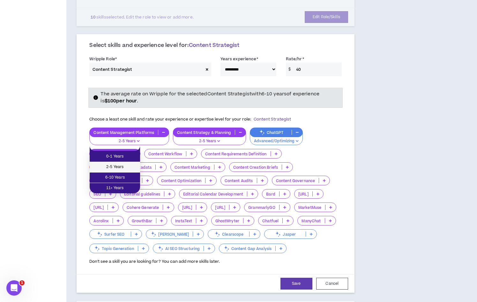
click at [133, 163] on li "2-5 Years" at bounding box center [115, 167] width 50 height 11
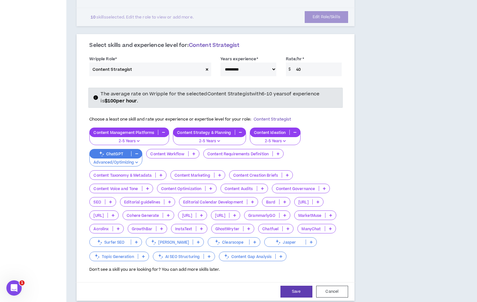
click at [194, 152] on icon at bounding box center [193, 153] width 3 height 3
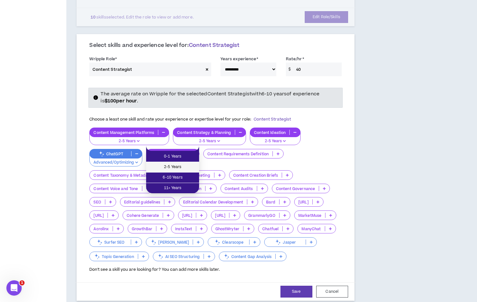
click at [190, 164] on span "2-5 Years" at bounding box center [172, 167] width 45 height 7
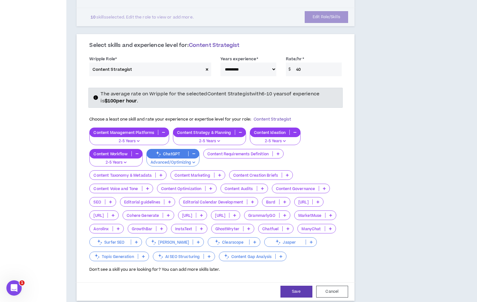
click at [276, 151] on p at bounding box center [278, 153] width 11 height 5
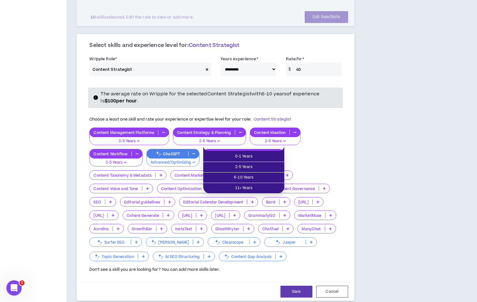
click at [315, 153] on div "Content Management Platforms 2-5 Years Content Strategy & Planning 2-5 Years Co…" at bounding box center [215, 195] width 252 height 135
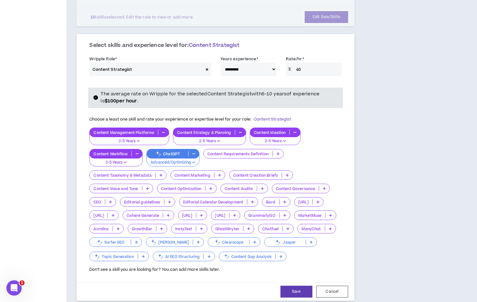
click at [218, 172] on p at bounding box center [219, 174] width 11 height 5
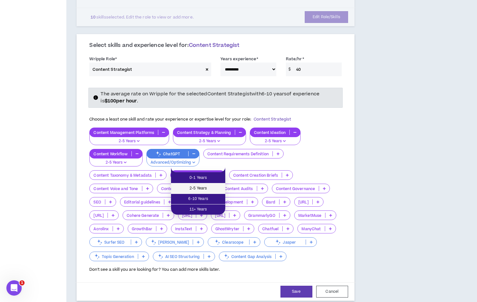
click at [217, 187] on span "2-5 Years" at bounding box center [198, 188] width 47 height 7
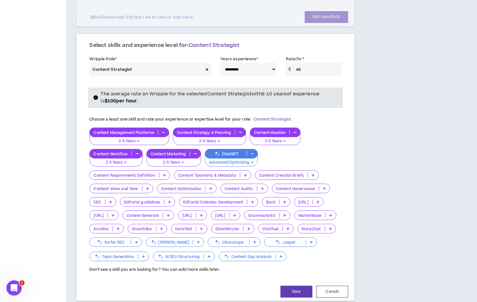
click at [314, 173] on icon at bounding box center [312, 174] width 3 height 3
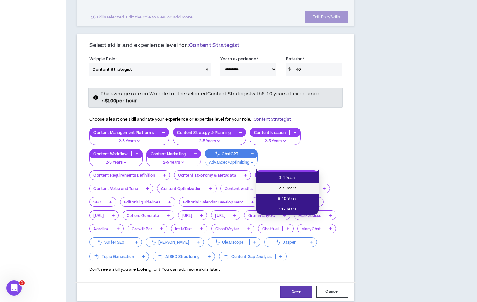
click at [307, 187] on span "2-5 Years" at bounding box center [288, 188] width 56 height 7
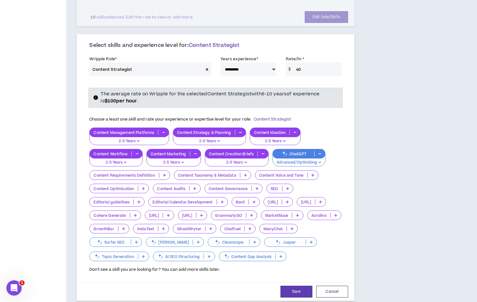
click at [143, 187] on icon at bounding box center [143, 188] width 3 height 3
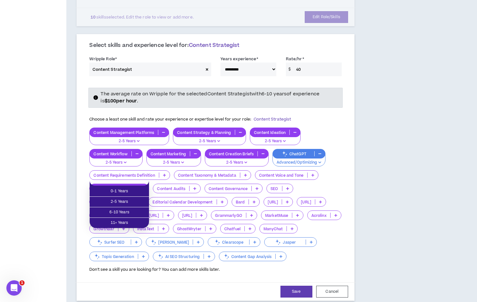
click at [30, 195] on div "Complete Your Application Basic Information Bio References Roles & Skills AI Ex…" at bounding box center [33, 188] width 66 height 1047
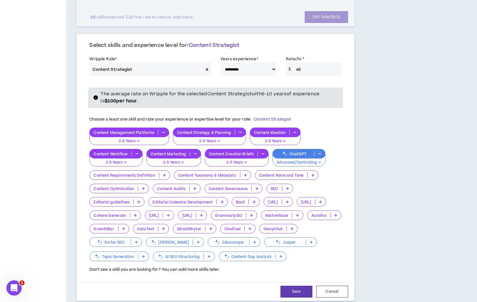
click at [145, 186] on p at bounding box center [143, 188] width 11 height 5
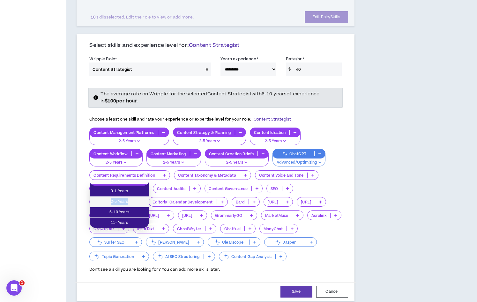
drag, startPoint x: 145, startPoint y: 195, endPoint x: 145, endPoint y: 203, distance: 7.7
click at [145, 203] on ul "0-1 Years 2-5 Years 6-10 Years 11+ Years" at bounding box center [119, 207] width 59 height 42
click at [145, 203] on li "2-5 Years" at bounding box center [119, 202] width 59 height 11
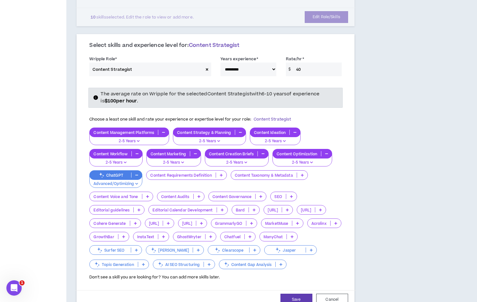
click at [292, 195] on icon at bounding box center [291, 196] width 3 height 3
click at [292, 208] on span "2-5 Years" at bounding box center [284, 209] width 19 height 7
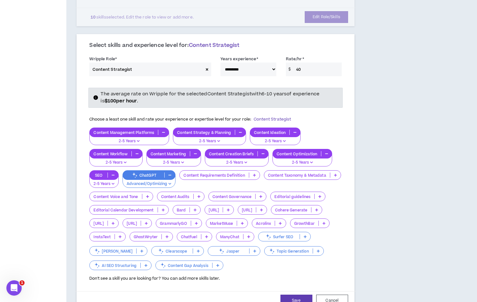
click at [321, 192] on div "Editorial guidelines" at bounding box center [297, 197] width 55 height 10
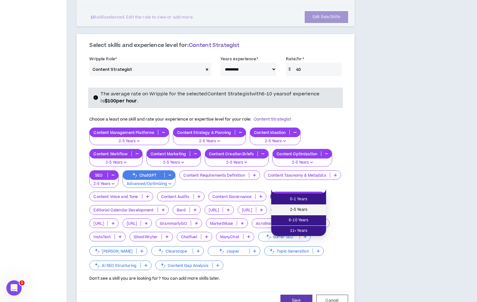
click at [307, 211] on span "2-5 Years" at bounding box center [298, 209] width 47 height 7
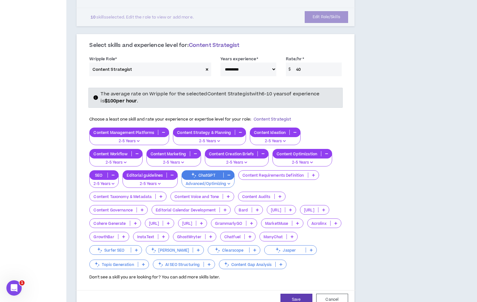
click at [228, 195] on icon at bounding box center [228, 196] width 3 height 3
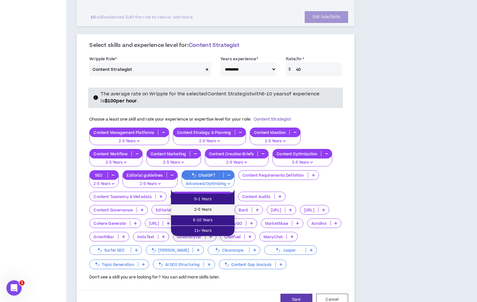
click at [229, 207] on span "2-5 Years" at bounding box center [203, 209] width 56 height 7
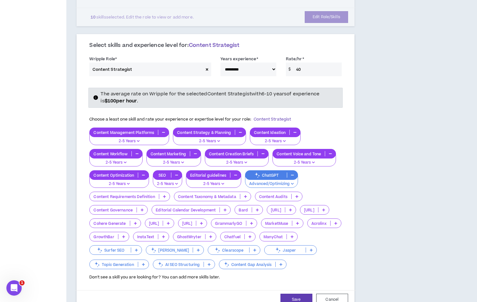
click at [298, 195] on icon at bounding box center [296, 196] width 3 height 3
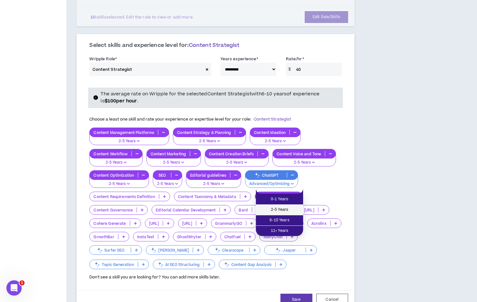
click at [297, 206] on span "2-5 Years" at bounding box center [280, 209] width 40 height 7
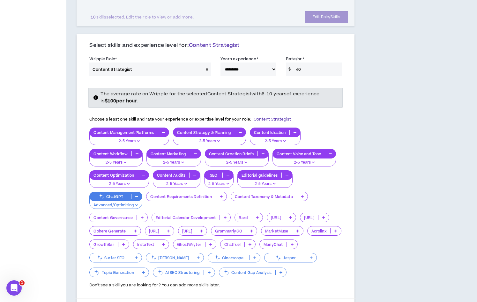
click at [225, 216] on icon at bounding box center [224, 217] width 3 height 3
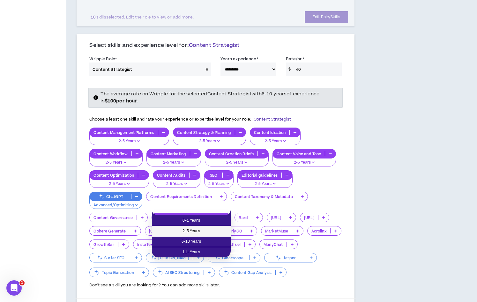
click at [221, 228] on span "2-5 Years" at bounding box center [191, 231] width 71 height 7
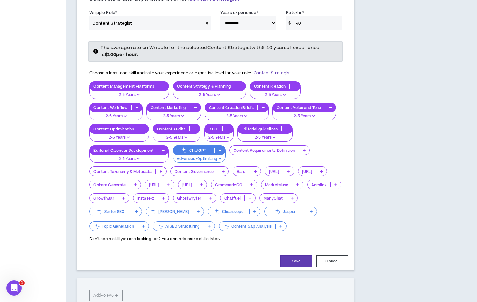
scroll to position [412, 0]
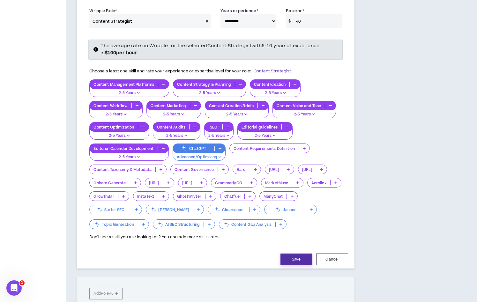
click at [292, 263] on button "Save" at bounding box center [296, 259] width 32 height 12
select select "**"
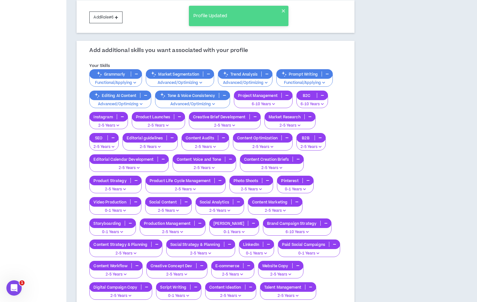
scroll to position [638, 0]
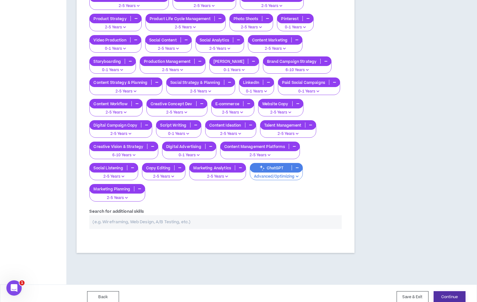
click at [453, 291] on button "Continue" at bounding box center [449, 297] width 32 height 12
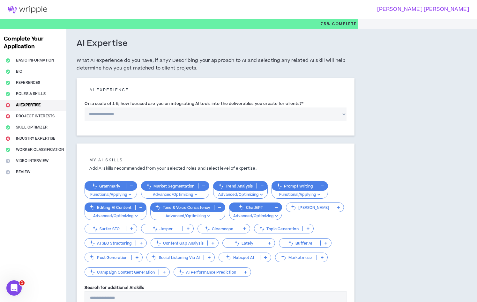
click at [133, 116] on select "**********" at bounding box center [214, 114] width 261 height 14
select select "*"
click at [84, 107] on select "**********" at bounding box center [214, 114] width 261 height 14
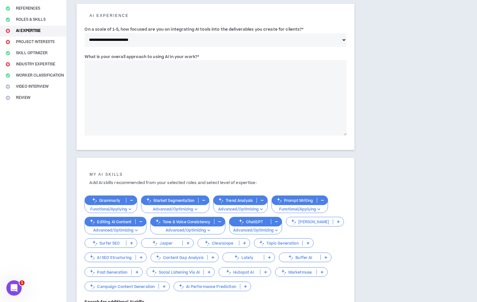
scroll to position [79, 0]
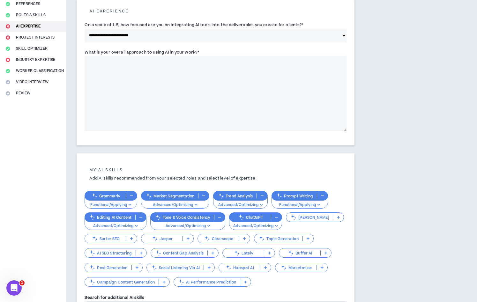
click at [120, 83] on textarea "What is your overall approach to using AI in your work? *" at bounding box center [214, 93] width 261 height 75
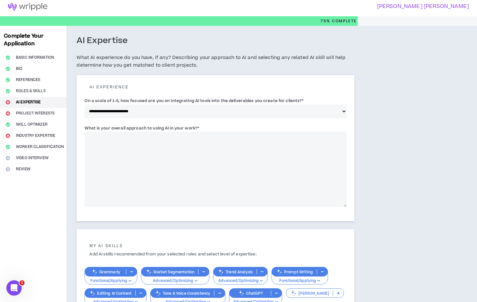
scroll to position [3, 0]
click at [164, 128] on label "What is your overall approach to using AI in your work? *" at bounding box center [141, 128] width 114 height 10
click at [164, 131] on textarea "What is your overall approach to using AI in your work? *" at bounding box center [214, 168] width 261 height 75
click at [164, 128] on label "What is your overall approach to using AI in your work? *" at bounding box center [141, 128] width 114 height 10
click at [164, 131] on textarea "What is your overall approach to using AI in your work? *" at bounding box center [214, 168] width 261 height 75
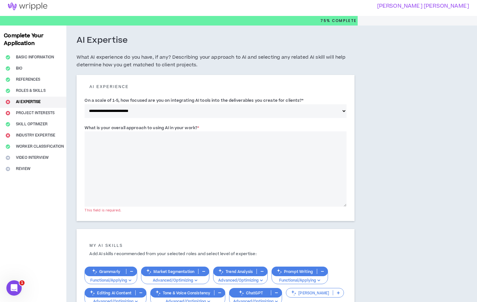
click at [164, 128] on label "What is your overall approach to using AI in your work? *" at bounding box center [141, 128] width 114 height 10
click at [164, 131] on textarea "What is your overall approach to using AI in your work? *" at bounding box center [214, 168] width 261 height 75
copy label "AI"
click at [191, 173] on textarea "What is your overall approach to using AI in your work? *" at bounding box center [214, 168] width 261 height 75
paste textarea "**********"
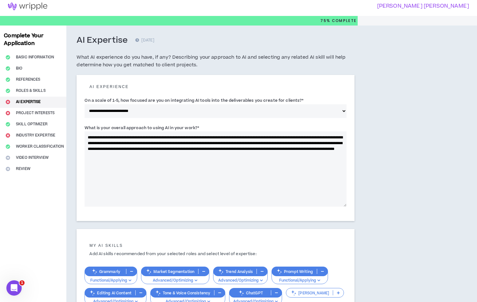
click at [150, 136] on textarea "**********" at bounding box center [214, 168] width 261 height 75
click at [167, 136] on textarea "**********" at bounding box center [214, 168] width 261 height 75
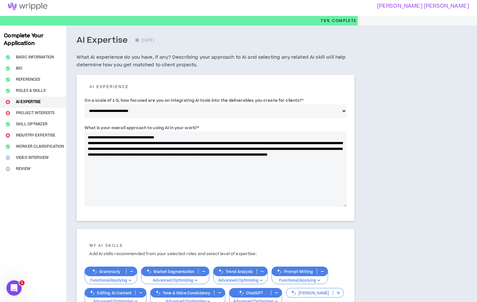
click at [115, 146] on textarea "**********" at bounding box center [214, 168] width 261 height 75
click at [142, 146] on textarea "**********" at bounding box center [214, 168] width 261 height 75
click at [163, 147] on textarea "**********" at bounding box center [214, 168] width 261 height 75
click at [203, 154] on textarea "**********" at bounding box center [214, 168] width 261 height 75
click at [176, 150] on textarea "**********" at bounding box center [214, 168] width 261 height 75
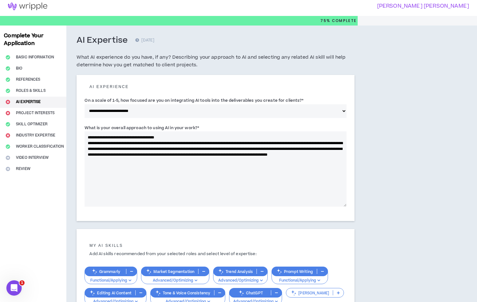
click at [203, 150] on textarea "**********" at bounding box center [214, 168] width 261 height 75
drag, startPoint x: 160, startPoint y: 148, endPoint x: 153, endPoint y: 148, distance: 7.3
click at [153, 148] on textarea "**********" at bounding box center [214, 168] width 261 height 75
click at [145, 147] on textarea "**********" at bounding box center [214, 168] width 261 height 75
click at [224, 149] on textarea "**********" at bounding box center [214, 168] width 261 height 75
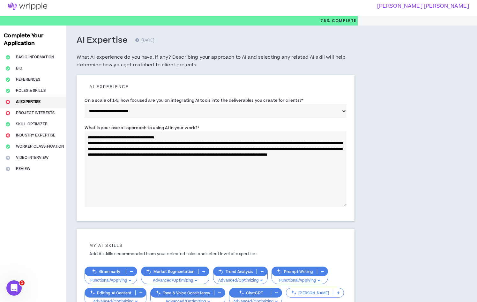
drag, startPoint x: 263, startPoint y: 150, endPoint x: 290, endPoint y: 151, distance: 27.4
click at [293, 151] on textarea "**********" at bounding box center [214, 168] width 261 height 75
click at [290, 151] on textarea "**********" at bounding box center [214, 168] width 261 height 75
click at [328, 149] on textarea "**********" at bounding box center [214, 168] width 261 height 75
drag, startPoint x: 97, startPoint y: 154, endPoint x: 185, endPoint y: 152, distance: 87.7
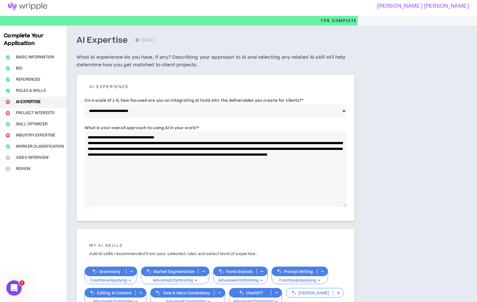
click at [185, 152] on textarea "**********" at bounding box center [214, 168] width 261 height 75
click at [186, 148] on textarea "**********" at bounding box center [214, 168] width 261 height 75
click at [184, 145] on textarea "**********" at bounding box center [214, 168] width 261 height 75
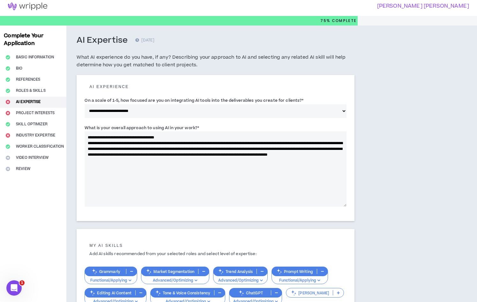
click at [184, 145] on textarea "**********" at bounding box center [214, 168] width 261 height 75
click at [204, 154] on textarea "**********" at bounding box center [214, 168] width 261 height 75
type textarea "**********"
click at [169, 131] on label "What is your overall approach to using AI in your work? *" at bounding box center [141, 128] width 114 height 10
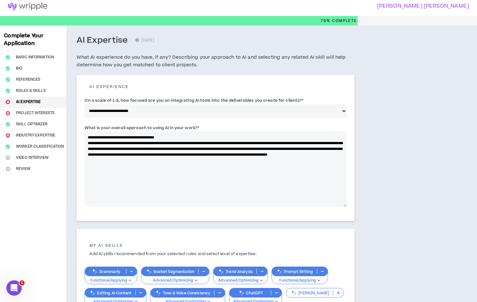
click at [169, 131] on textarea "**********" at bounding box center [214, 168] width 261 height 75
click at [169, 127] on label "What is your overall approach to using AI in your work? *" at bounding box center [141, 128] width 114 height 10
click at [169, 131] on textarea "**********" at bounding box center [214, 168] width 261 height 75
click at [169, 127] on label "What is your overall approach to using AI in your work? *" at bounding box center [141, 128] width 114 height 10
click at [169, 131] on textarea "**********" at bounding box center [214, 168] width 261 height 75
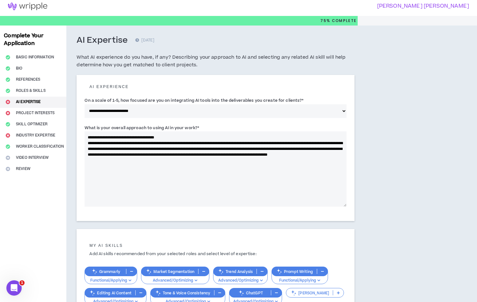
click at [169, 127] on label "What is your overall approach to using AI in your work? *" at bounding box center [141, 128] width 114 height 10
click at [169, 131] on textarea "**********" at bounding box center [214, 168] width 261 height 75
copy label "in"
drag, startPoint x: 150, startPoint y: 149, endPoint x: 214, endPoint y: 150, distance: 64.4
click at [214, 150] on textarea "**********" at bounding box center [214, 168] width 261 height 75
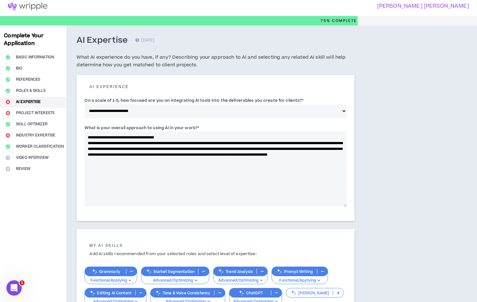
click at [214, 150] on textarea "**********" at bounding box center [214, 168] width 261 height 75
click at [286, 148] on textarea "**********" at bounding box center [214, 168] width 261 height 75
click at [218, 149] on textarea "**********" at bounding box center [214, 168] width 261 height 75
click at [229, 164] on textarea "**********" at bounding box center [214, 168] width 261 height 75
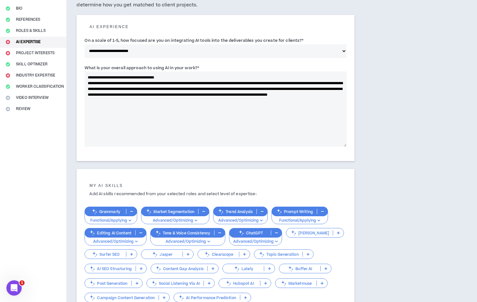
scroll to position [57, 0]
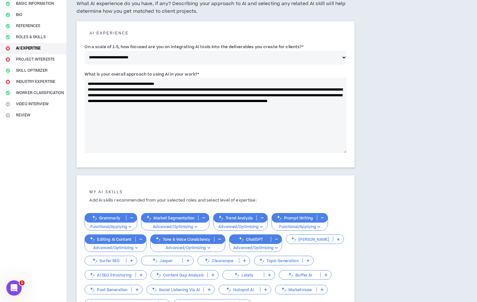
click at [150, 97] on textarea "**********" at bounding box center [214, 115] width 261 height 75
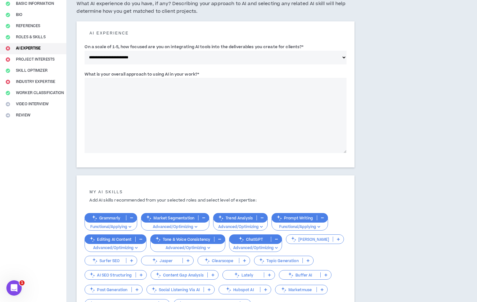
paste textarea "**********"
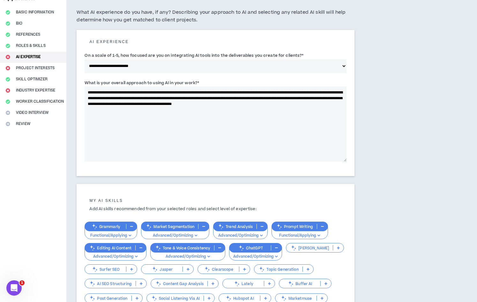
scroll to position [47, 0]
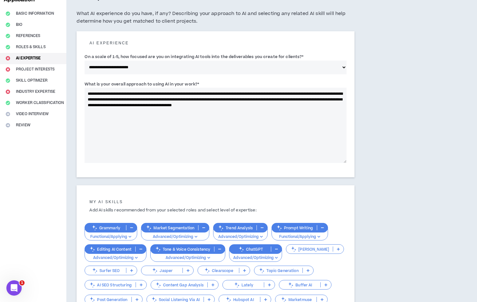
click at [157, 97] on textarea "**********" at bounding box center [214, 125] width 261 height 75
drag, startPoint x: 153, startPoint y: 90, endPoint x: 190, endPoint y: 90, distance: 37.6
click at [190, 90] on textarea "**********" at bounding box center [214, 125] width 261 height 75
click at [217, 91] on textarea "**********" at bounding box center [214, 125] width 261 height 75
drag, startPoint x: 279, startPoint y: 94, endPoint x: 319, endPoint y: 95, distance: 40.2
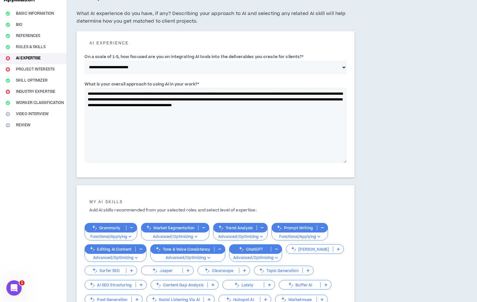
click at [319, 95] on textarea "**********" at bounding box center [214, 125] width 261 height 75
drag, startPoint x: 112, startPoint y: 99, endPoint x: 213, endPoint y: 99, distance: 101.1
click at [213, 99] on textarea "**********" at bounding box center [214, 125] width 261 height 75
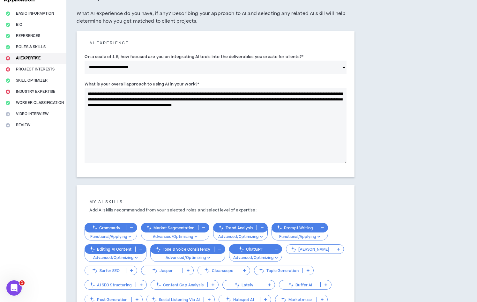
drag, startPoint x: 218, startPoint y: 98, endPoint x: 271, endPoint y: 98, distance: 53.2
click at [271, 98] on textarea "**********" at bounding box center [214, 125] width 261 height 75
click at [206, 99] on textarea "**********" at bounding box center [214, 125] width 261 height 75
click at [160, 101] on textarea "**********" at bounding box center [214, 125] width 261 height 75
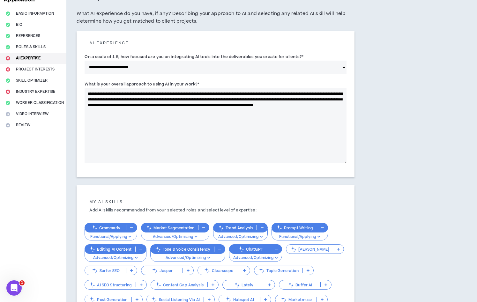
click at [160, 101] on textarea "**********" at bounding box center [214, 125] width 261 height 75
type textarea "**********"
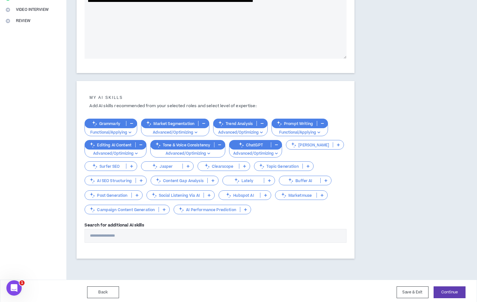
scroll to position [153, 0]
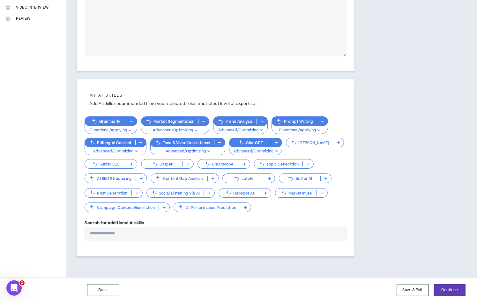
click at [163, 208] on icon at bounding box center [164, 207] width 3 height 3
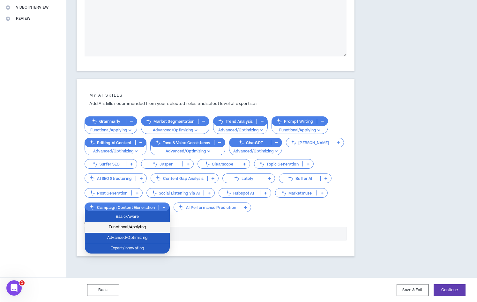
click at [159, 227] on span "Functional/Applying" at bounding box center [127, 227] width 77 height 7
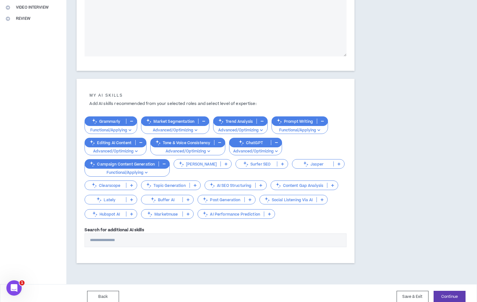
click at [163, 164] on icon "button" at bounding box center [164, 163] width 3 height 3
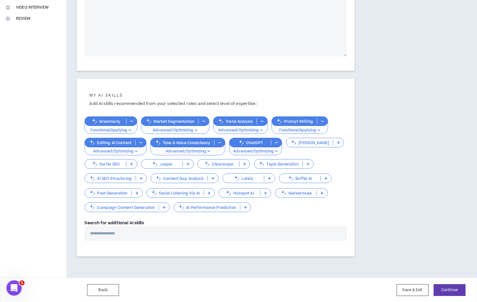
click at [163, 206] on icon at bounding box center [164, 207] width 3 height 3
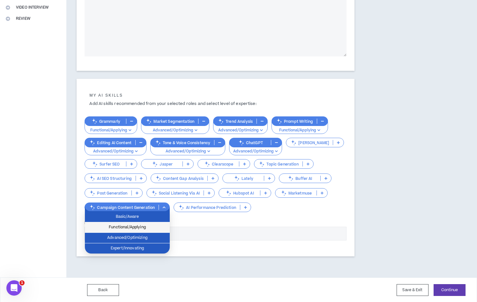
click at [156, 228] on span "Functional/Applying" at bounding box center [127, 227] width 77 height 7
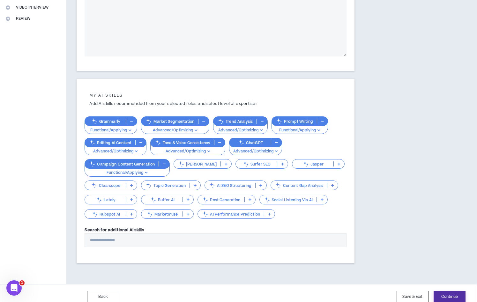
click at [452, 296] on button "Continue" at bounding box center [449, 297] width 32 height 12
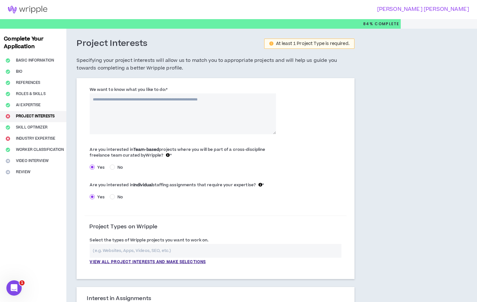
click at [135, 116] on textarea "We want to know what you like to do: *" at bounding box center [183, 113] width 186 height 41
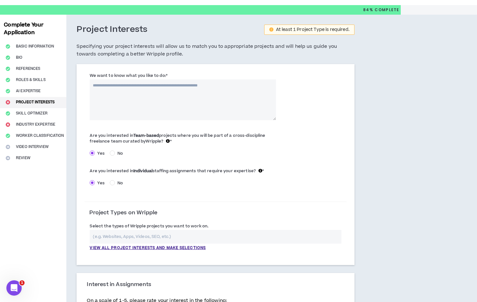
click at [120, 76] on label "We want to know what you like to do: *" at bounding box center [128, 75] width 77 height 10
click at [120, 79] on textarea "We want to know what you like to do: *" at bounding box center [183, 99] width 186 height 41
click at [120, 76] on label "We want to know what you like to do: *" at bounding box center [128, 75] width 77 height 10
click at [120, 79] on textarea "We want to know what you like to do: *" at bounding box center [183, 99] width 186 height 41
click at [120, 76] on label "We want to know what you like to do: *" at bounding box center [128, 75] width 77 height 10
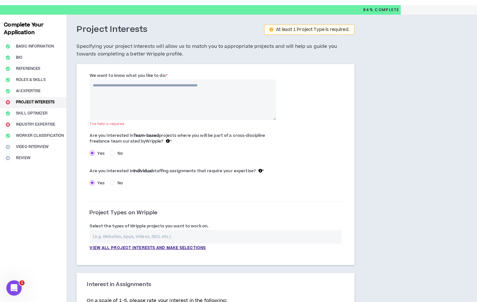
click at [120, 79] on textarea "We want to know what you like to do: *" at bounding box center [183, 99] width 186 height 41
click at [150, 87] on textarea "We want to know what you like to do: *" at bounding box center [183, 99] width 186 height 41
click at [154, 77] on label "We want to know what you like to do: *" at bounding box center [128, 75] width 77 height 10
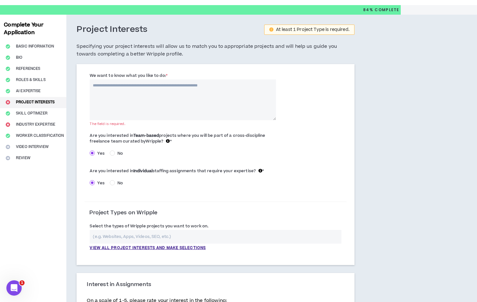
click at [154, 79] on textarea "We want to know what you like to do: *" at bounding box center [183, 99] width 186 height 41
click at [154, 77] on label "We want to know what you like to do: *" at bounding box center [128, 75] width 77 height 10
click at [154, 79] on textarea "We want to know what you like to do: *" at bounding box center [183, 99] width 186 height 41
click at [152, 77] on label "We want to know what you like to do: *" at bounding box center [128, 75] width 77 height 10
click at [152, 79] on textarea "We want to know what you like to do: *" at bounding box center [183, 99] width 186 height 41
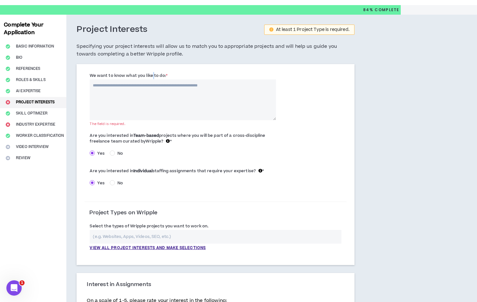
click at [152, 77] on label "We want to know what you like to do: *" at bounding box center [128, 75] width 77 height 10
click at [152, 79] on textarea "We want to know what you like to do: *" at bounding box center [183, 99] width 186 height 41
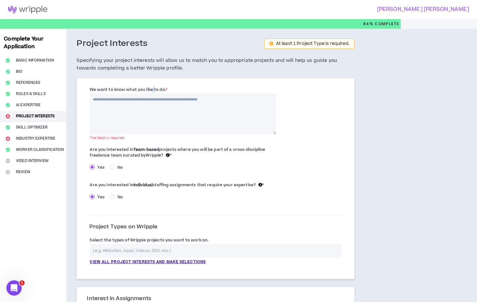
scroll to position [0, 0]
click at [156, 112] on textarea "We want to know what you like to do: *" at bounding box center [183, 113] width 186 height 41
click at [137, 89] on label "We want to know what you like to do: *" at bounding box center [128, 89] width 77 height 10
click at [137, 93] on textarea "We want to know what you like to do: *" at bounding box center [183, 113] width 186 height 41
click at [137, 89] on label "We want to know what you like to do: *" at bounding box center [128, 89] width 77 height 10
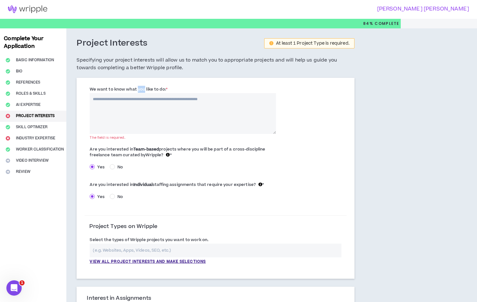
click at [137, 93] on textarea "We want to know what you like to do: *" at bounding box center [183, 113] width 186 height 41
click at [137, 89] on label "We want to know what you like to do: *" at bounding box center [128, 89] width 77 height 10
click at [137, 93] on textarea "We want to know what you like to do: *" at bounding box center [183, 113] width 186 height 41
copy label "you"
drag, startPoint x: 192, startPoint y: 149, endPoint x: 194, endPoint y: 141, distance: 8.1
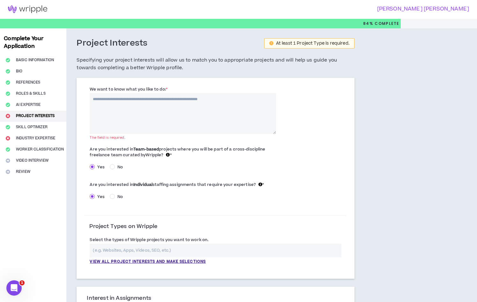
click at [192, 149] on span "Are you interested in Team-based projects where you will be part of a cross-dis…" at bounding box center [177, 151] width 175 height 11
click at [234, 99] on textarea "We want to know what you like to do: *" at bounding box center [183, 113] width 186 height 41
paste textarea "**********"
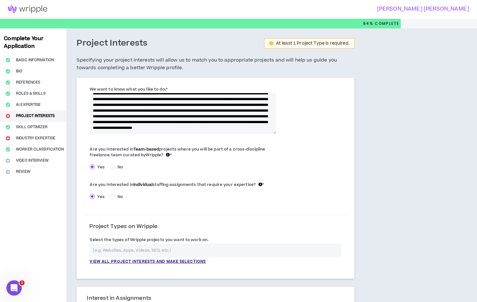
scroll to position [0, 0]
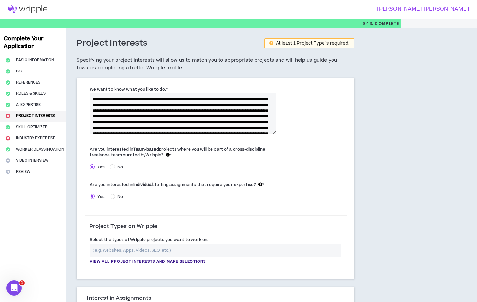
click at [205, 99] on textarea "**********" at bounding box center [183, 113] width 186 height 41
click at [233, 99] on textarea "**********" at bounding box center [183, 113] width 186 height 41
click at [117, 106] on textarea "**********" at bounding box center [183, 113] width 186 height 41
click at [169, 100] on textarea "**********" at bounding box center [183, 113] width 186 height 41
click at [196, 103] on textarea "**********" at bounding box center [183, 113] width 186 height 41
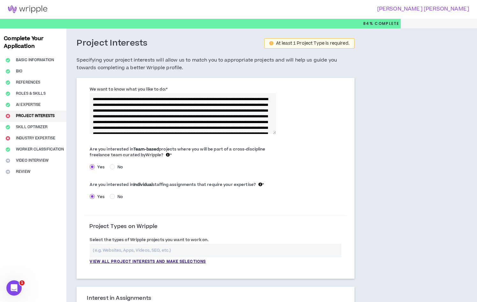
click at [152, 103] on textarea "**********" at bounding box center [183, 113] width 186 height 41
click at [179, 103] on textarea "**********" at bounding box center [183, 113] width 186 height 41
click at [208, 103] on textarea "**********" at bounding box center [183, 113] width 186 height 41
click at [263, 105] on textarea "**********" at bounding box center [183, 113] width 186 height 41
drag, startPoint x: 112, startPoint y: 109, endPoint x: 176, endPoint y: 112, distance: 63.8
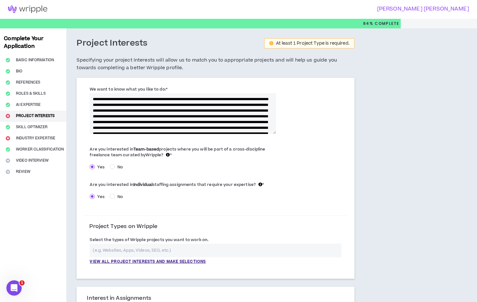
click at [176, 112] on textarea "**********" at bounding box center [183, 113] width 186 height 41
click at [201, 110] on textarea "**********" at bounding box center [183, 113] width 186 height 41
drag, startPoint x: 201, startPoint y: 110, endPoint x: 268, endPoint y: 110, distance: 67.3
click at [268, 110] on textarea "**********" at bounding box center [183, 113] width 186 height 41
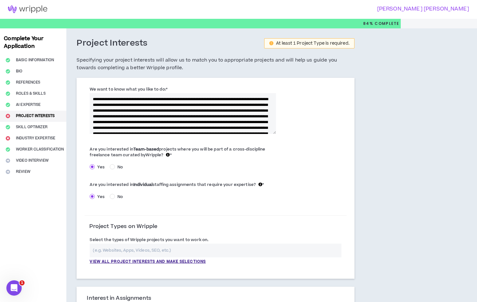
click at [268, 110] on textarea "**********" at bounding box center [183, 113] width 186 height 41
drag, startPoint x: 112, startPoint y: 114, endPoint x: 150, endPoint y: 113, distance: 37.7
click at [150, 113] on textarea "**********" at bounding box center [183, 113] width 186 height 41
click at [151, 118] on textarea "**********" at bounding box center [183, 113] width 186 height 41
click at [208, 114] on textarea "**********" at bounding box center [183, 113] width 186 height 41
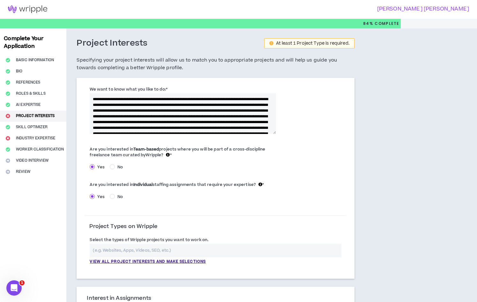
click at [134, 121] on textarea "**********" at bounding box center [183, 113] width 186 height 41
click at [196, 121] on textarea "**********" at bounding box center [183, 113] width 186 height 41
click at [225, 122] on textarea "**********" at bounding box center [183, 113] width 186 height 41
click at [258, 120] on textarea "**********" at bounding box center [183, 113] width 186 height 41
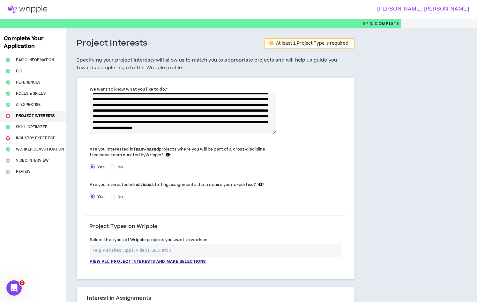
drag, startPoint x: 115, startPoint y: 127, endPoint x: 246, endPoint y: 130, distance: 130.7
click at [246, 131] on textarea "**********" at bounding box center [183, 113] width 186 height 41
click at [126, 110] on textarea "**********" at bounding box center [183, 113] width 186 height 41
drag, startPoint x: 117, startPoint y: 119, endPoint x: 184, endPoint y: 120, distance: 66.3
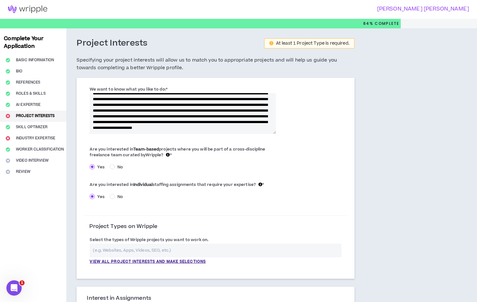
click at [184, 120] on textarea "**********" at bounding box center [183, 113] width 186 height 41
click at [232, 122] on textarea "**********" at bounding box center [183, 113] width 186 height 41
click at [272, 122] on textarea "**********" at bounding box center [183, 113] width 186 height 41
click at [181, 127] on textarea "**********" at bounding box center [183, 113] width 186 height 41
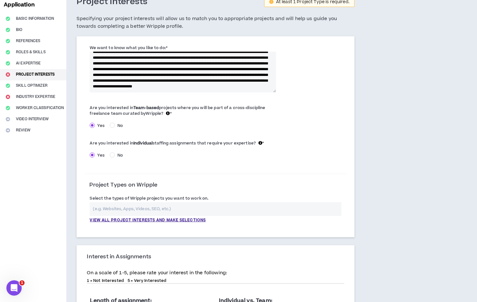
scroll to position [42, 0]
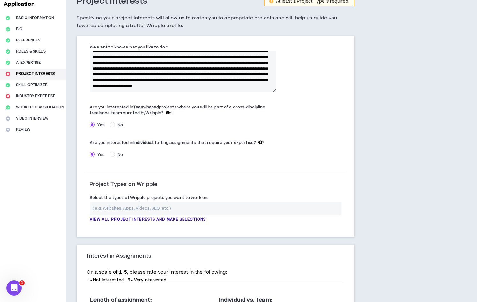
type textarea "**********"
click at [121, 106] on span "Are you interested in Team-based projects where you will be part of a cross-dis…" at bounding box center [177, 109] width 175 height 11
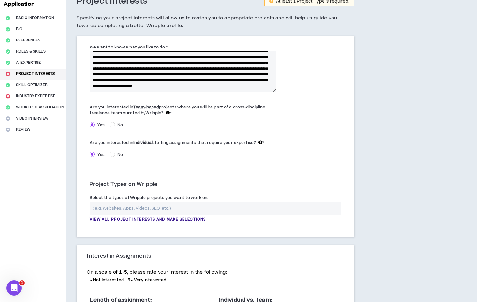
click at [105, 142] on span "Are you interested in Individual staffing assignments that require your experti…" at bounding box center [176, 143] width 172 height 6
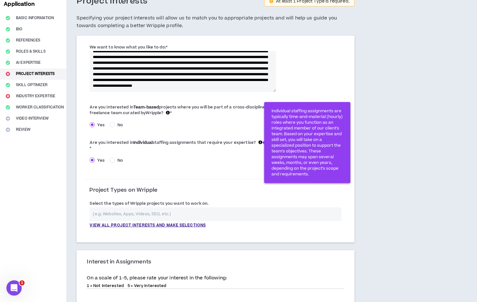
click at [211, 163] on div "Are you interested in Team-based projects where you will be part of a cross-dis…" at bounding box center [214, 135] width 261 height 71
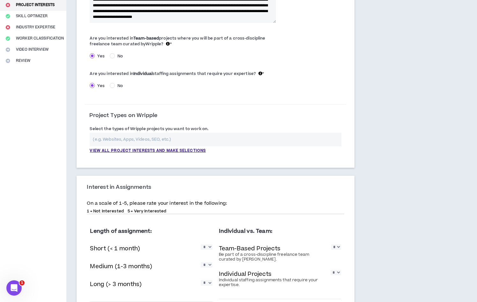
scroll to position [113, 0]
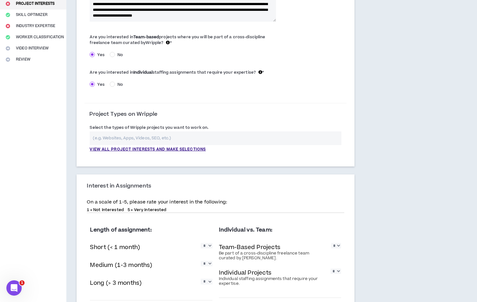
click at [134, 140] on input "text" at bounding box center [215, 138] width 251 height 14
click at [129, 149] on p "View all project interests and make selections" at bounding box center [148, 150] width 116 height 6
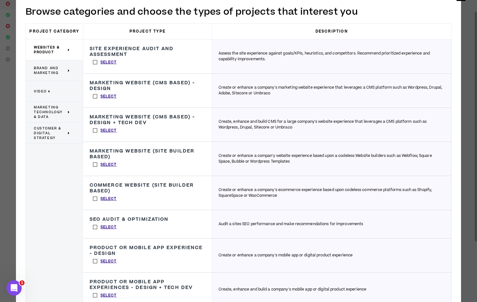
click at [57, 72] on span "Brand and Marketing" at bounding box center [50, 71] width 33 height 10
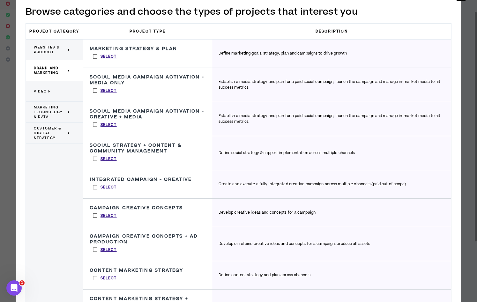
click at [96, 56] on label "Select" at bounding box center [105, 57] width 30 height 10
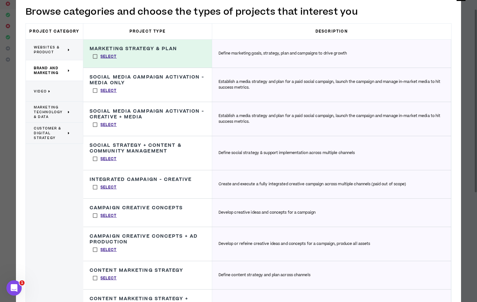
click at [94, 91] on label "Select" at bounding box center [105, 91] width 30 height 10
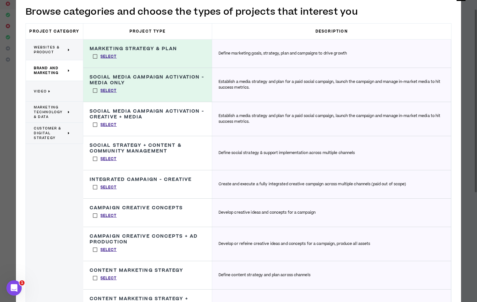
click at [95, 90] on label "Select" at bounding box center [105, 91] width 30 height 10
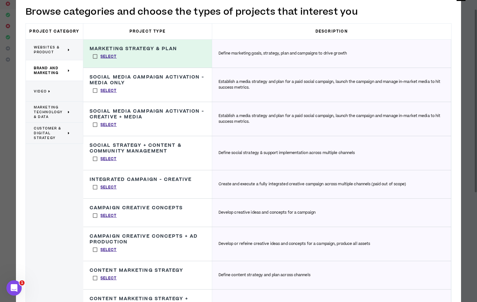
click at [93, 124] on label "Select" at bounding box center [105, 125] width 30 height 10
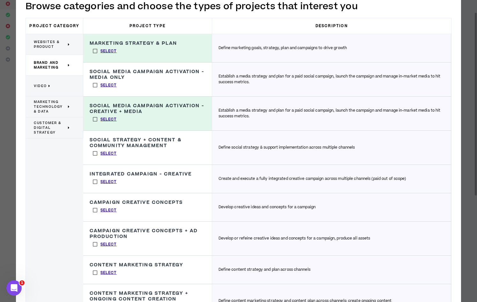
click at [95, 119] on label "Select" at bounding box center [105, 119] width 30 height 10
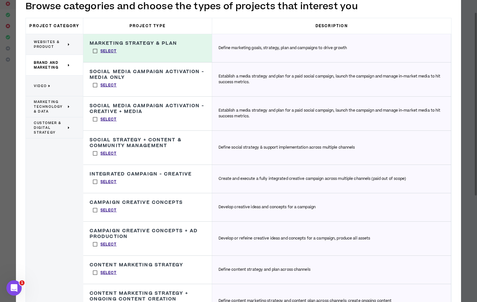
click at [94, 120] on label "Select" at bounding box center [105, 119] width 30 height 10
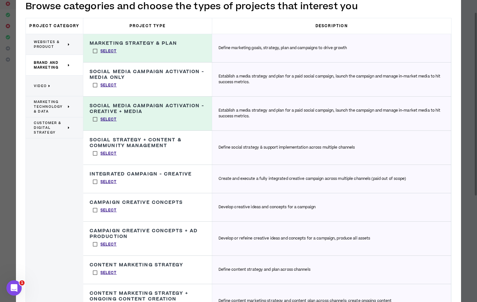
click at [93, 152] on label "Select" at bounding box center [105, 154] width 30 height 10
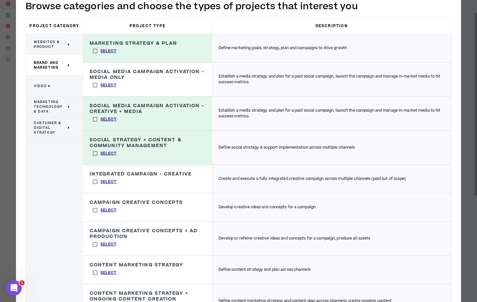
click at [95, 116] on label "Select" at bounding box center [105, 119] width 30 height 10
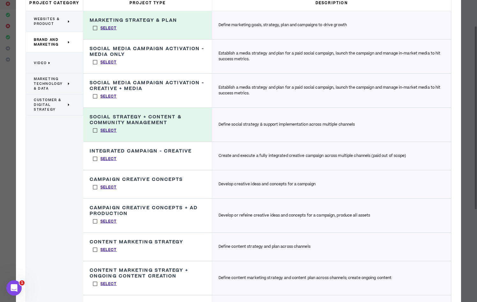
click at [93, 186] on label "Select" at bounding box center [105, 187] width 30 height 10
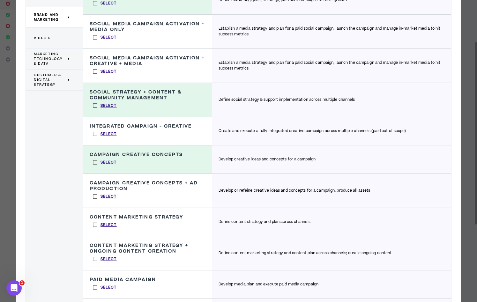
click at [95, 133] on label "Select" at bounding box center [105, 134] width 30 height 10
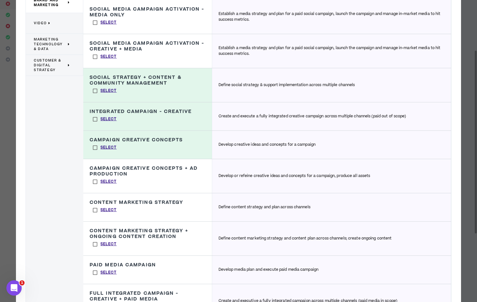
click at [94, 148] on label "Select" at bounding box center [105, 148] width 30 height 10
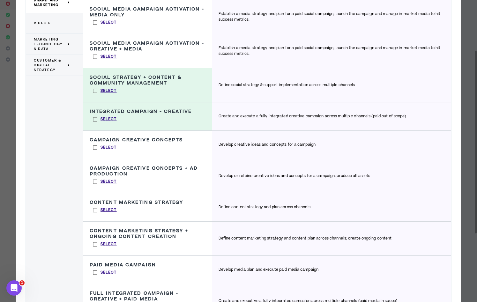
click at [94, 147] on label "Select" at bounding box center [105, 148] width 30 height 10
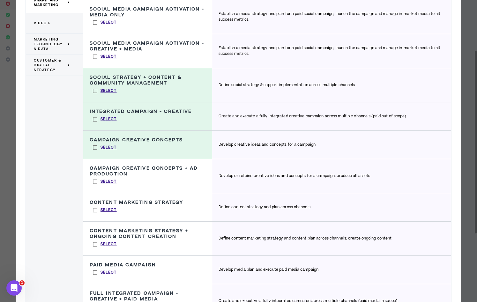
click at [94, 181] on label "Select" at bounding box center [105, 182] width 30 height 10
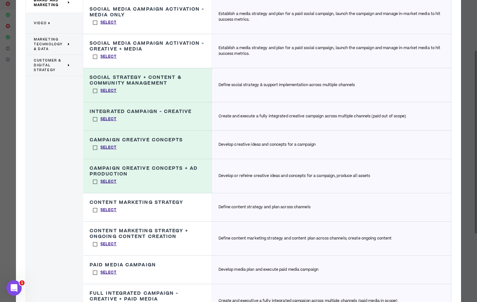
click at [94, 211] on label "Select" at bounding box center [105, 210] width 30 height 10
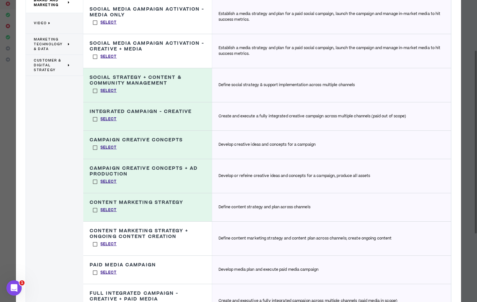
click at [96, 244] on label "Select" at bounding box center [105, 244] width 30 height 10
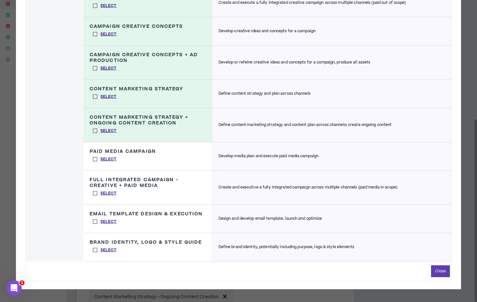
click at [91, 223] on label "Select" at bounding box center [105, 222] width 30 height 10
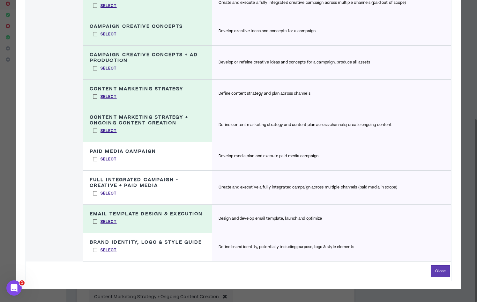
click at [90, 251] on label "Select" at bounding box center [105, 250] width 30 height 10
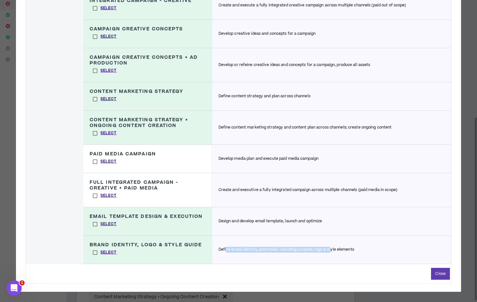
drag, startPoint x: 225, startPoint y: 249, endPoint x: 330, endPoint y: 248, distance: 105.2
click at [330, 248] on p "Define brand identity, potentially including purpose, logo & style elements" at bounding box center [285, 250] width 135 height 6
click at [251, 223] on p "Design and develop email template, launch and optimize" at bounding box center [270, 221] width 104 height 6
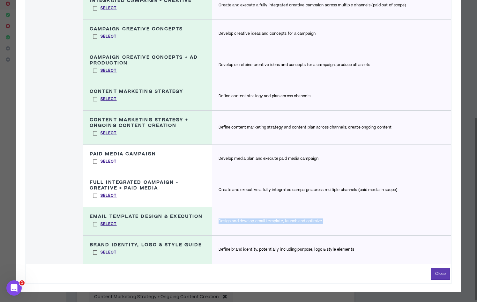
click at [291, 223] on p "Design and develop email template, launch and optimize" at bounding box center [270, 221] width 104 height 6
click at [96, 223] on label "Select" at bounding box center [105, 224] width 30 height 10
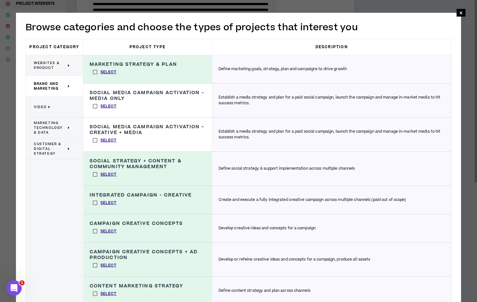
click at [51, 65] on span "Websites & Product" at bounding box center [50, 66] width 33 height 10
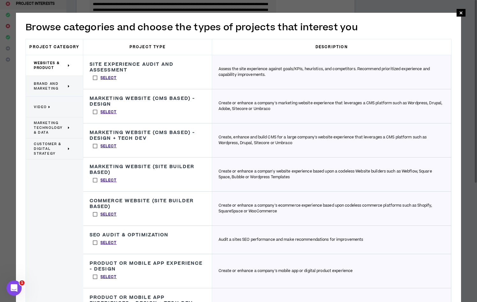
click at [42, 86] on span "Brand and Marketing" at bounding box center [50, 86] width 33 height 10
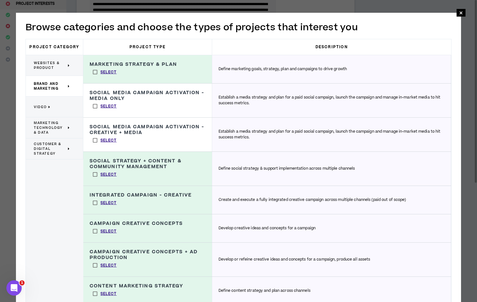
click at [51, 69] on span "Websites & Product" at bounding box center [50, 66] width 33 height 10
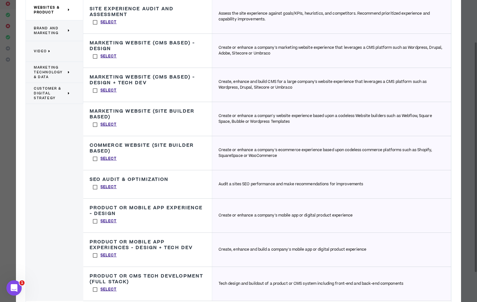
click at [95, 57] on label "Select" at bounding box center [105, 57] width 30 height 10
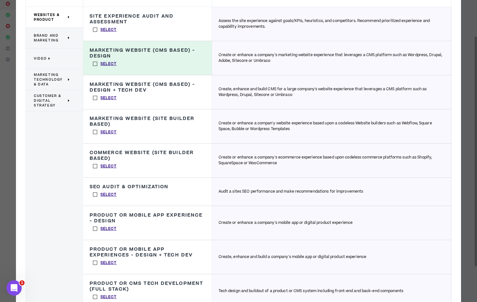
click at [98, 30] on label "Select" at bounding box center [105, 30] width 30 height 10
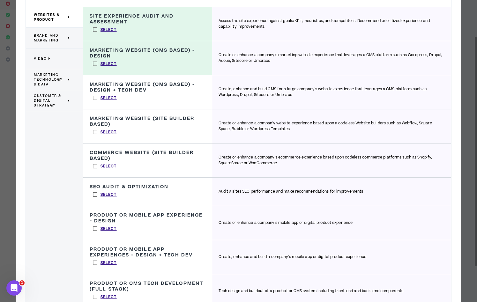
click at [94, 133] on label "Select" at bounding box center [105, 132] width 30 height 10
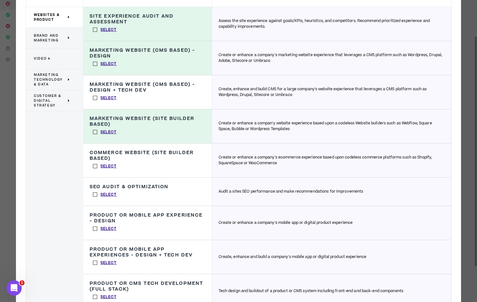
click at [96, 64] on label "Select" at bounding box center [105, 64] width 30 height 10
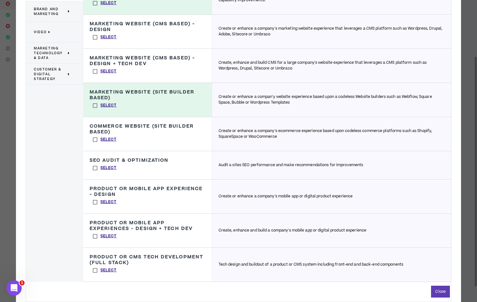
click at [96, 140] on label "Select" at bounding box center [105, 140] width 30 height 10
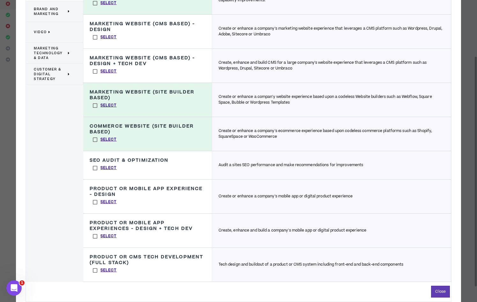
click at [95, 166] on label "Select" at bounding box center [105, 168] width 30 height 10
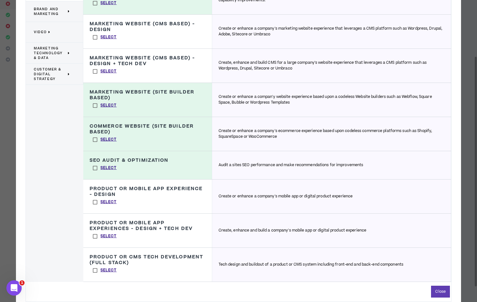
click at [95, 166] on label "Select" at bounding box center [105, 168] width 30 height 10
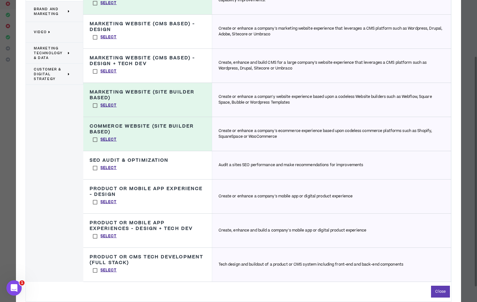
drag, startPoint x: 143, startPoint y: 234, endPoint x: 134, endPoint y: 234, distance: 8.3
click at [142, 234] on div "Product or Mobile App Experiences - Design + Tech Dev Create, enhance and build…" at bounding box center [147, 231] width 129 height 34
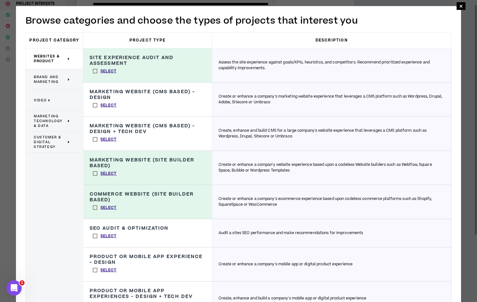
click at [53, 101] on p "Video" at bounding box center [52, 100] width 36 height 14
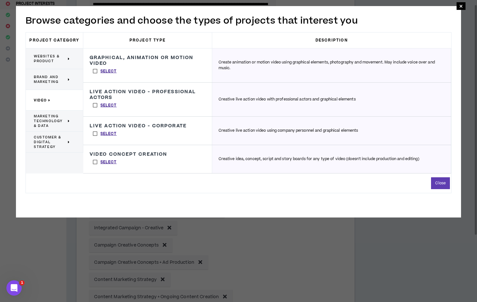
click at [53, 118] on span "Marketing Technology & Data" at bounding box center [50, 121] width 33 height 14
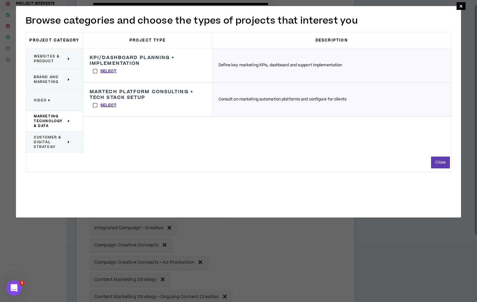
click at [70, 134] on div "Customer & Digital Strategy" at bounding box center [54, 142] width 57 height 21
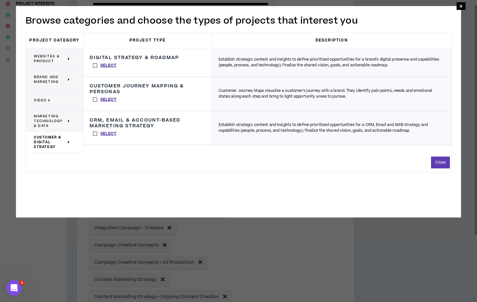
click at [96, 98] on label "Select" at bounding box center [105, 100] width 30 height 10
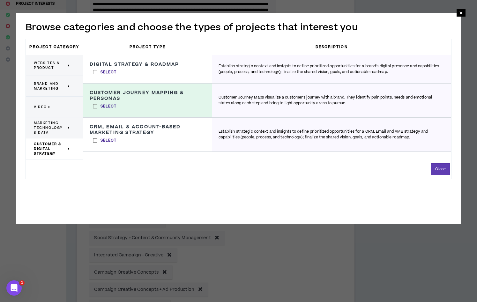
click at [92, 139] on label "Select" at bounding box center [105, 140] width 30 height 10
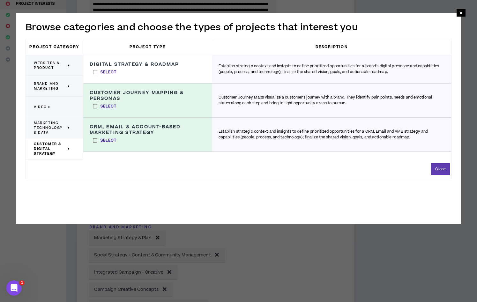
click at [94, 72] on label "Select" at bounding box center [105, 72] width 30 height 10
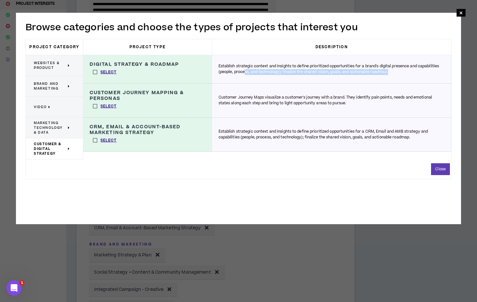
drag, startPoint x: 245, startPoint y: 72, endPoint x: 404, endPoint y: 73, distance: 159.7
click at [404, 73] on p "Establish strategic context and insights to define prioritized opportunities fo…" at bounding box center [331, 68] width 226 height 11
click at [97, 72] on label "Select" at bounding box center [105, 72] width 30 height 10
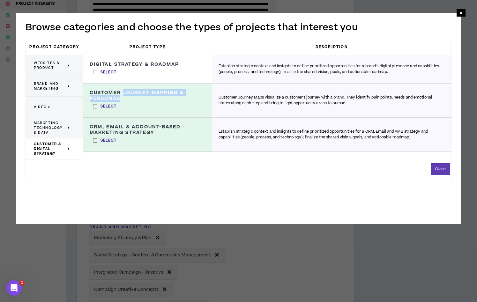
drag, startPoint x: 122, startPoint y: 91, endPoint x: 174, endPoint y: 101, distance: 52.6
click at [174, 101] on h3 "Customer Journey Mapping & Personas" at bounding box center [148, 95] width 116 height 11
drag, startPoint x: 107, startPoint y: 127, endPoint x: 170, endPoint y: 135, distance: 63.0
click at [170, 135] on h3 "CRM, Email & Account-Based Marketing Strategy" at bounding box center [148, 129] width 116 height 11
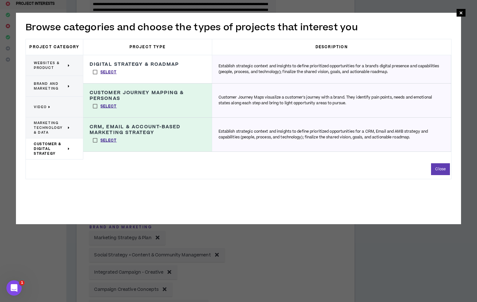
drag, startPoint x: 235, startPoint y: 135, endPoint x: 280, endPoint y: 134, distance: 45.3
click at [280, 135] on p "Establish strategic context and insights to define prioritized opportunities fo…" at bounding box center [331, 134] width 226 height 11
click at [302, 132] on p "Establish strategic context and insights to define prioritized opportunities fo…" at bounding box center [331, 134] width 226 height 11
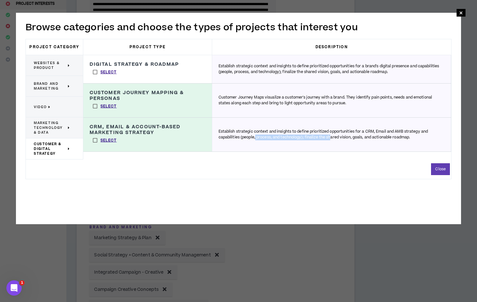
drag, startPoint x: 255, startPoint y: 135, endPoint x: 332, endPoint y: 134, distance: 76.8
click at [332, 135] on p "Establish strategic context and insights to define prioritized opportunities fo…" at bounding box center [331, 134] width 226 height 11
drag, startPoint x: 332, startPoint y: 134, endPoint x: 390, endPoint y: 130, distance: 57.8
click at [390, 133] on p "Establish strategic context and insights to define prioritized opportunities fo…" at bounding box center [331, 134] width 226 height 11
click at [445, 170] on button "Close" at bounding box center [440, 169] width 19 height 12
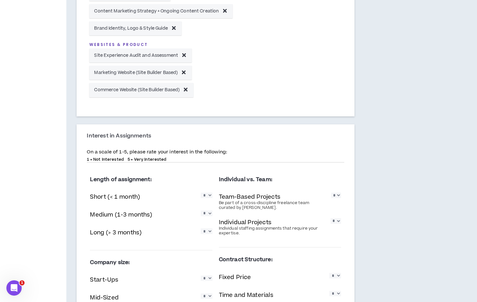
scroll to position [522, 0]
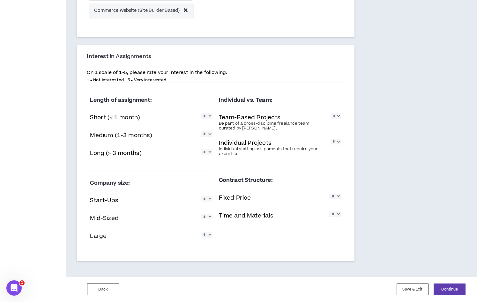
click at [204, 117] on select "* * * * *" at bounding box center [207, 115] width 12 height 5
select select "*"
click at [201, 113] on select "* * * * *" at bounding box center [207, 115] width 12 height 5
click at [208, 135] on select "* * * * *" at bounding box center [207, 133] width 12 height 5
select select "*"
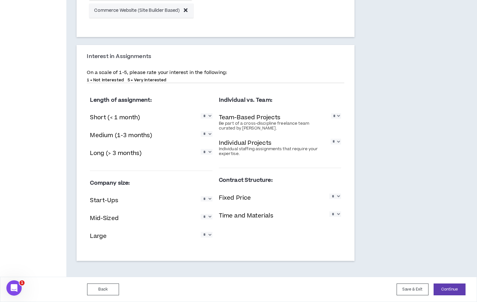
click at [201, 131] on select "* * * * *" at bounding box center [207, 133] width 12 height 5
click at [210, 157] on div "Long (> 3 months) * * * * *" at bounding box center [151, 153] width 122 height 13
click at [210, 154] on select "* * * * *" at bounding box center [207, 151] width 12 height 5
select select "*"
click at [201, 149] on select "* * * * *" at bounding box center [207, 151] width 12 height 5
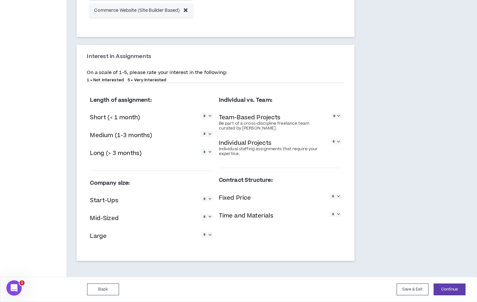
click at [333, 119] on select "* * * * *" at bounding box center [336, 115] width 10 height 5
select select "*"
click at [331, 113] on select "* * * * *" at bounding box center [336, 115] width 10 height 5
click at [338, 144] on select "* * * * *" at bounding box center [335, 141] width 11 height 5
select select "*"
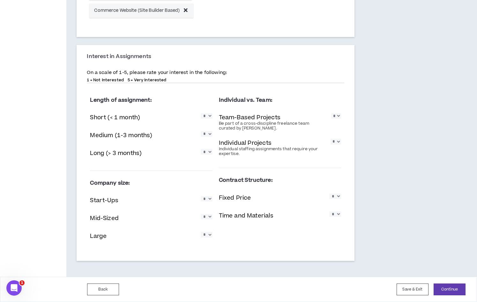
click at [330, 139] on select "* * * * *" at bounding box center [335, 141] width 11 height 5
click at [341, 160] on div "Individual vs. Team: Team-Based Projects Be part of a cross-discipline freelanc…" at bounding box center [280, 160] width 128 height 145
click at [203, 201] on select "* * * * *" at bounding box center [207, 198] width 12 height 5
select select "*"
click at [201, 196] on select "* * * * *" at bounding box center [207, 198] width 12 height 5
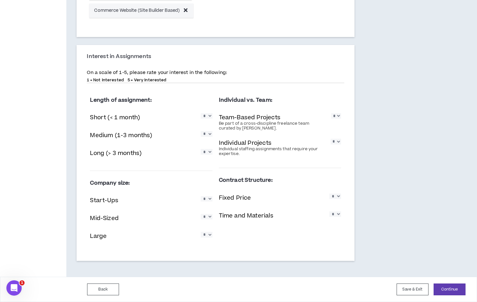
click at [207, 219] on select "* * * * *" at bounding box center [207, 216] width 12 height 5
select select "*"
click at [201, 214] on select "* * * * *" at bounding box center [207, 216] width 12 height 5
click at [209, 234] on select "* * * * *" at bounding box center [207, 234] width 12 height 5
select select "*"
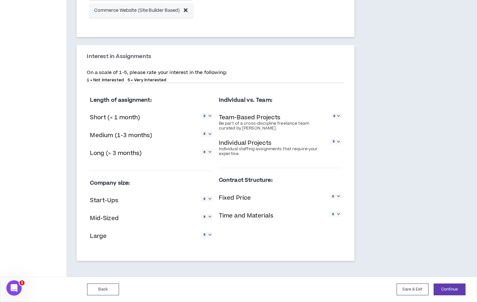
click at [201, 232] on select "* * * * *" at bounding box center [207, 234] width 12 height 5
click at [337, 197] on select "* * * * *" at bounding box center [335, 196] width 12 height 5
select select "*"
click at [329, 194] on select "* * * * *" at bounding box center [335, 196] width 12 height 5
click at [338, 216] on select "* * * * *" at bounding box center [335, 213] width 12 height 5
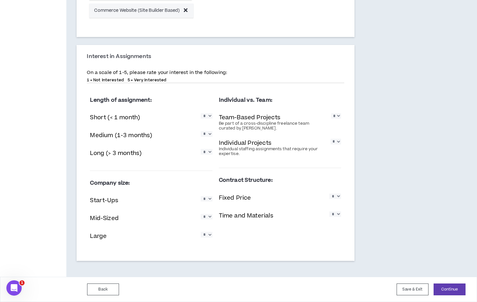
select select "*"
click at [329, 211] on select "* * * * *" at bounding box center [335, 213] width 12 height 5
click at [452, 287] on button "Continue" at bounding box center [449, 289] width 32 height 12
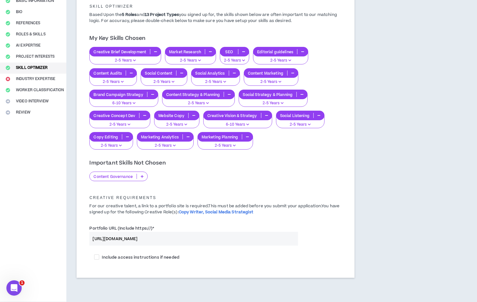
scroll to position [85, 0]
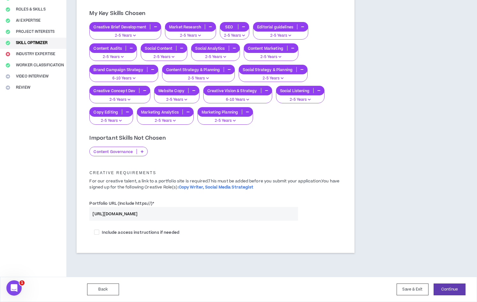
click at [128, 152] on p "Content Governance" at bounding box center [113, 151] width 47 height 5
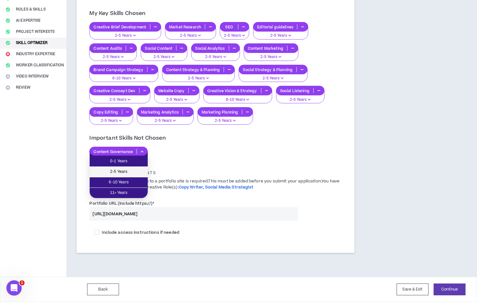
click at [126, 173] on span "2-5 Years" at bounding box center [118, 171] width 50 height 7
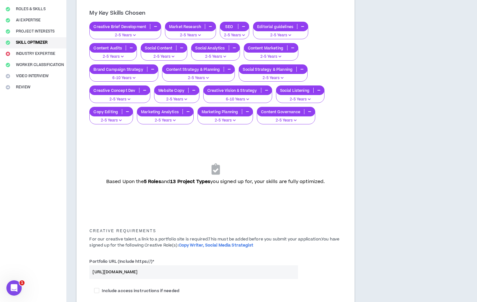
scroll to position [143, 0]
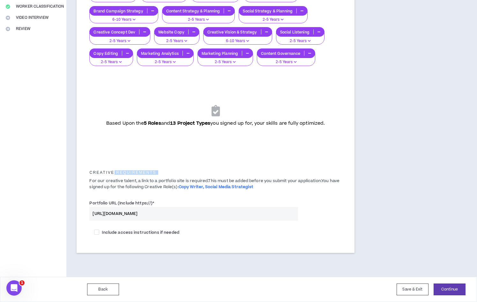
drag, startPoint x: 113, startPoint y: 172, endPoint x: 225, endPoint y: 178, distance: 112.4
click at [226, 178] on div "Creative Requirements For our creative talent, a link to a portfolio site is re…" at bounding box center [214, 180] width 261 height 20
click at [212, 180] on p "For our creative talent, a link to a portfolio site is required. This must be a…" at bounding box center [214, 184] width 261 height 12
drag, startPoint x: 212, startPoint y: 180, endPoint x: 294, endPoint y: 179, distance: 81.9
click at [294, 179] on p "For our creative talent, a link to a portfolio site is required. This must be a…" at bounding box center [214, 184] width 261 height 12
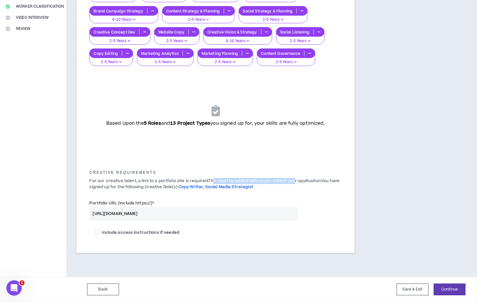
click at [294, 179] on p "For our creative talent, a link to a portfolio site is required. This must be a…" at bounding box center [214, 184] width 261 height 12
drag, startPoint x: 156, startPoint y: 187, endPoint x: 261, endPoint y: 184, distance: 104.6
click at [261, 184] on p "For our creative talent, a link to a portfolio site is required. This must be a…" at bounding box center [214, 184] width 261 height 12
click at [260, 187] on p "For our creative talent, a link to a portfolio site is required. This must be a…" at bounding box center [214, 184] width 261 height 12
click at [450, 290] on button "Continue" at bounding box center [449, 289] width 32 height 12
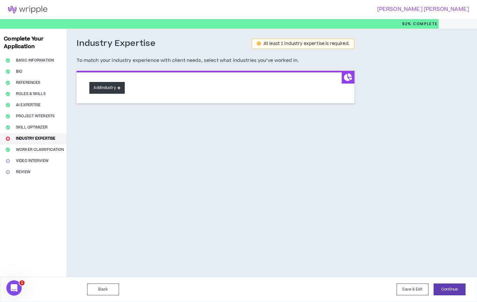
click at [104, 88] on button "Add Industry" at bounding box center [106, 88] width 35 height 12
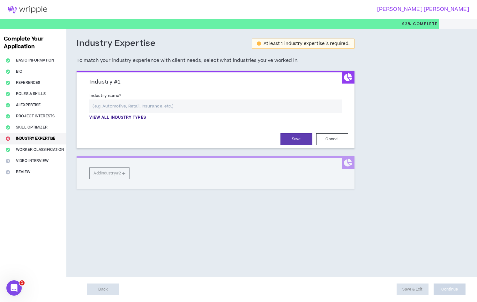
click at [118, 99] on input "text" at bounding box center [215, 106] width 252 height 14
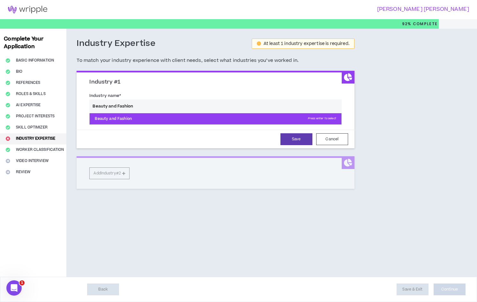
type input "Beauty and Fashion"
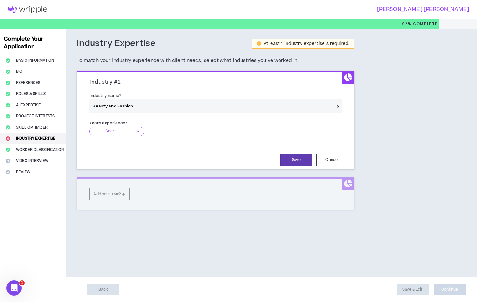
click at [105, 139] on span "Years" at bounding box center [118, 134] width 59 height 14
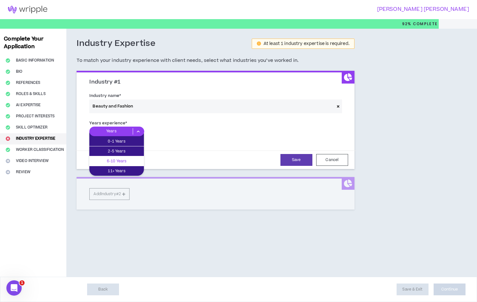
click at [120, 157] on div "6-10 Years" at bounding box center [116, 161] width 55 height 10
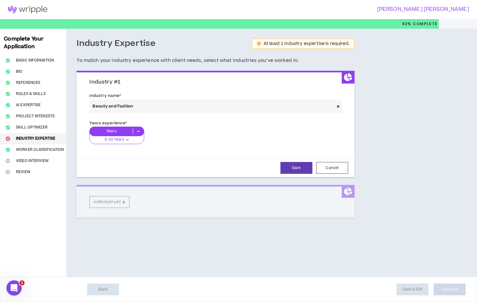
click at [117, 141] on p "6-10 Years" at bounding box center [114, 140] width 21 height 6
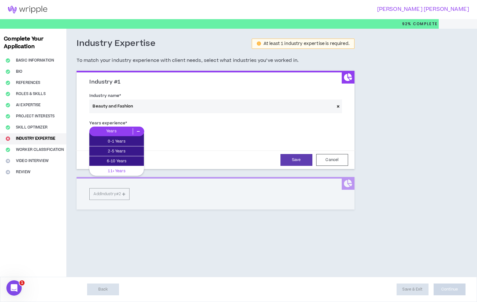
click at [123, 167] on p "11+ Years" at bounding box center [116, 170] width 55 height 7
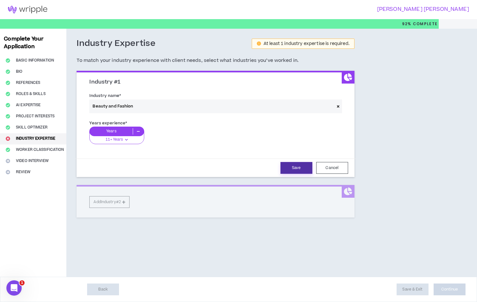
click at [304, 166] on button "Save" at bounding box center [296, 168] width 32 height 12
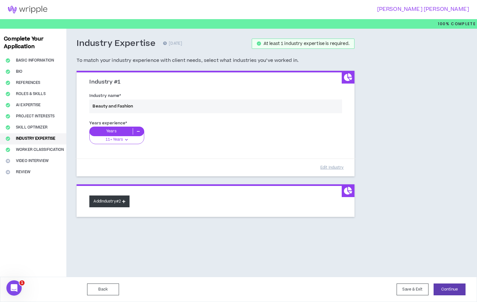
click at [121, 201] on button "Add Industry #2" at bounding box center [109, 201] width 40 height 12
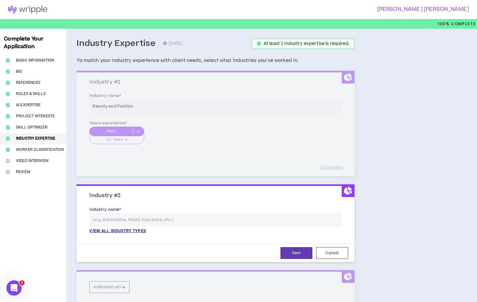
click at [135, 224] on input "text" at bounding box center [215, 220] width 252 height 14
type input "m"
type input "a"
click at [332, 256] on button "Cancel" at bounding box center [332, 253] width 32 height 12
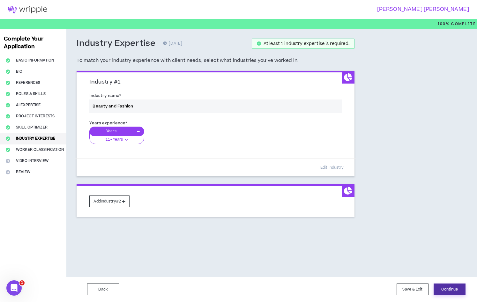
click at [451, 291] on button "Continue" at bounding box center [449, 289] width 32 height 12
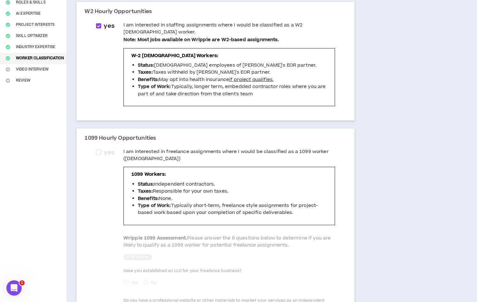
scroll to position [74, 0]
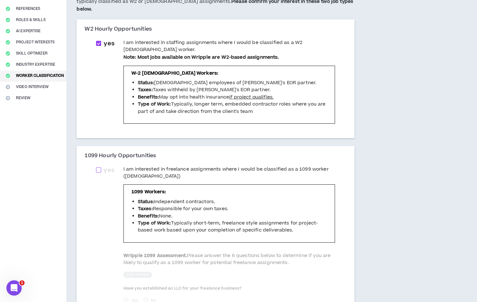
click at [99, 167] on span at bounding box center [98, 169] width 5 height 5
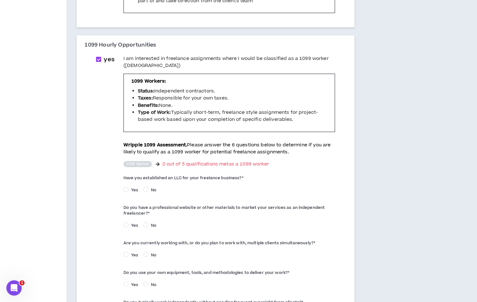
scroll to position [185, 0]
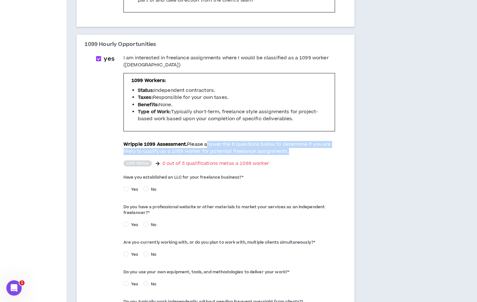
drag, startPoint x: 208, startPoint y: 131, endPoint x: 312, endPoint y: 136, distance: 104.1
click at [312, 141] on p "Wripple 1099 Assessment. Please answer the 6 questions below to determine if yo…" at bounding box center [228, 148] width 211 height 14
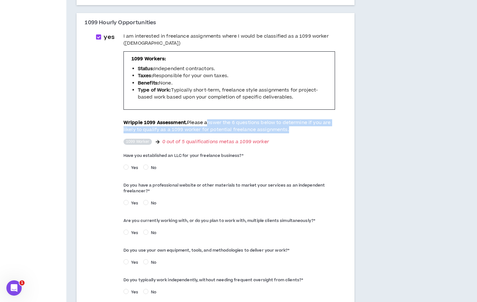
scroll to position [210, 0]
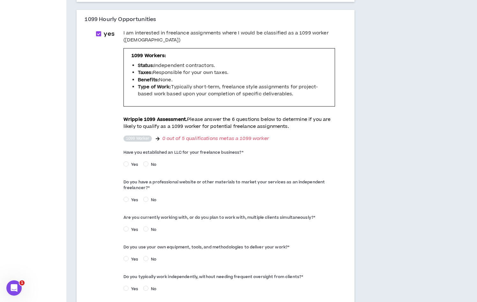
click at [208, 147] on label "Have you established an LLC for your freelance business? *" at bounding box center [228, 152] width 211 height 10
click at [185, 147] on label "Have you established an LLC for your freelance business? *" at bounding box center [228, 152] width 211 height 10
click at [224, 147] on label "Have you established an LLC for your freelance business? *" at bounding box center [228, 152] width 211 height 10
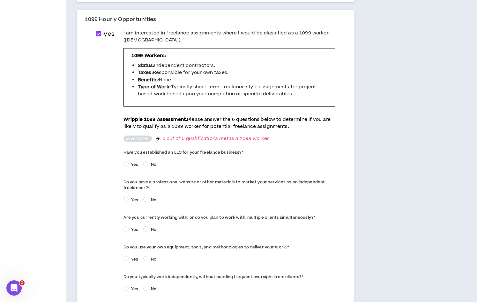
click at [250, 147] on label "Have you established an LLC for your freelance business? *" at bounding box center [228, 152] width 211 height 10
click at [177, 147] on label "Have you established an LLC for your freelance business? *" at bounding box center [228, 152] width 211 height 10
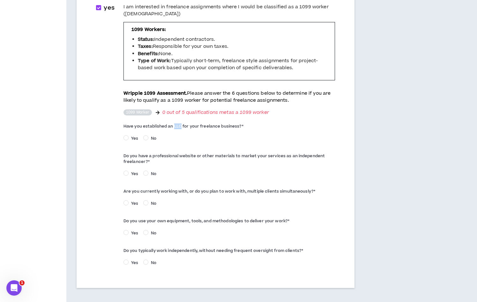
scroll to position [238, 0]
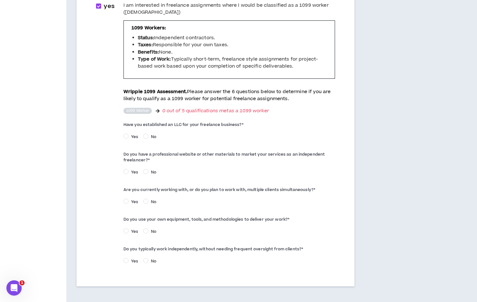
click at [148, 134] on span "No" at bounding box center [153, 137] width 11 height 6
click at [125, 257] on label "Yes" at bounding box center [131, 260] width 17 height 7
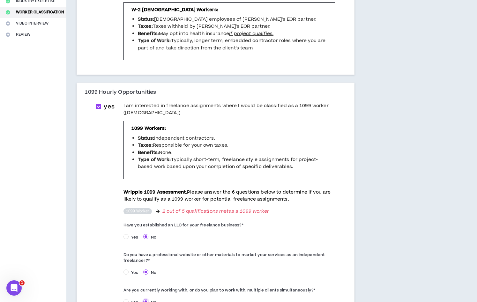
scroll to position [128, 0]
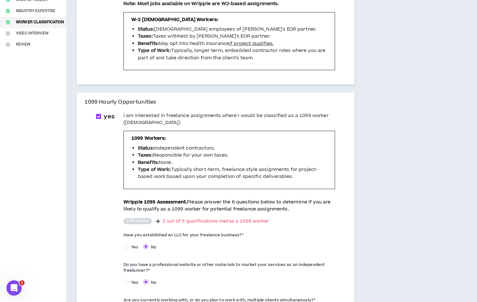
click at [103, 112] on span "yes" at bounding box center [109, 116] width 16 height 9
checkbox input "*****"
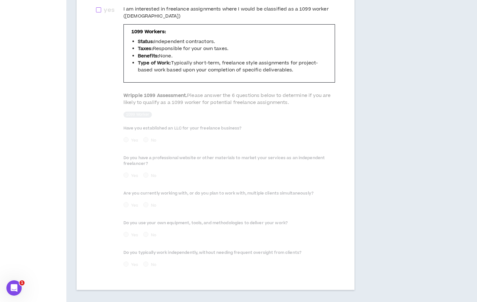
scroll to position [257, 0]
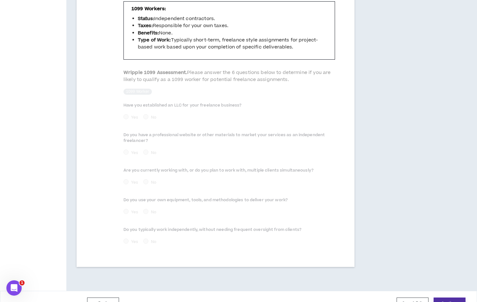
click at [443, 297] on button "Continue" at bounding box center [449, 303] width 32 height 12
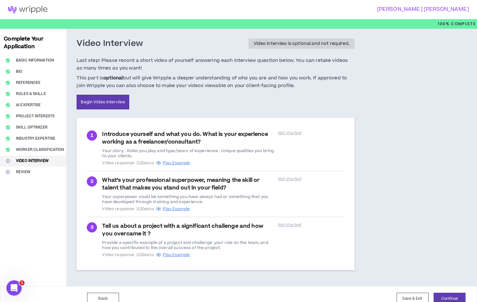
scroll to position [9, 0]
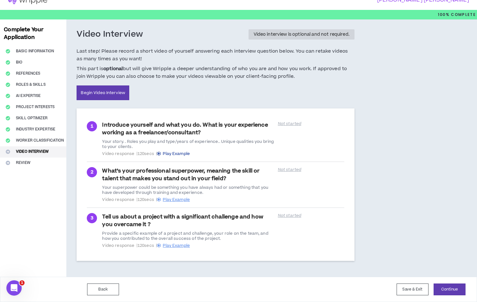
click at [175, 154] on span "Play Example" at bounding box center [176, 154] width 27 height 6
click at [410, 293] on button "Save & Exit" at bounding box center [412, 289] width 32 height 12
